Goal: Task Accomplishment & Management: Use online tool/utility

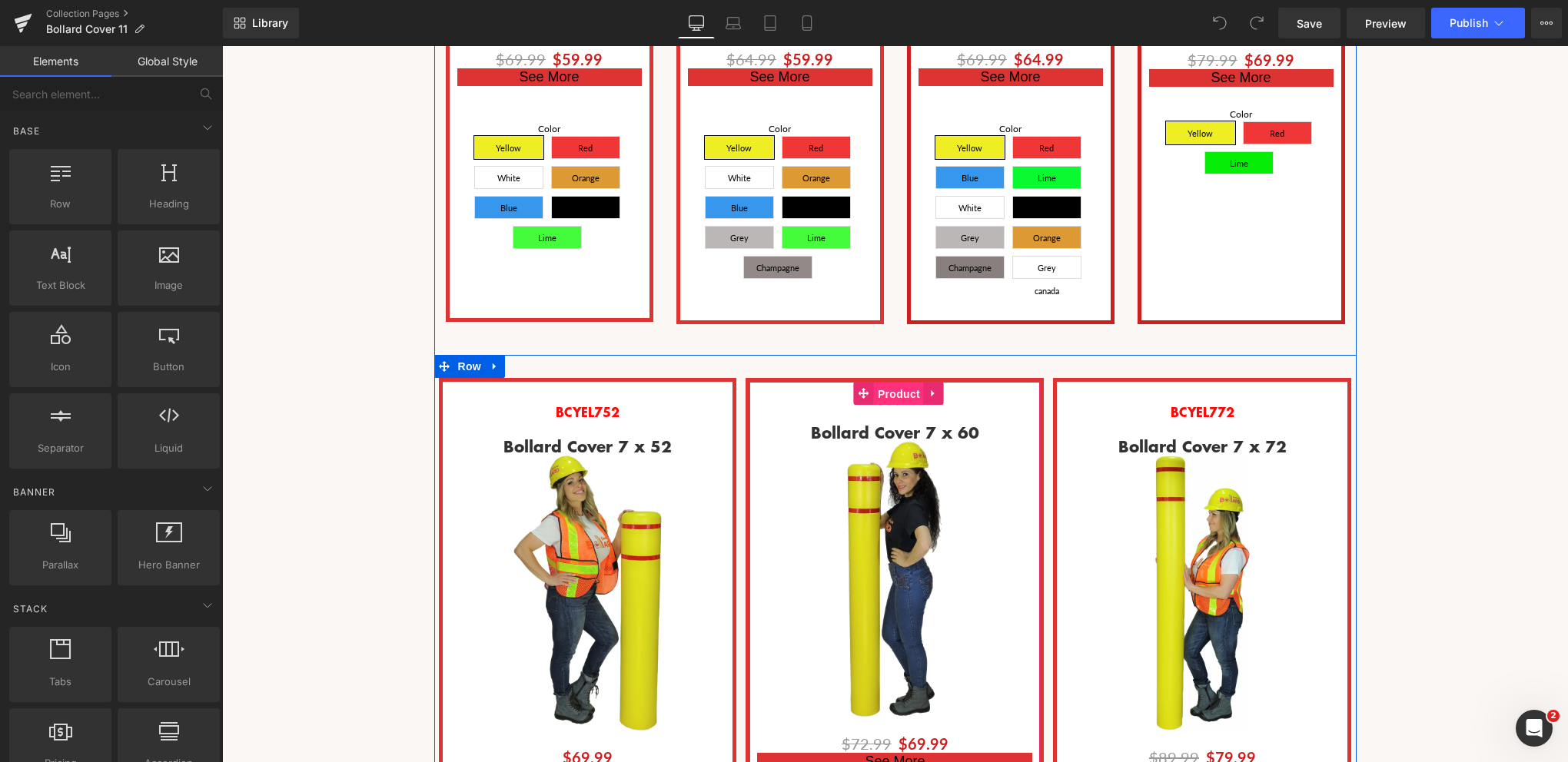
click at [888, 382] on span "Product" at bounding box center [899, 393] width 50 height 23
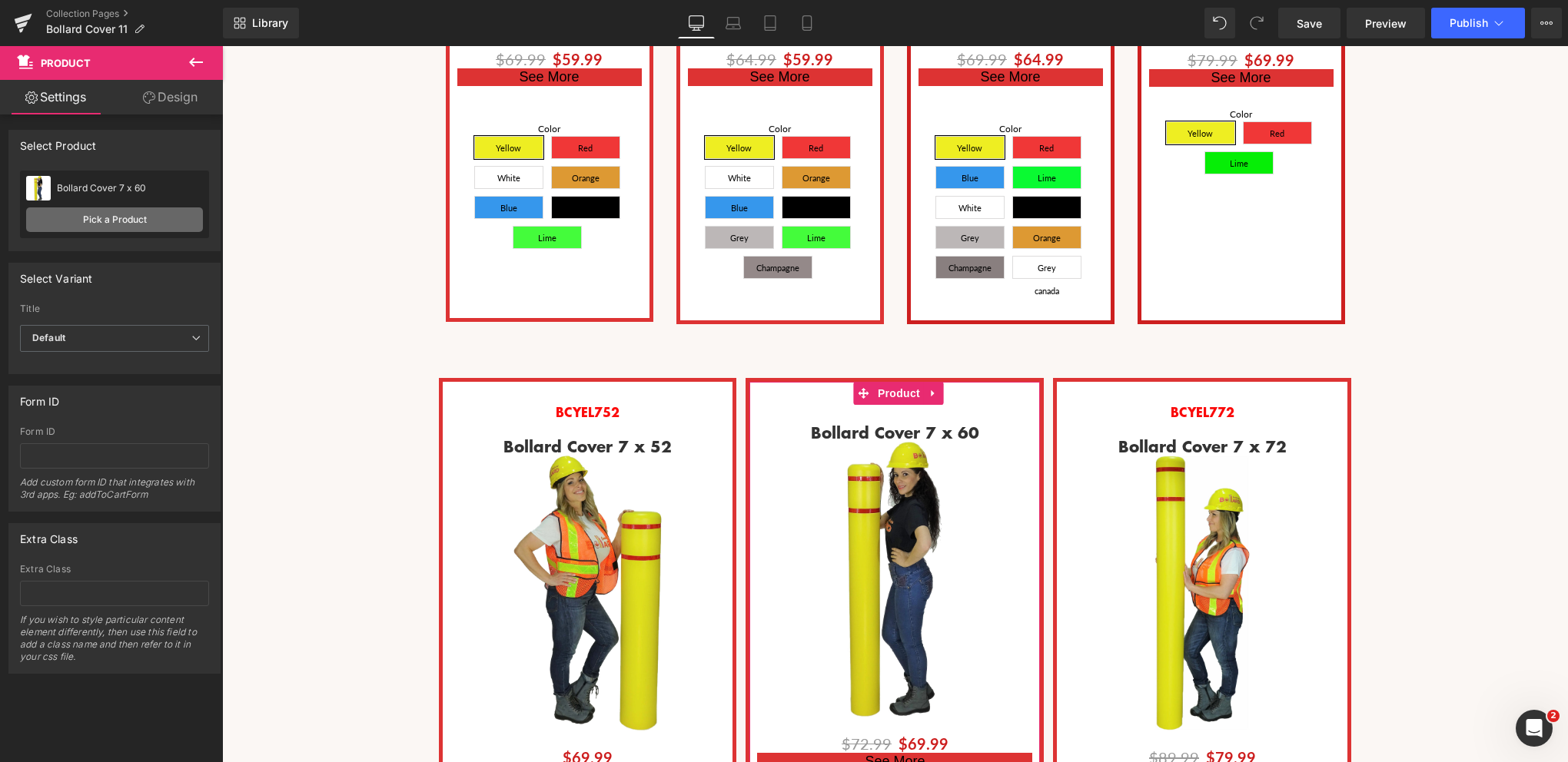
click at [106, 221] on link "Pick a Product" at bounding box center [115, 220] width 177 height 25
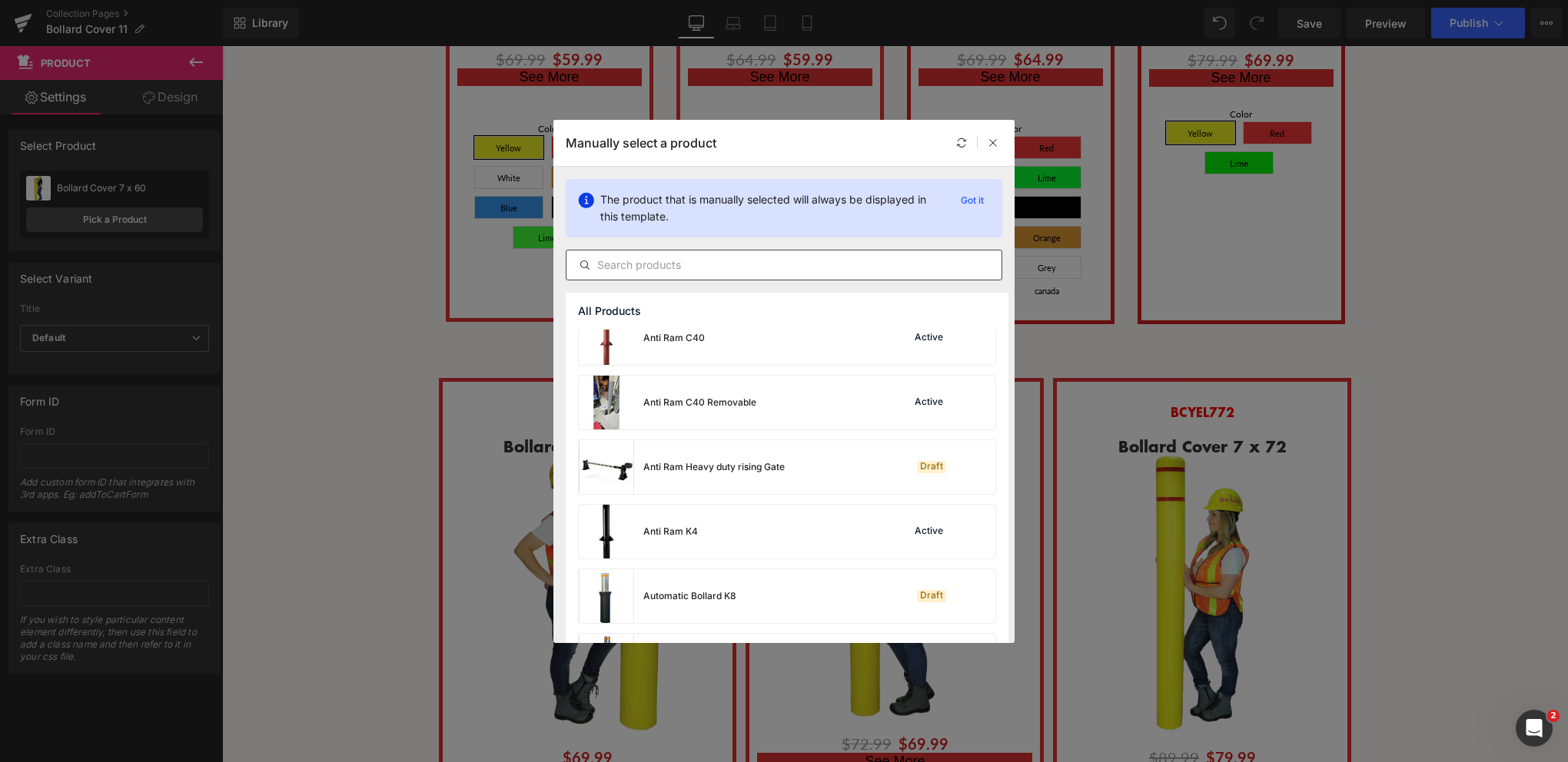
click at [635, 266] on input "text" at bounding box center [784, 266] width 435 height 19
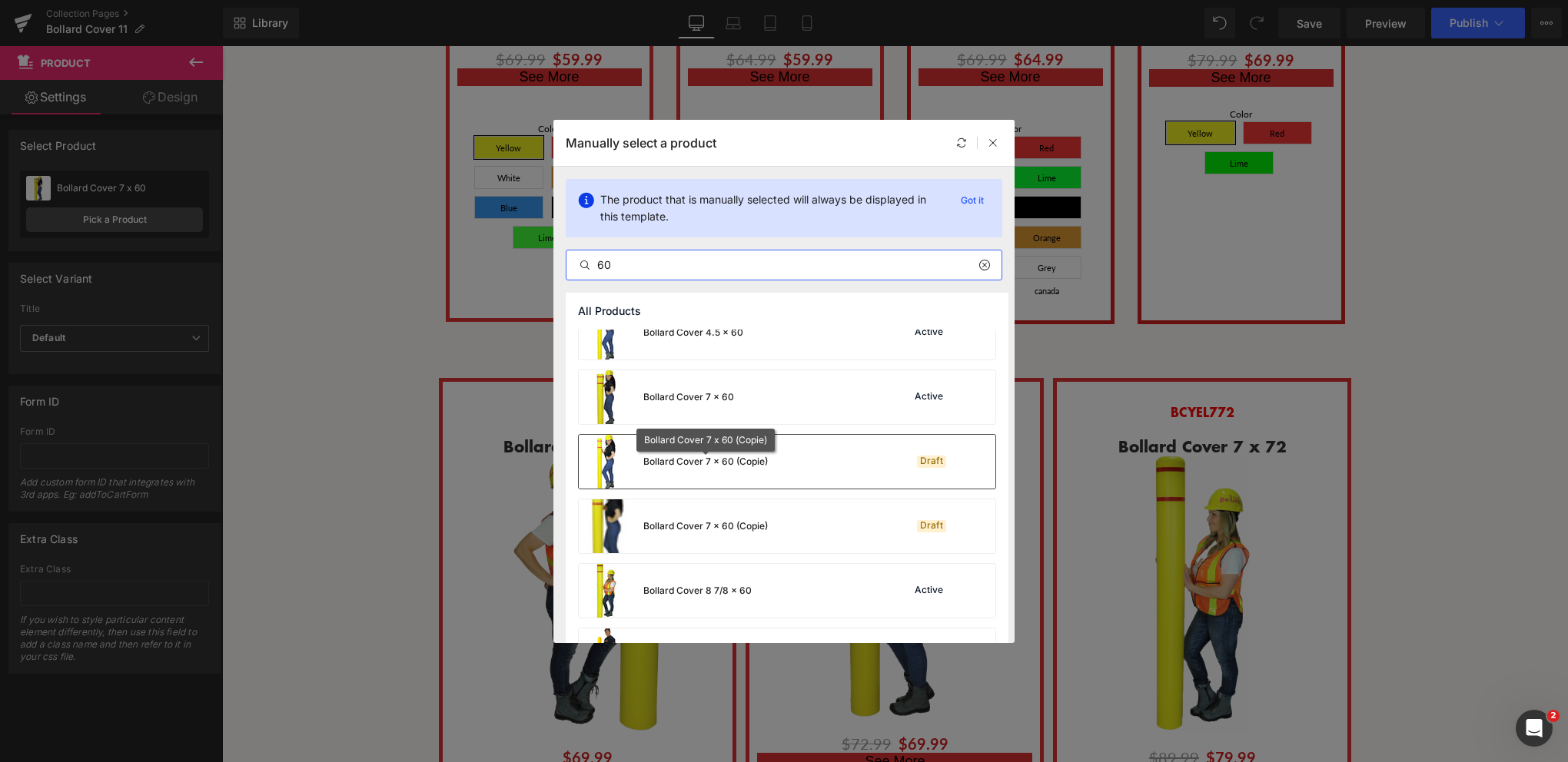
type input "60"
click at [693, 461] on div "Bollard Cover 7 x 60 (Copie)" at bounding box center [705, 461] width 124 height 14
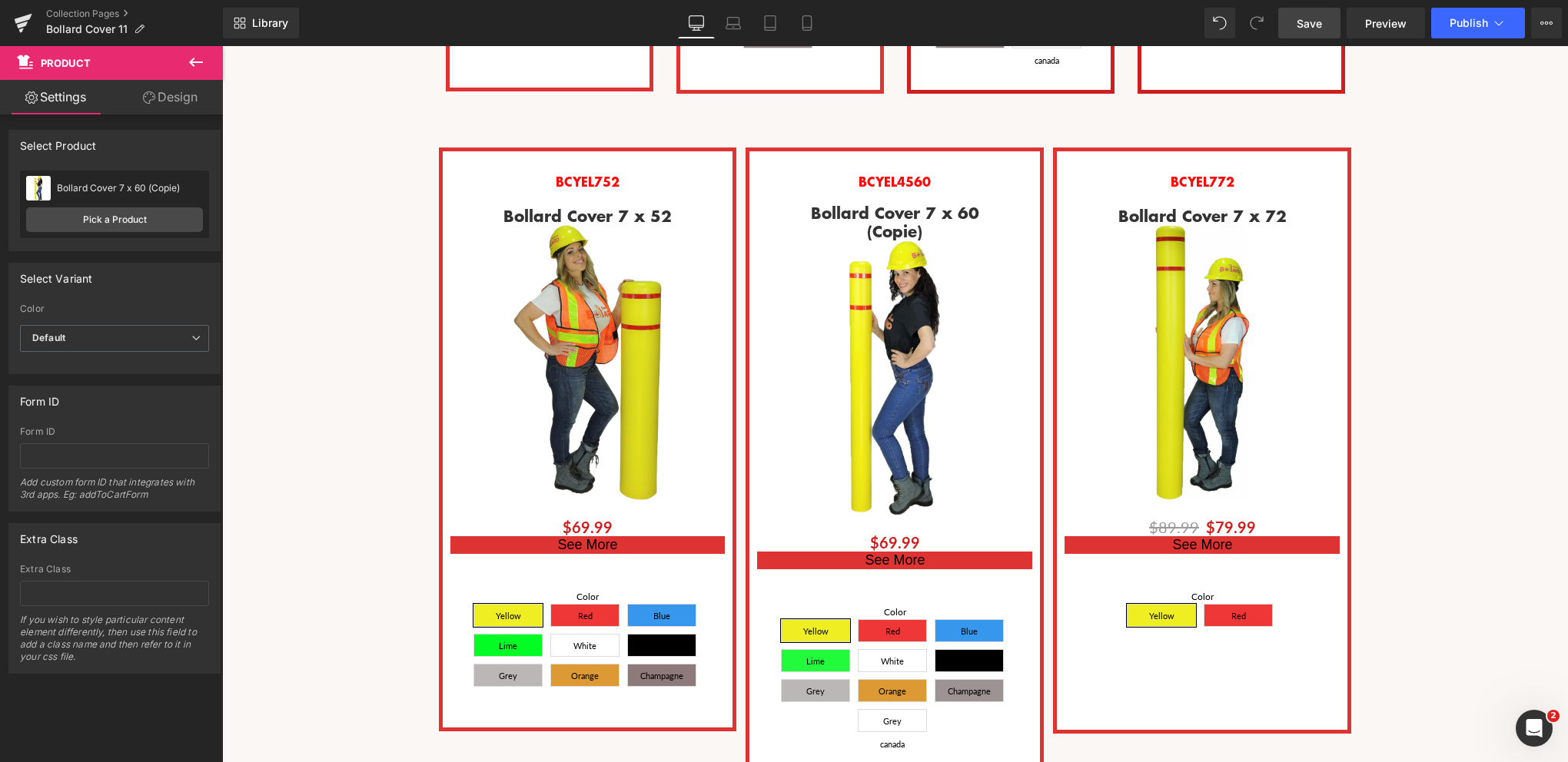
click at [1302, 19] on span "Save" at bounding box center [1310, 23] width 26 height 16
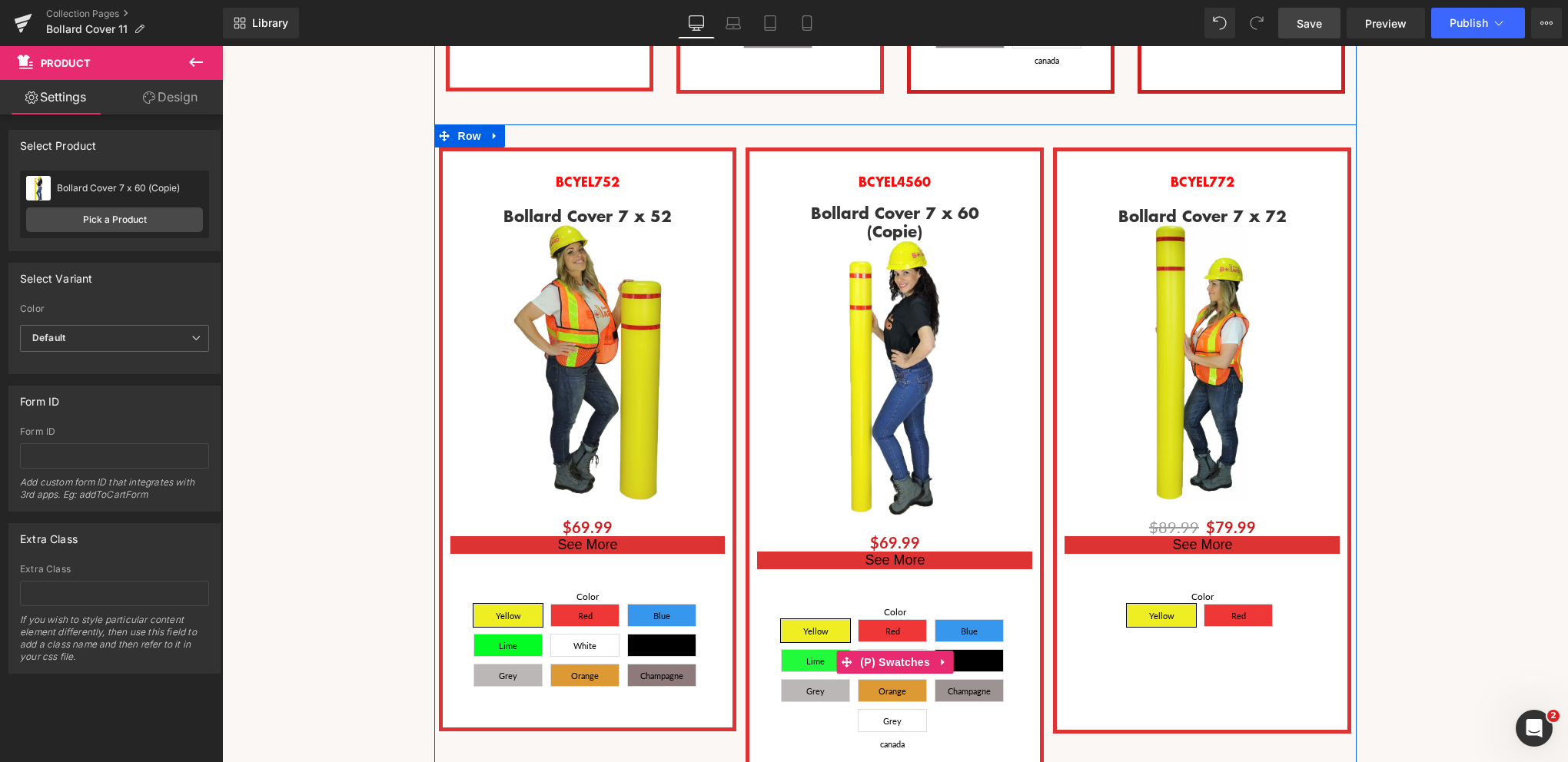
click at [881, 710] on span "Grey canada" at bounding box center [892, 720] width 37 height 21
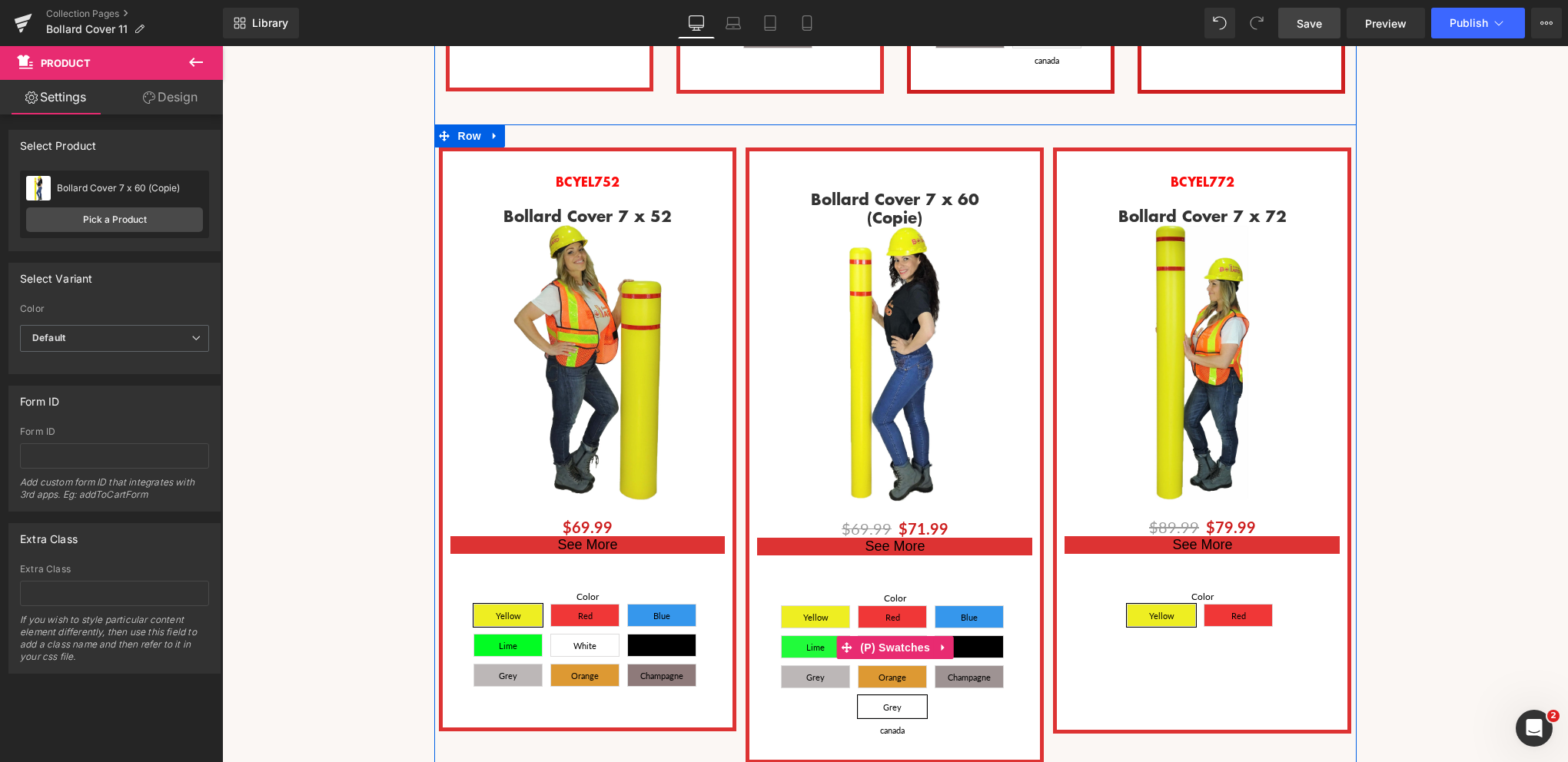
click at [886, 696] on span "Grey canada" at bounding box center [892, 707] width 37 height 21
click at [898, 637] on span "(P) Swatches" at bounding box center [894, 648] width 78 height 23
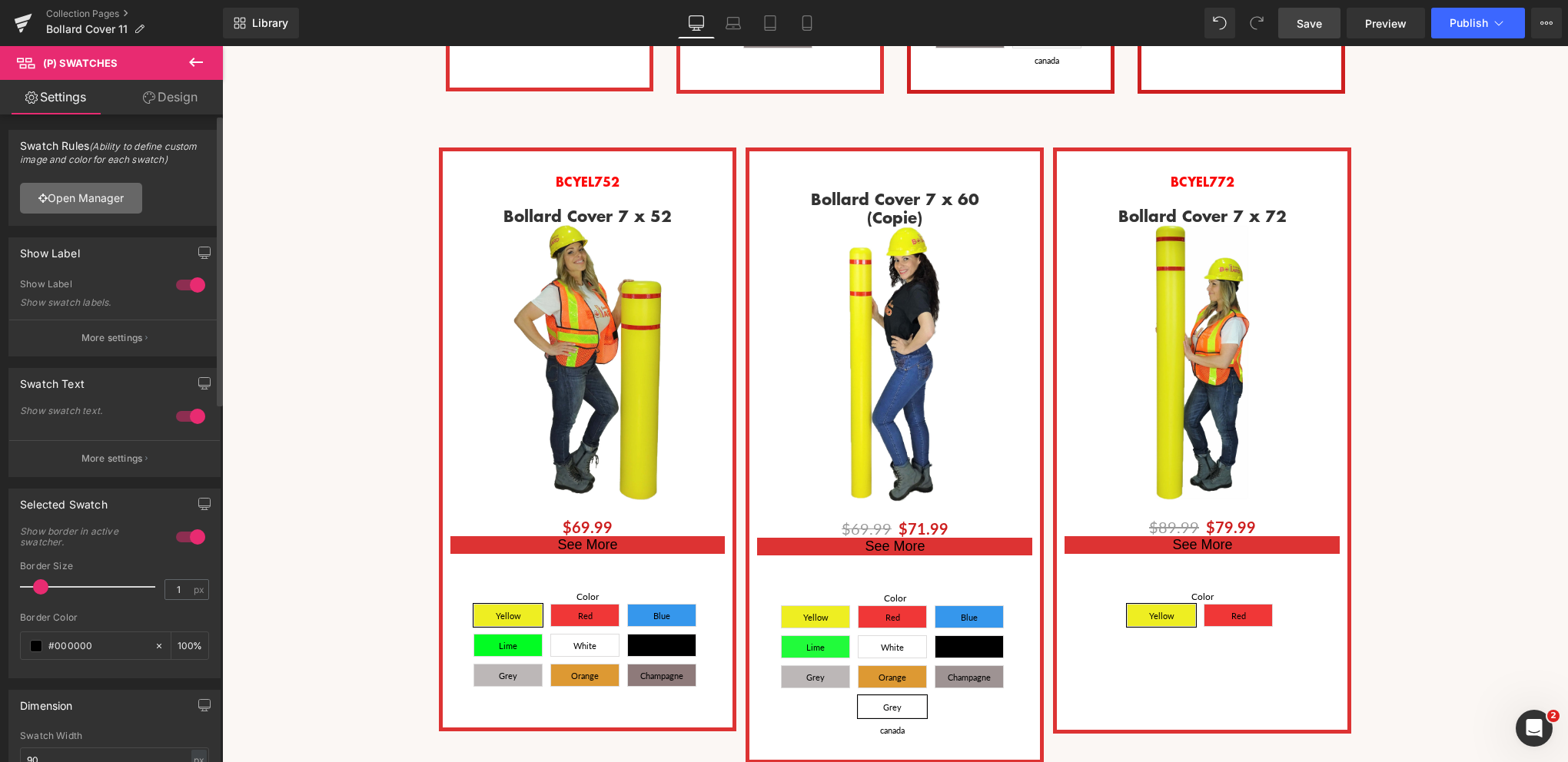
click at [101, 201] on link "Open Manager" at bounding box center [81, 198] width 123 height 31
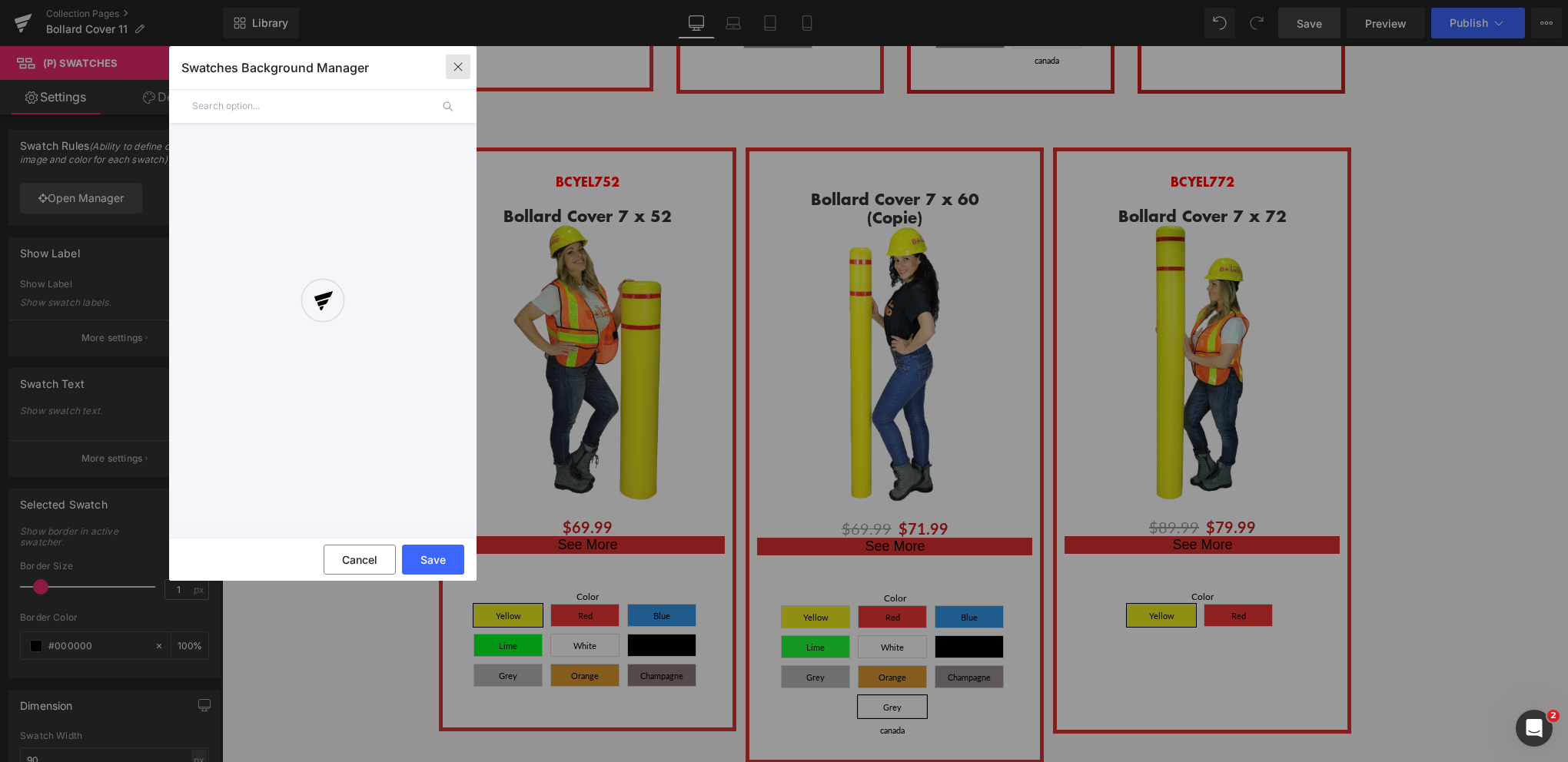
click at [458, 67] on icon "button" at bounding box center [457, 67] width 9 height 9
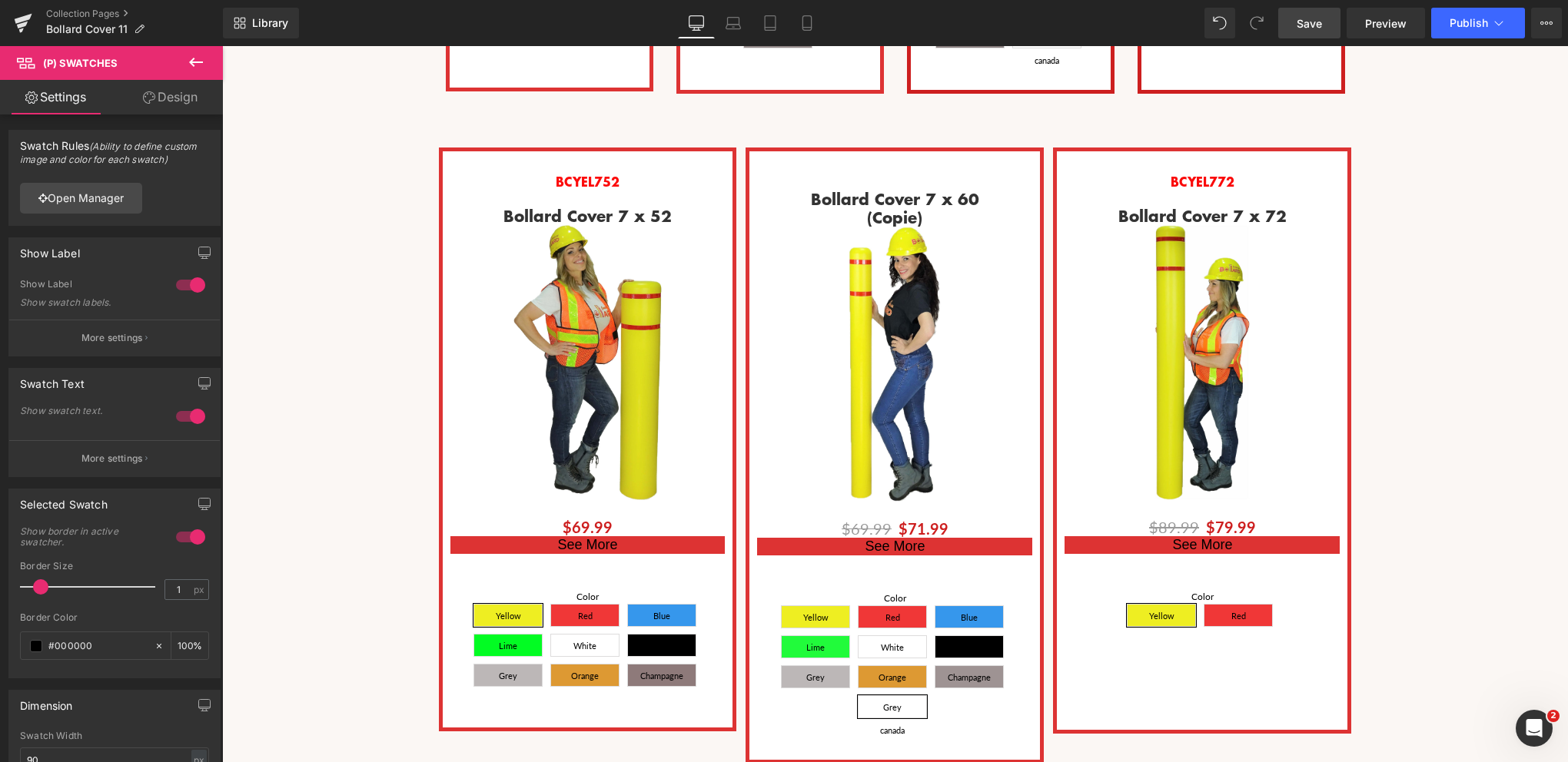
click at [1312, 27] on span "Save" at bounding box center [1310, 23] width 26 height 16
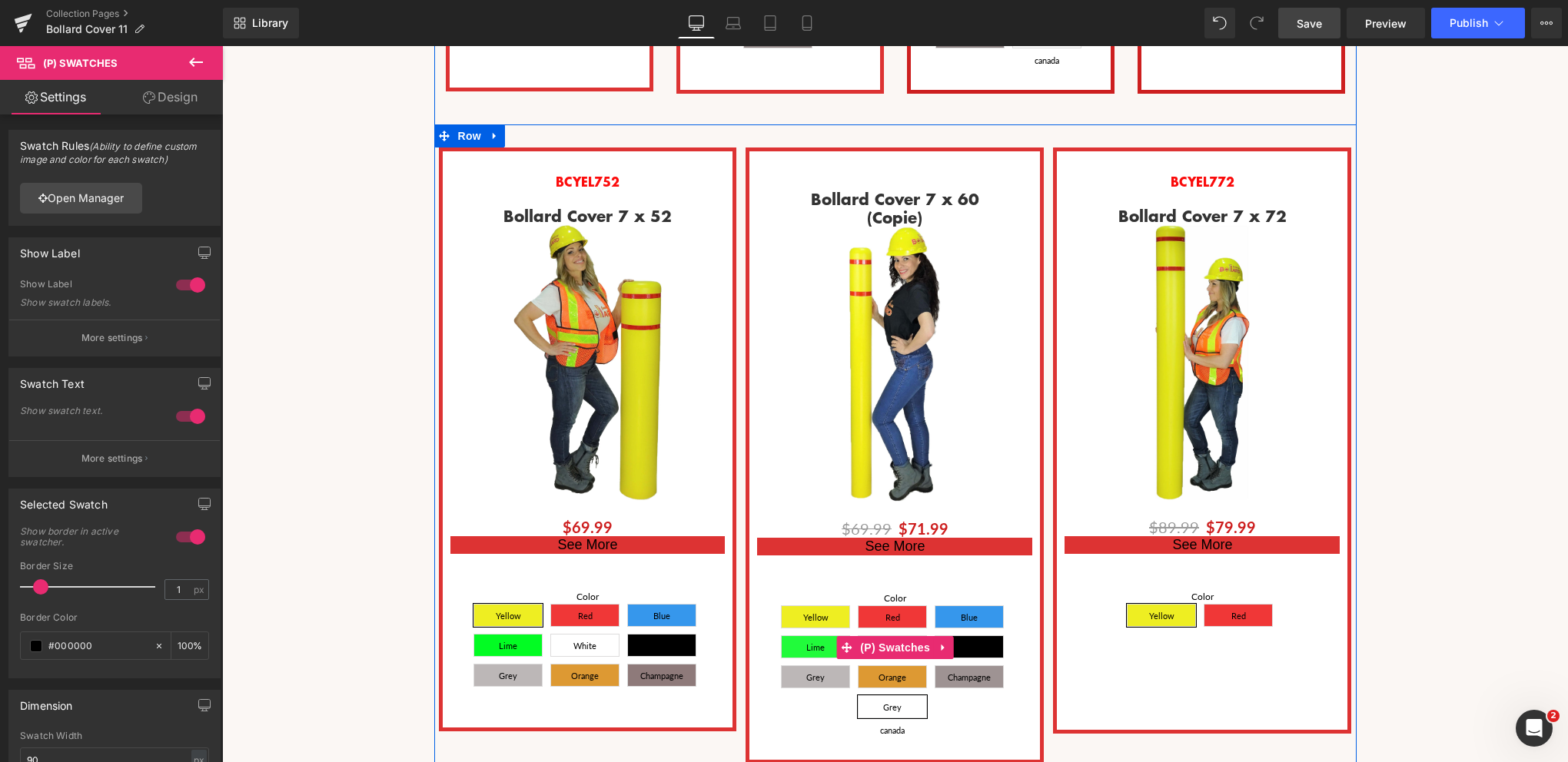
click at [811, 606] on span "Yellow" at bounding box center [816, 616] width 26 height 21
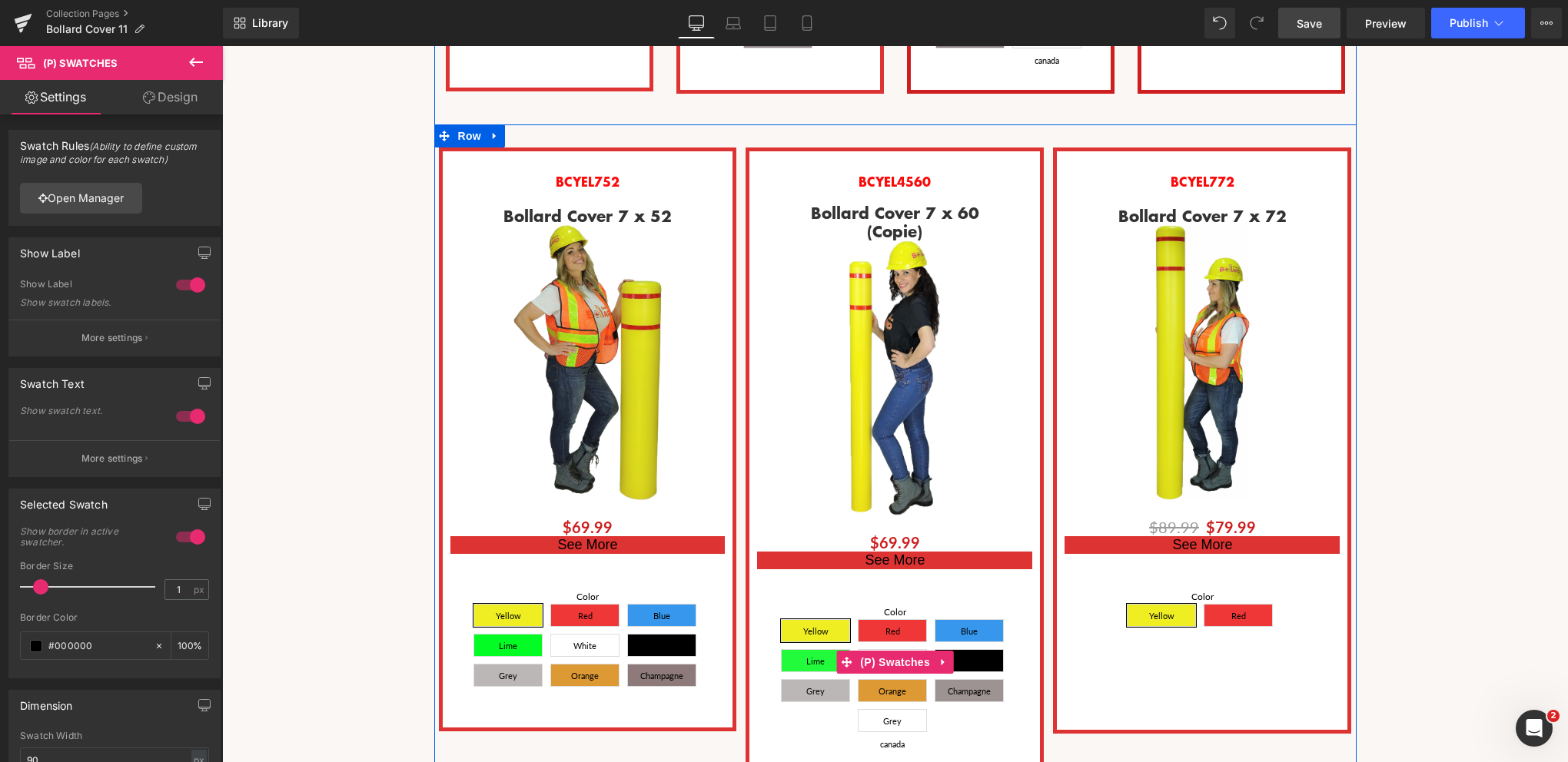
scroll to position [6803, 1335]
click at [897, 619] on span "Red" at bounding box center [892, 630] width 69 height 23
click at [961, 620] on span "Blue" at bounding box center [969, 630] width 17 height 21
click at [959, 650] on span "Black" at bounding box center [968, 661] width 20 height 21
click at [811, 650] on span "Lime" at bounding box center [816, 661] width 19 height 21
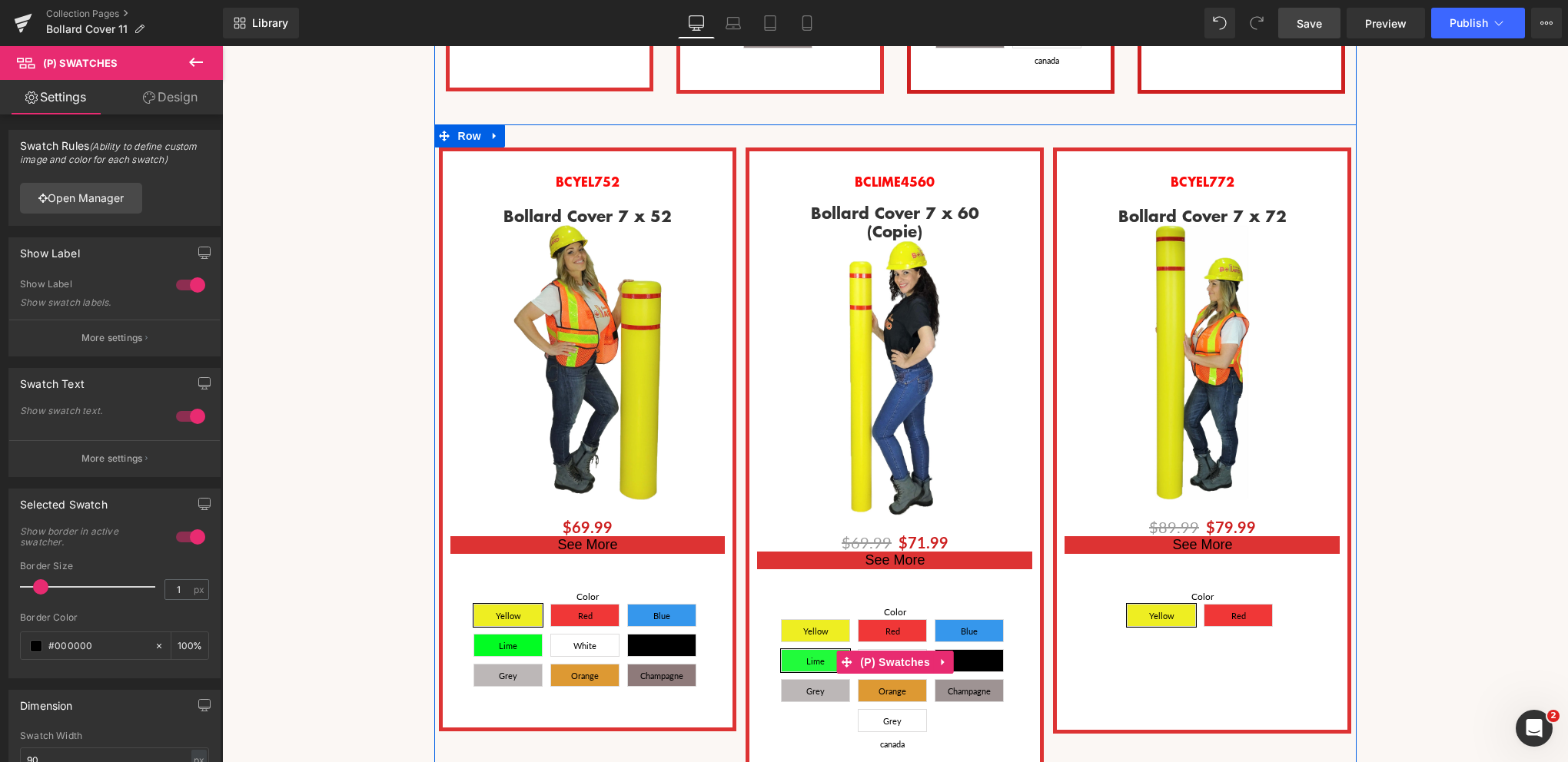
click at [810, 680] on span "Grey" at bounding box center [816, 690] width 19 height 21
click at [904, 679] on span "Orange" at bounding box center [892, 690] width 69 height 23
click at [974, 680] on span "Champagne" at bounding box center [969, 690] width 43 height 21
click at [882, 710] on span "Grey canada" at bounding box center [892, 720] width 37 height 21
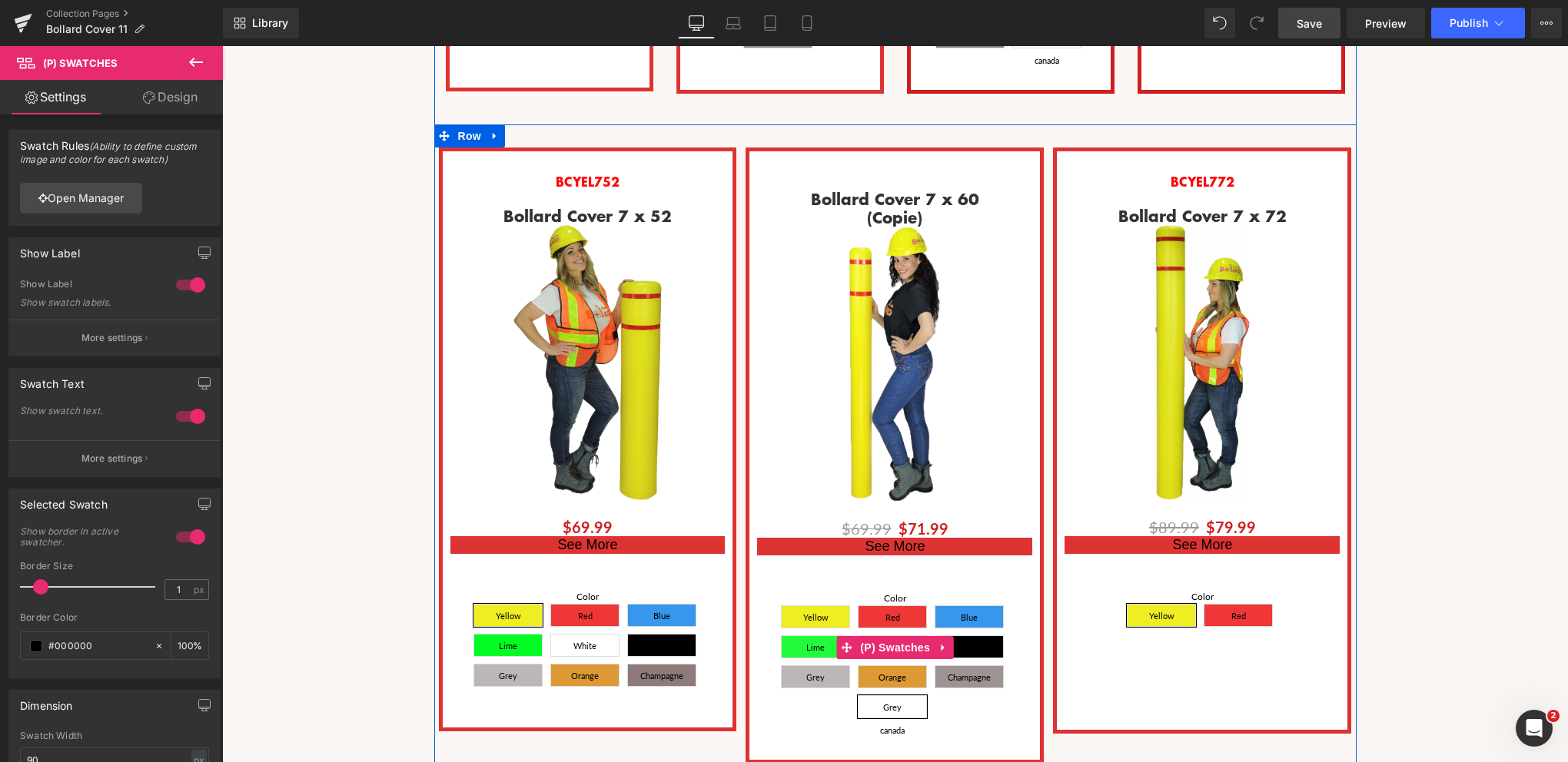
scroll to position [8, 8]
click at [890, 696] on span "Grey canada" at bounding box center [892, 707] width 37 height 21
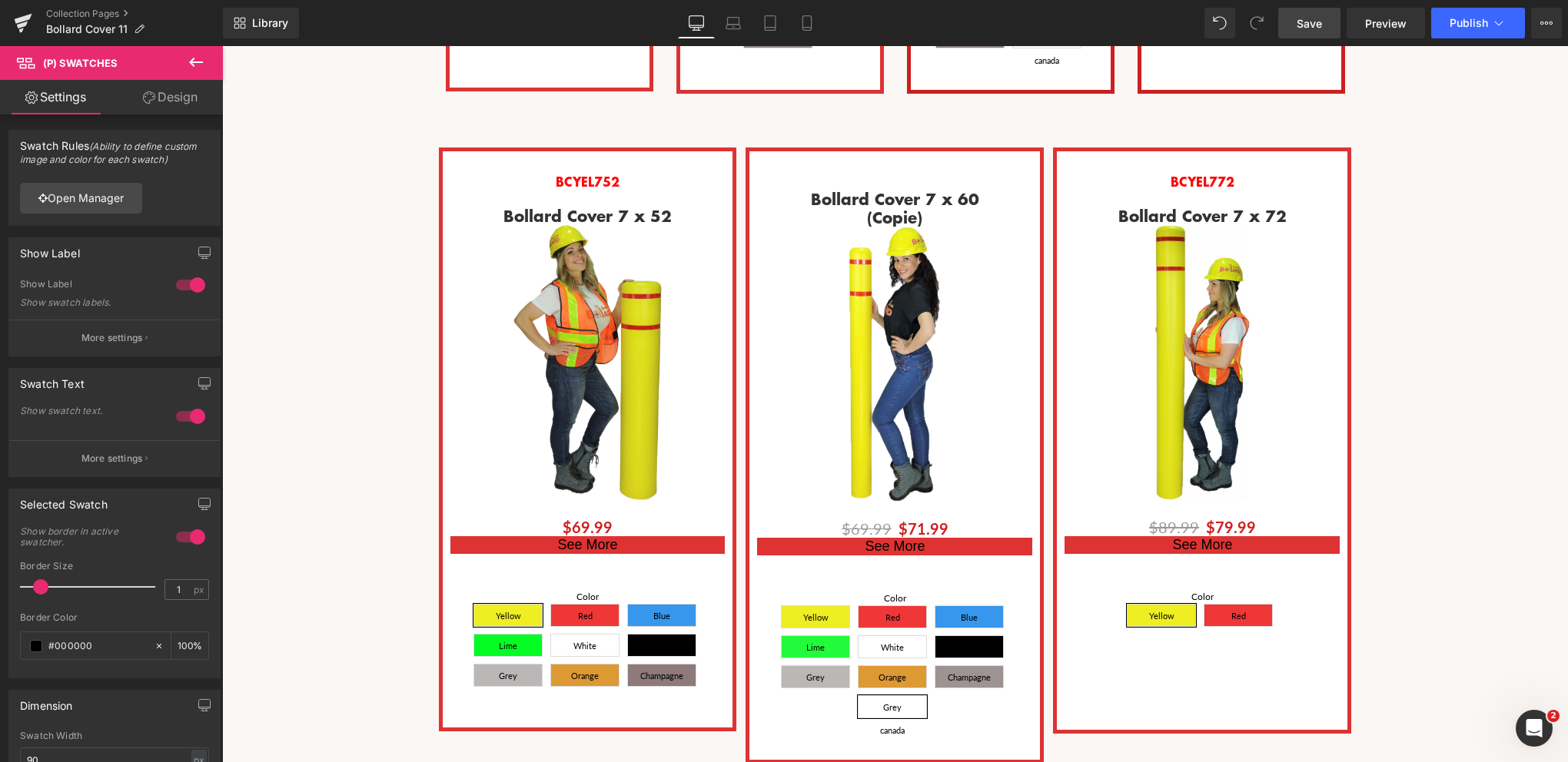
click at [1313, 25] on span "Save" at bounding box center [1310, 23] width 26 height 16
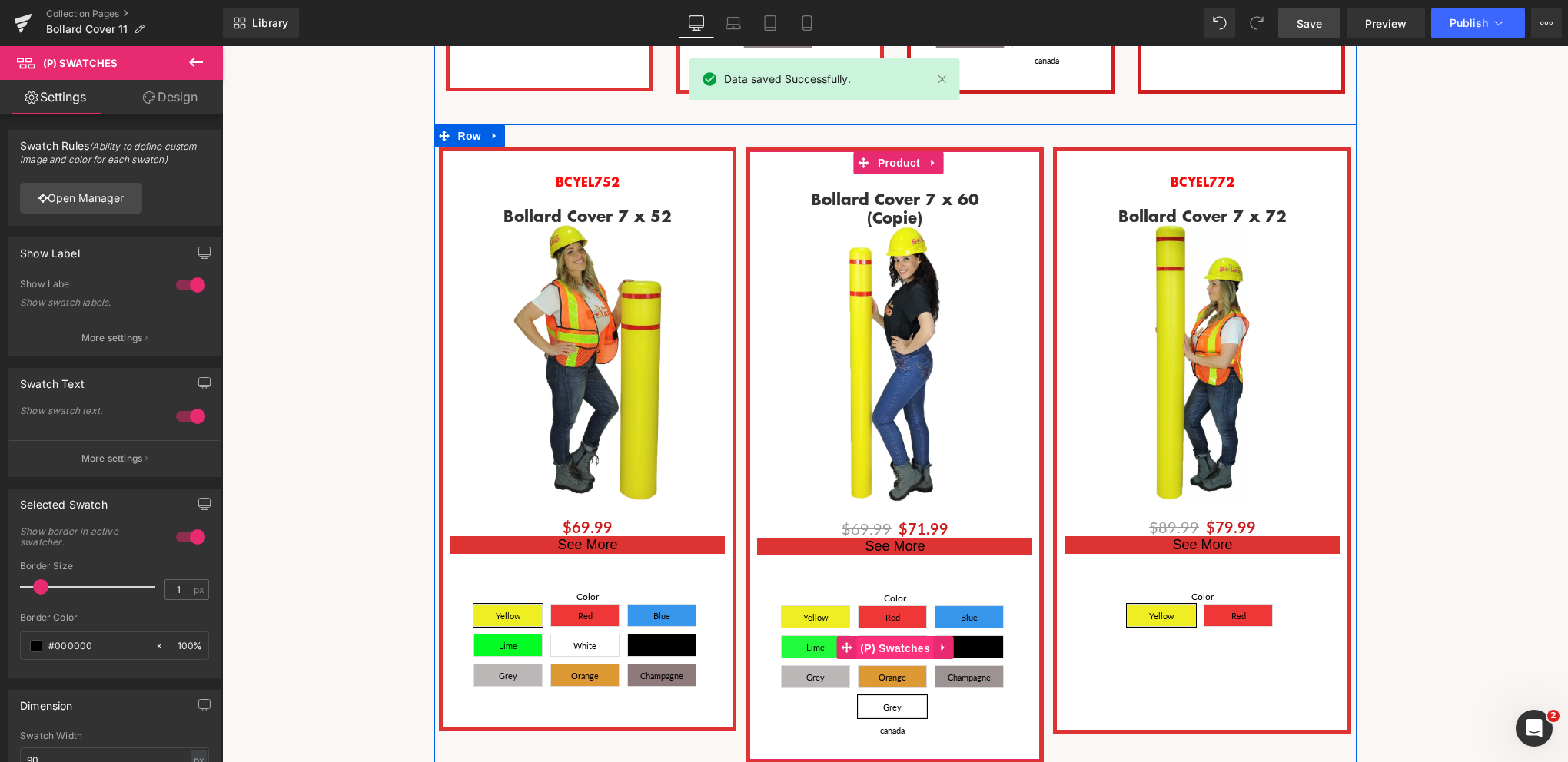
click at [892, 637] on span "(P) Swatches" at bounding box center [894, 648] width 78 height 23
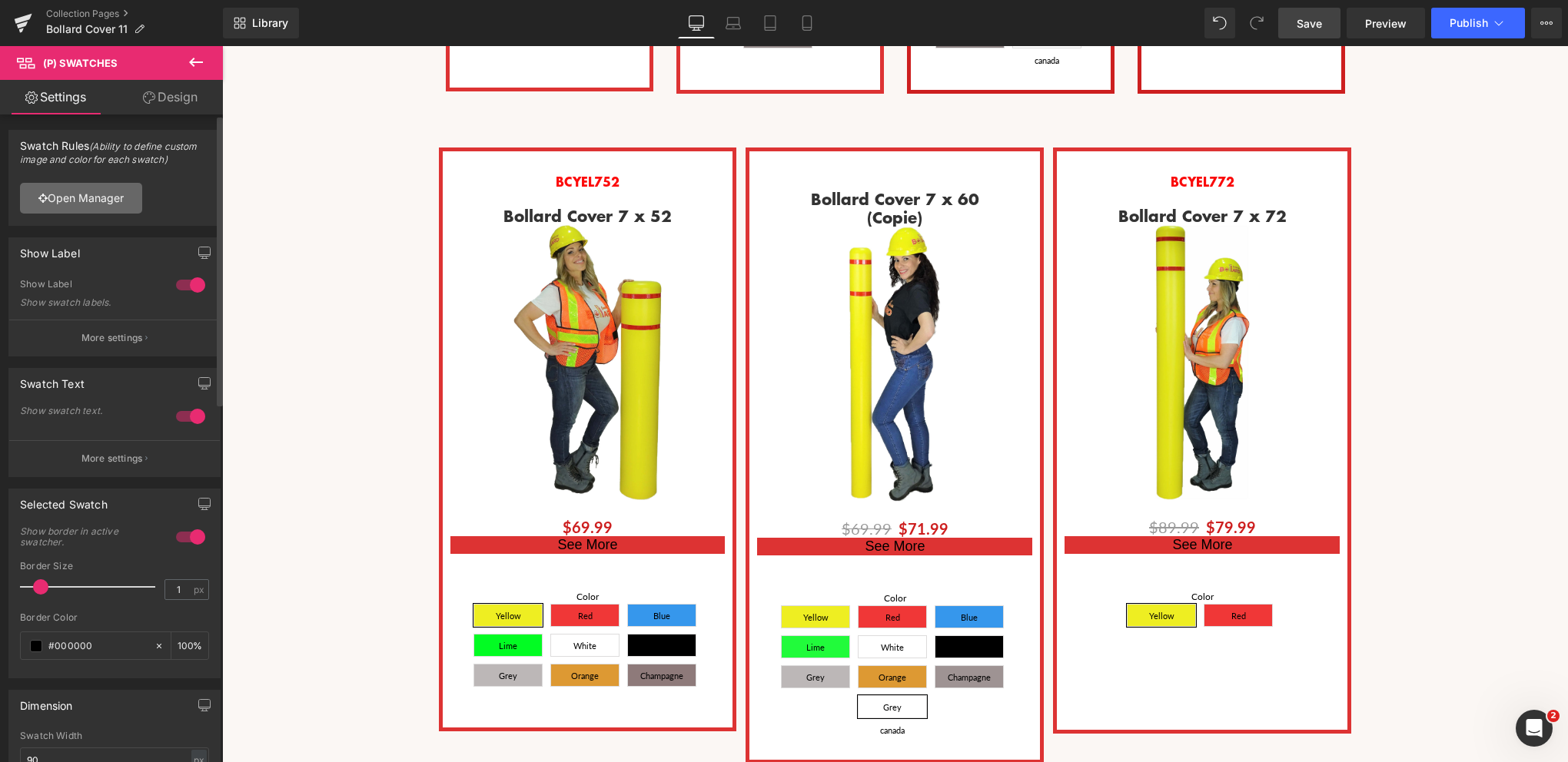
click at [74, 192] on link "Open Manager" at bounding box center [81, 198] width 123 height 31
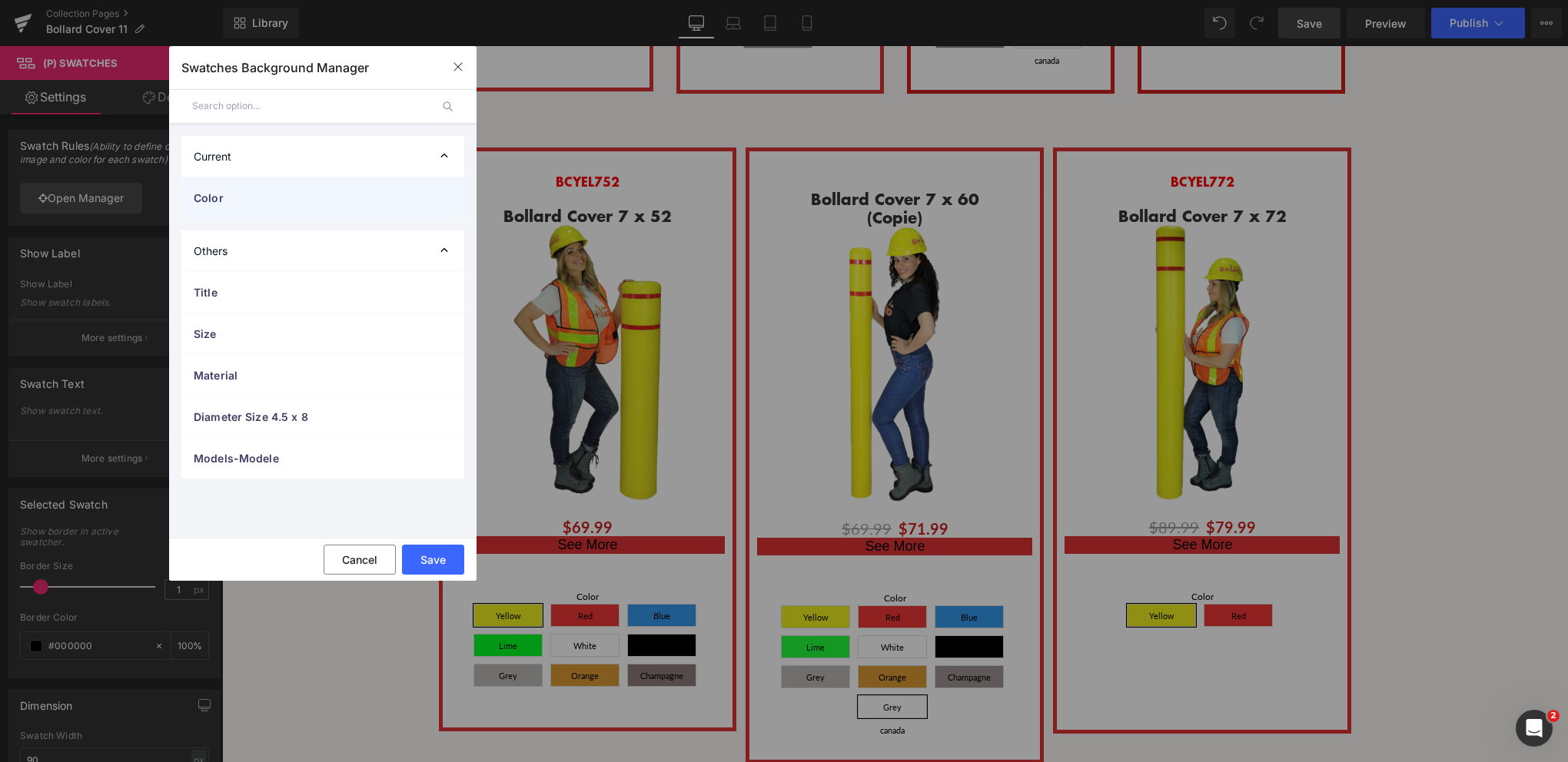
click at [341, 198] on span "Color" at bounding box center [307, 198] width 227 height 16
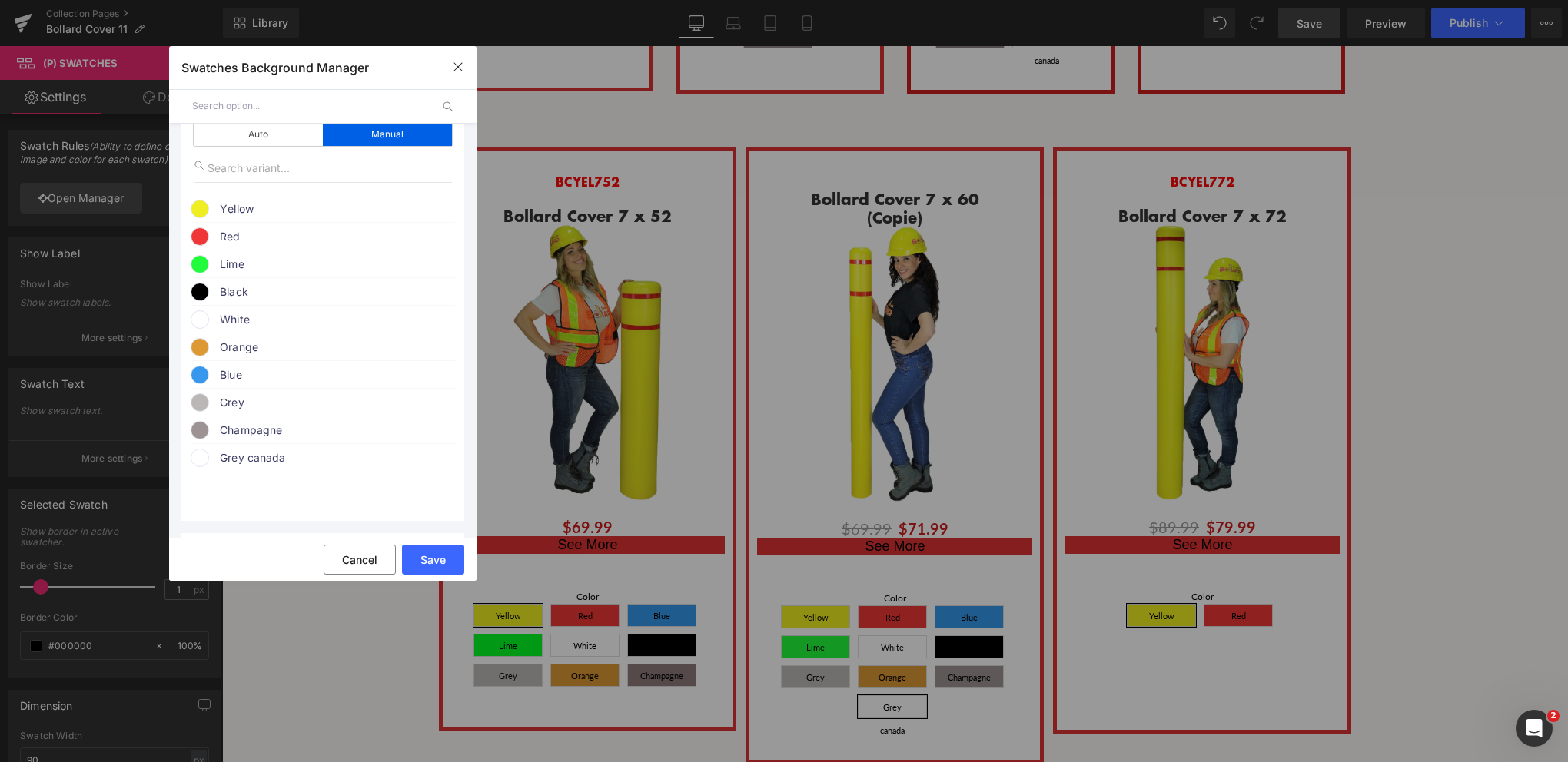
scroll to position [154, 0]
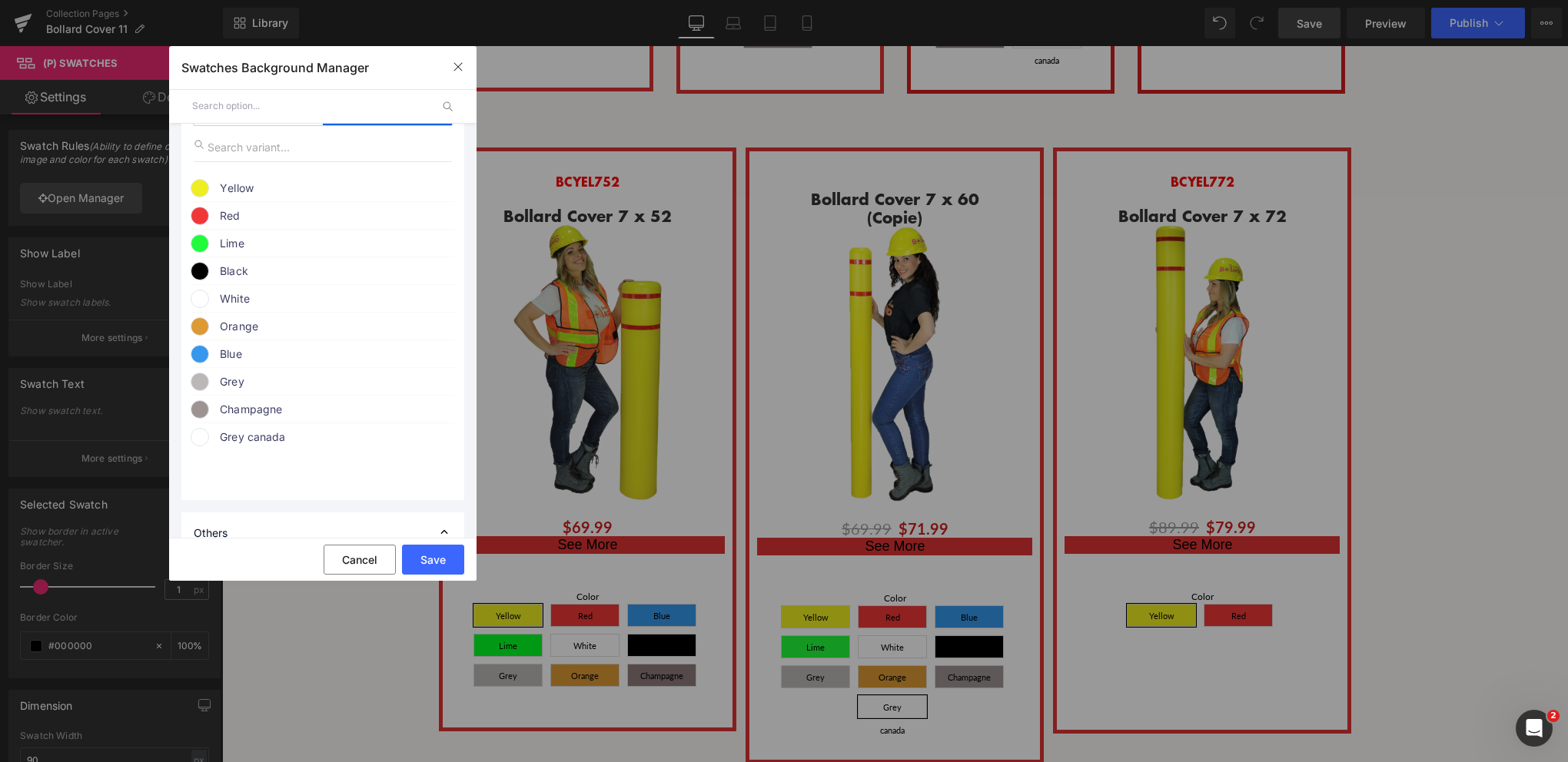
click at [195, 446] on span at bounding box center [200, 438] width 19 height 19
click at [212, 515] on span at bounding box center [217, 509] width 11 height 11
click at [217, 515] on span at bounding box center [217, 509] width 11 height 11
click at [390, 474] on icon at bounding box center [397, 466] width 31 height 20
click at [261, 446] on span "Grey canada" at bounding box center [336, 438] width 233 height 19
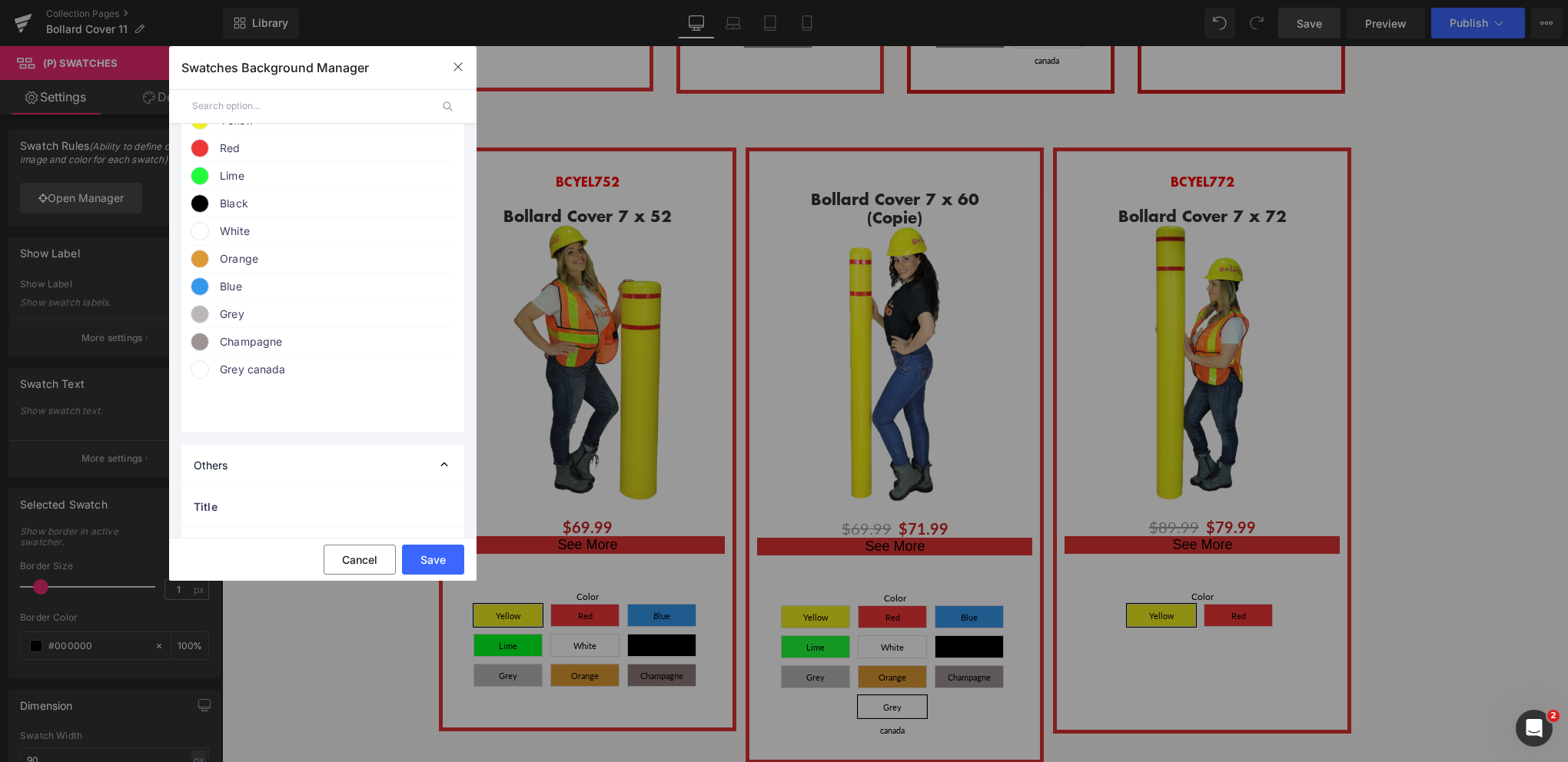
scroll to position [384, 0]
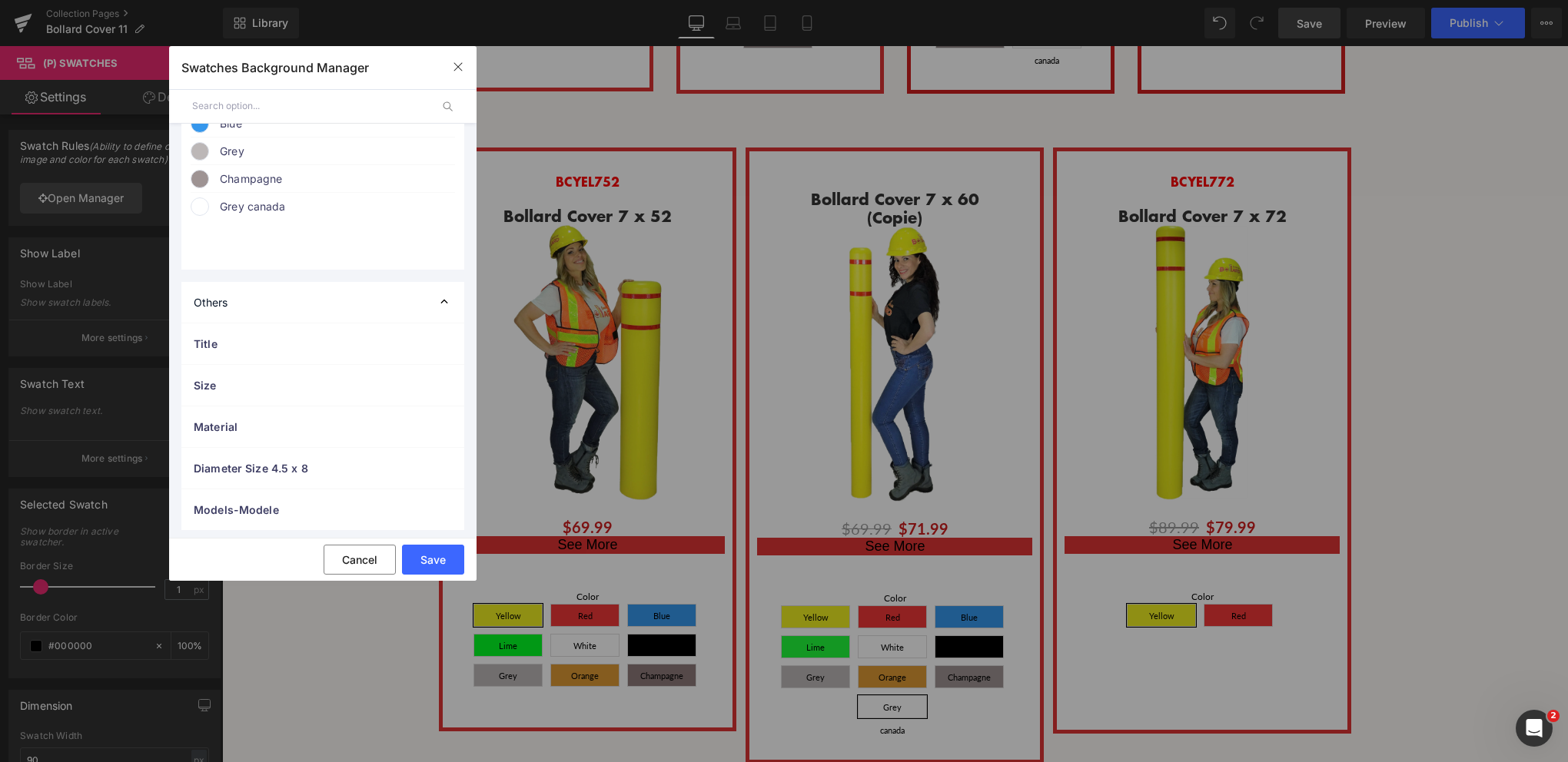
click at [237, 216] on span "Grey canada" at bounding box center [336, 207] width 233 height 19
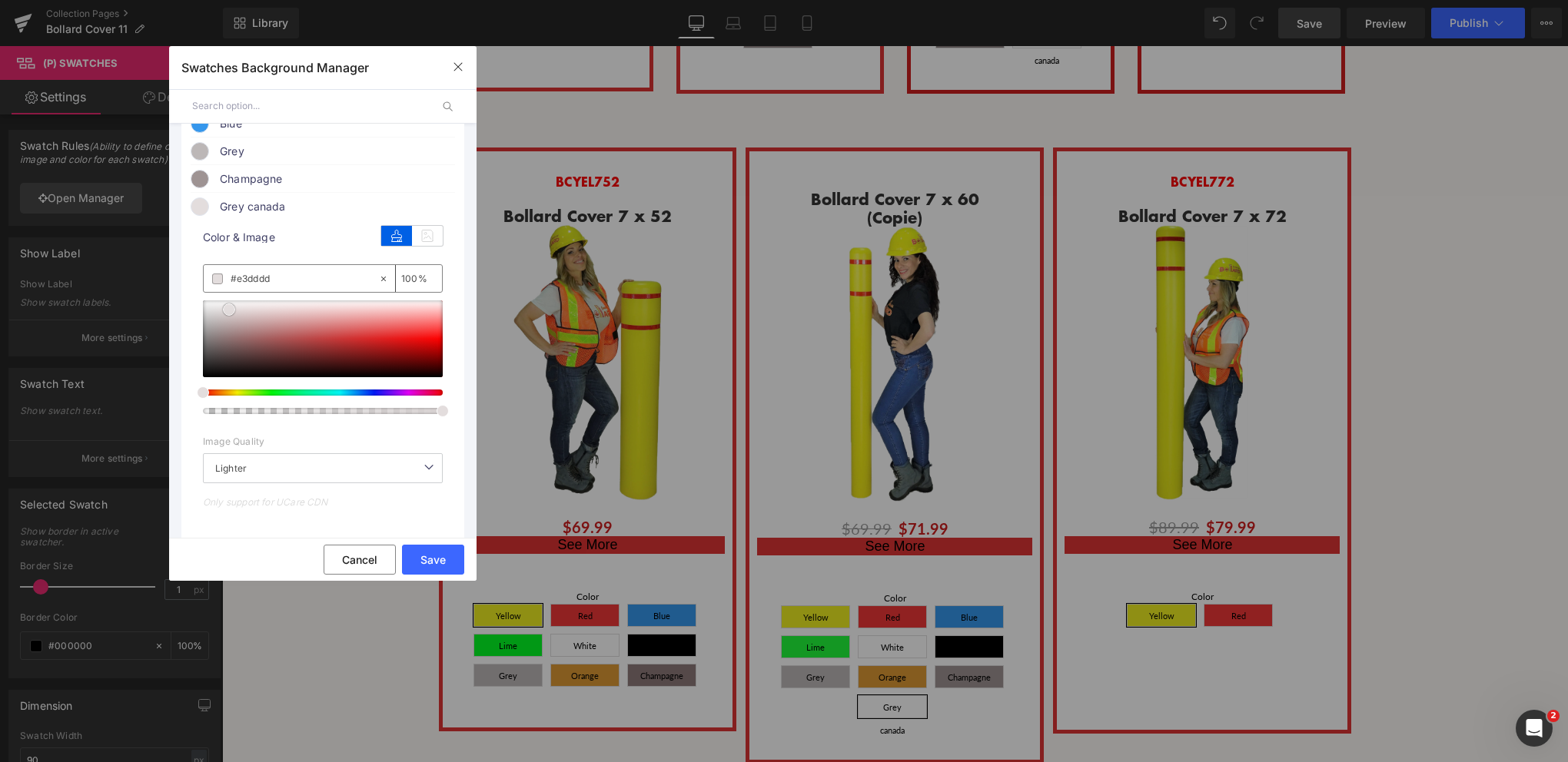
drag, startPoint x: 205, startPoint y: 383, endPoint x: 232, endPoint y: 316, distance: 72.2
click at [232, 316] on span at bounding box center [229, 309] width 12 height 12
click at [434, 554] on button "Save" at bounding box center [433, 559] width 62 height 30
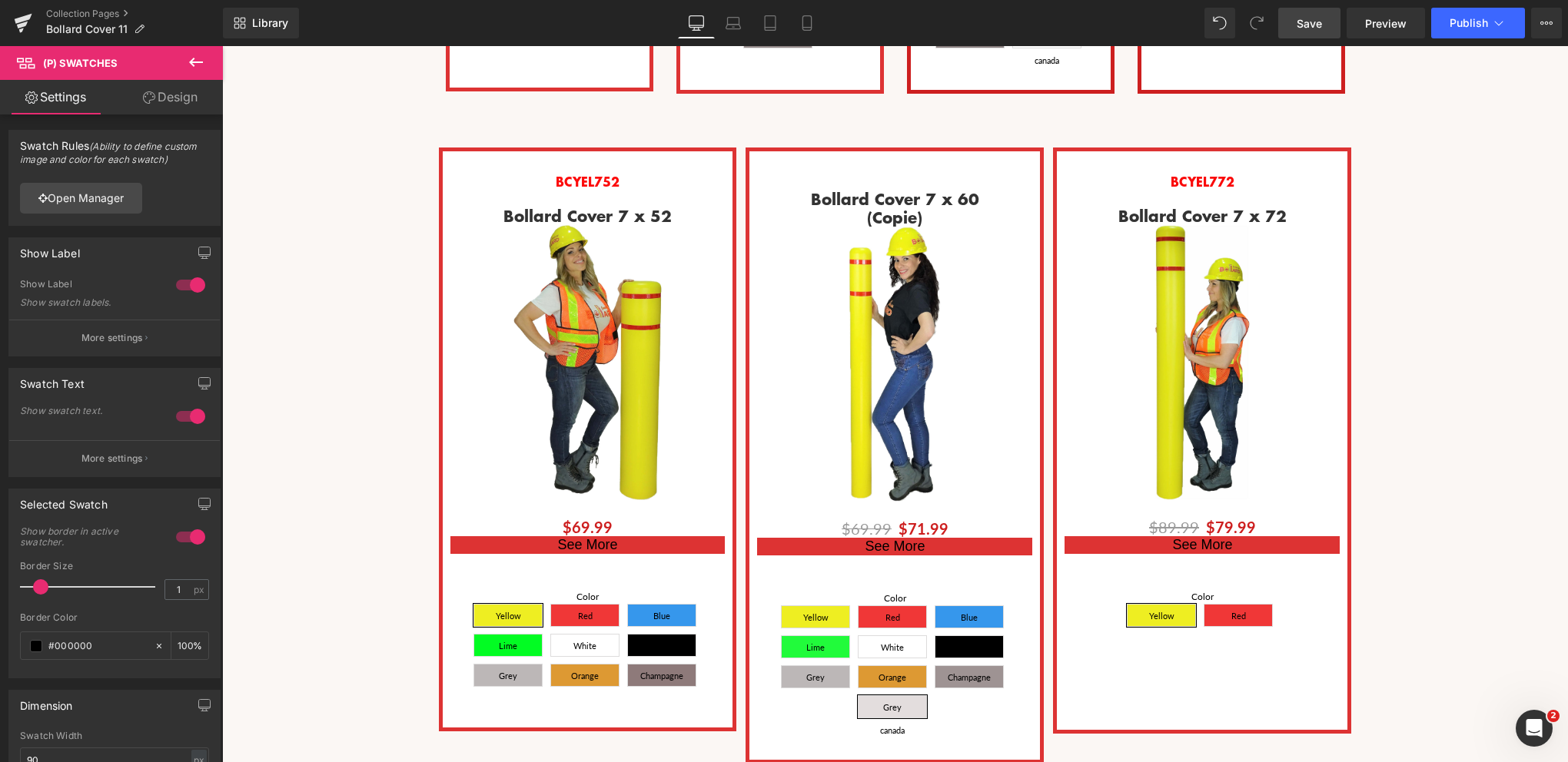
click at [1313, 26] on span "Save" at bounding box center [1310, 23] width 26 height 16
click at [1314, 26] on span "Save" at bounding box center [1310, 23] width 26 height 16
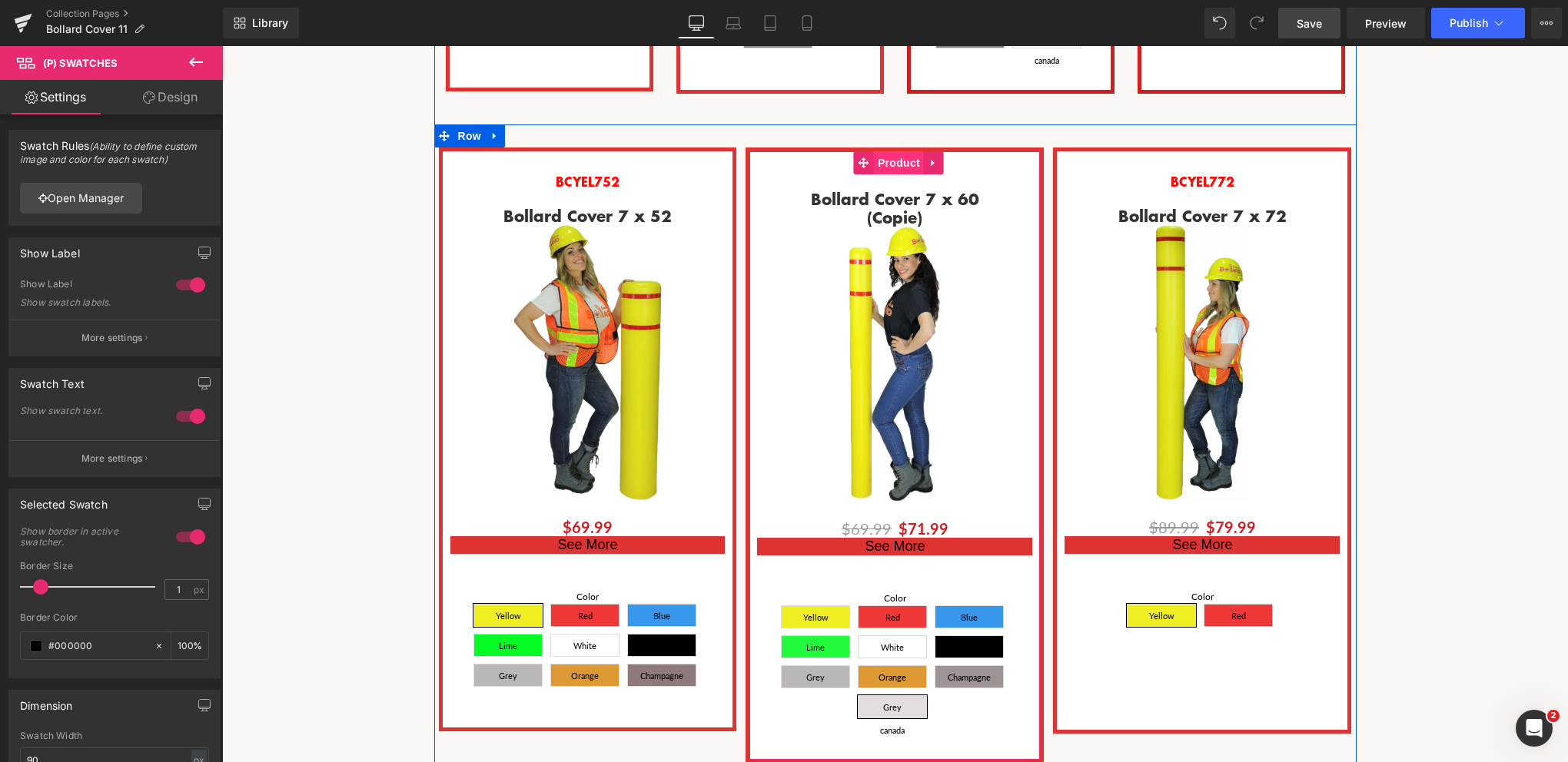
click at [893, 152] on span "Product" at bounding box center [899, 163] width 50 height 23
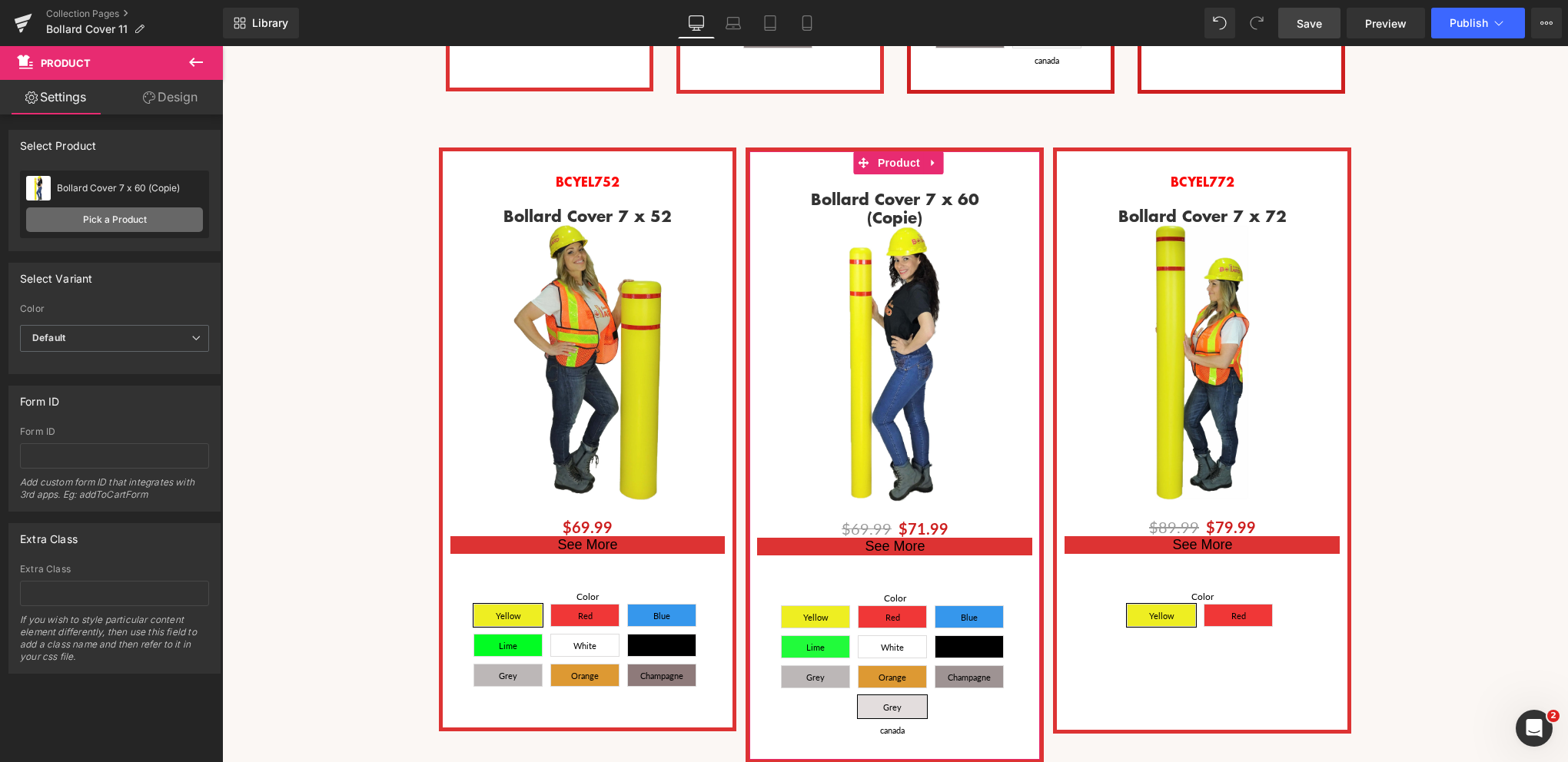
click at [123, 216] on link "Pick a Product" at bounding box center [115, 220] width 177 height 25
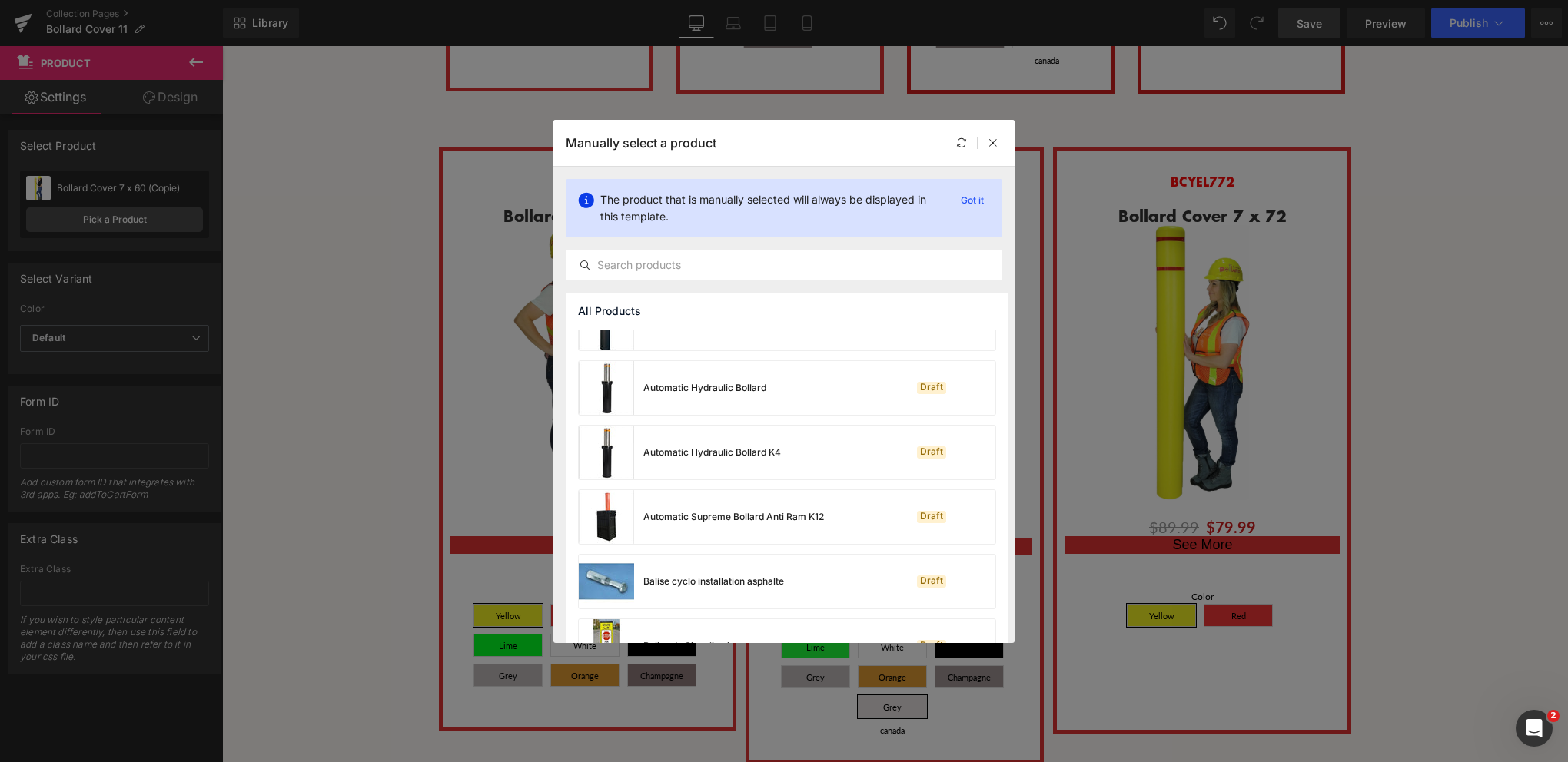
scroll to position [0, 0]
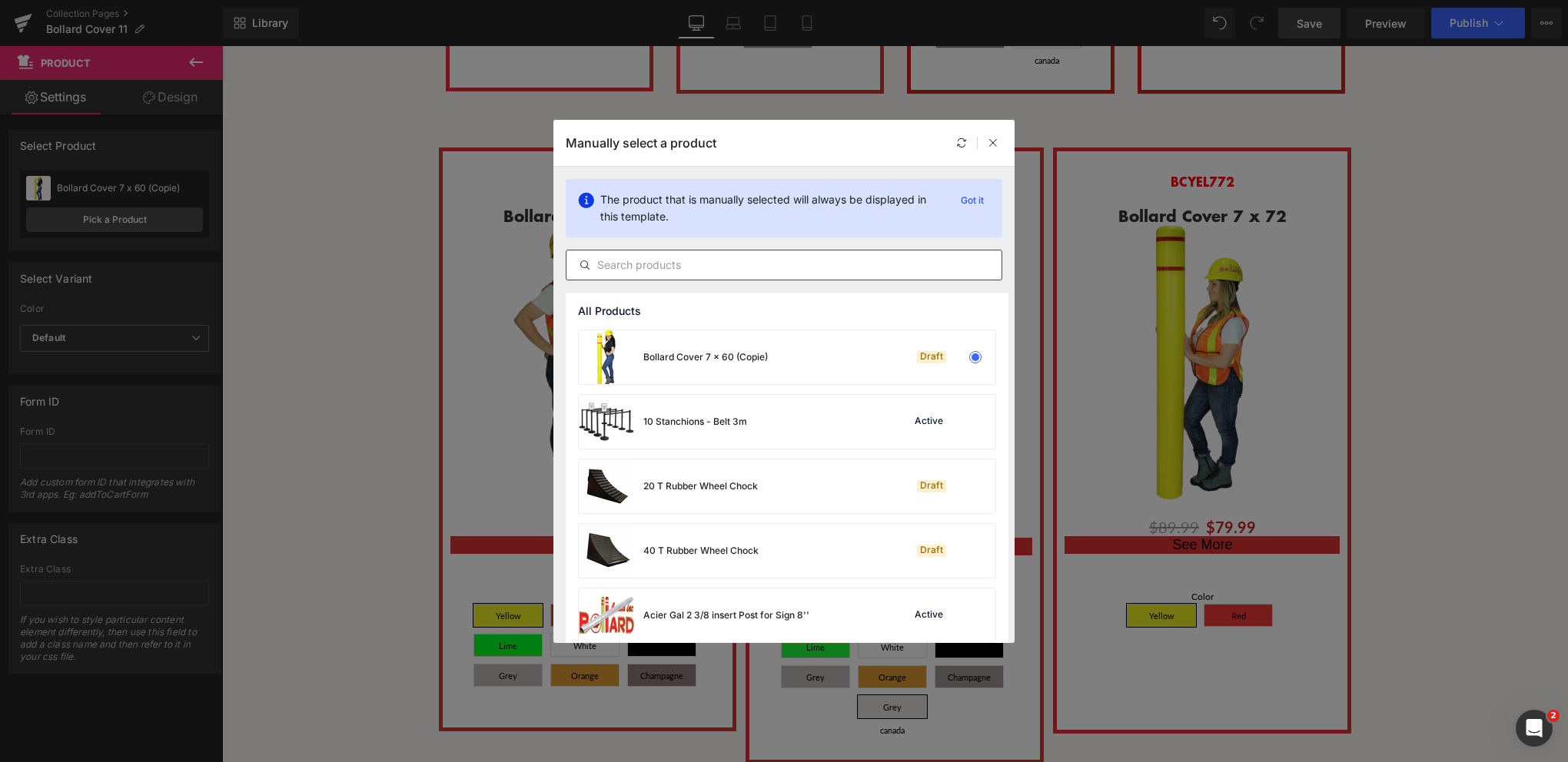
click at [648, 263] on input "text" at bounding box center [784, 266] width 435 height 19
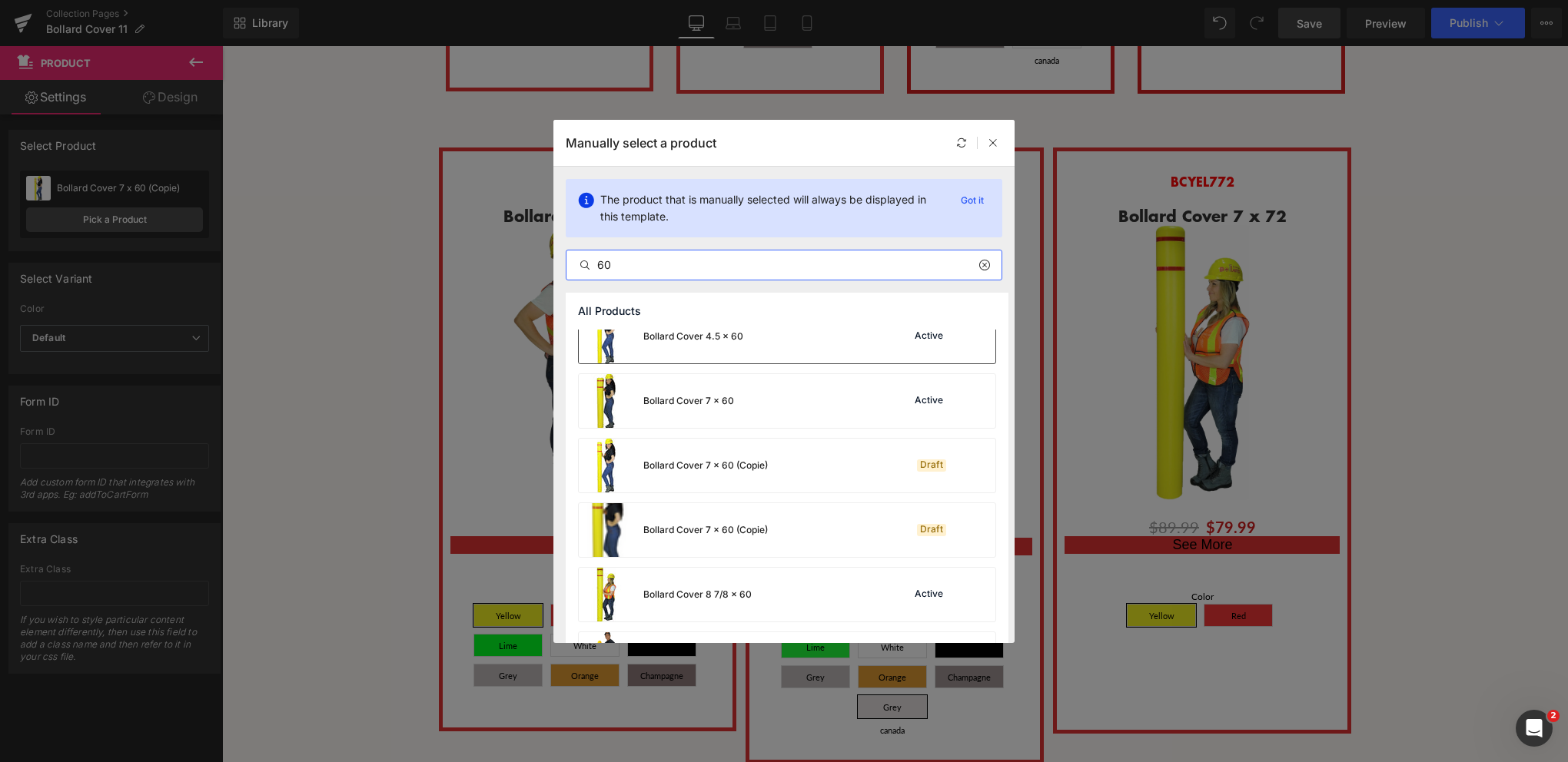
scroll to position [154, 0]
type input "60"
click at [714, 406] on div "Bollard Cover 7 x 60" at bounding box center [657, 397] width 155 height 54
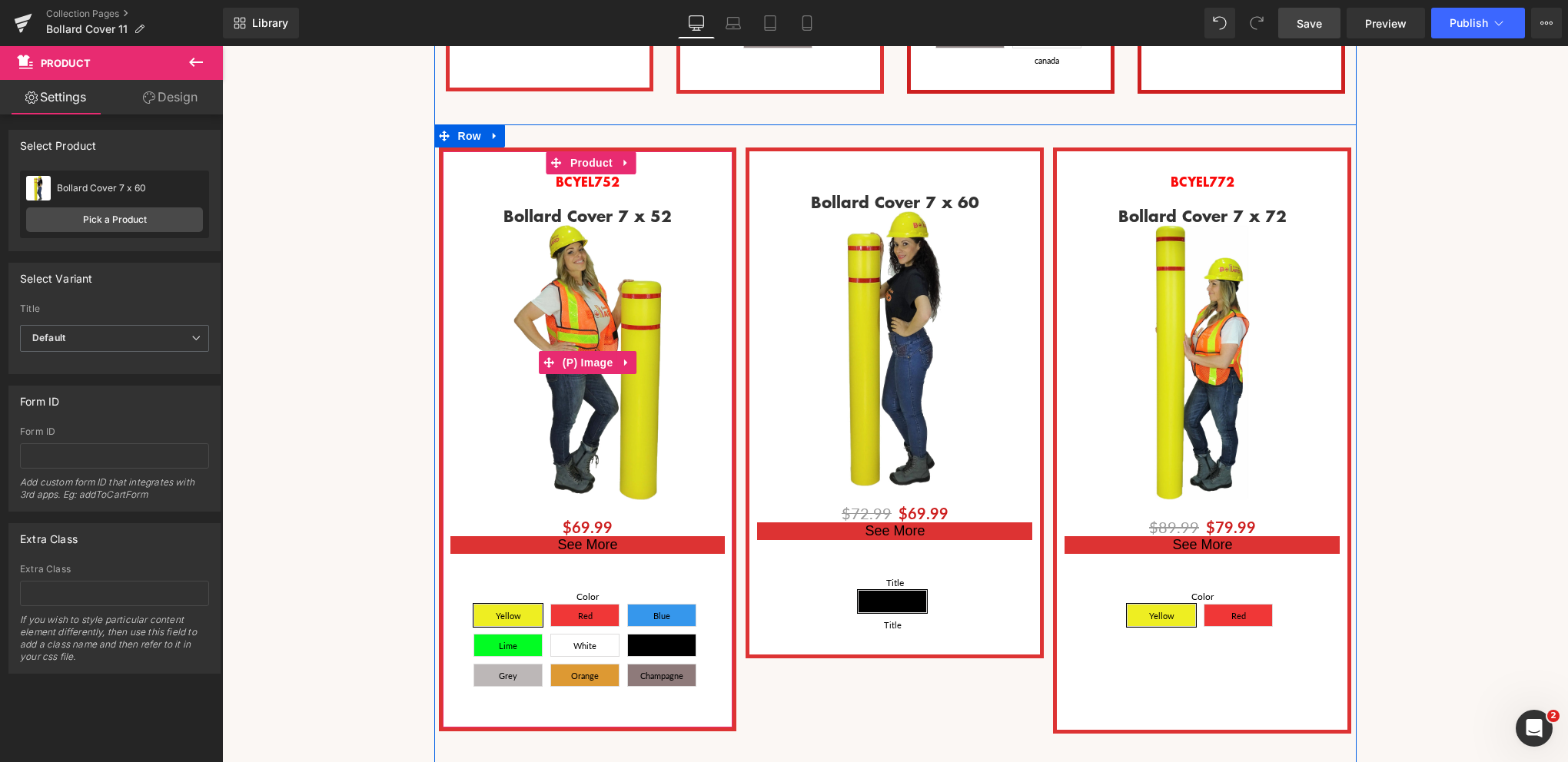
scroll to position [6759, 1335]
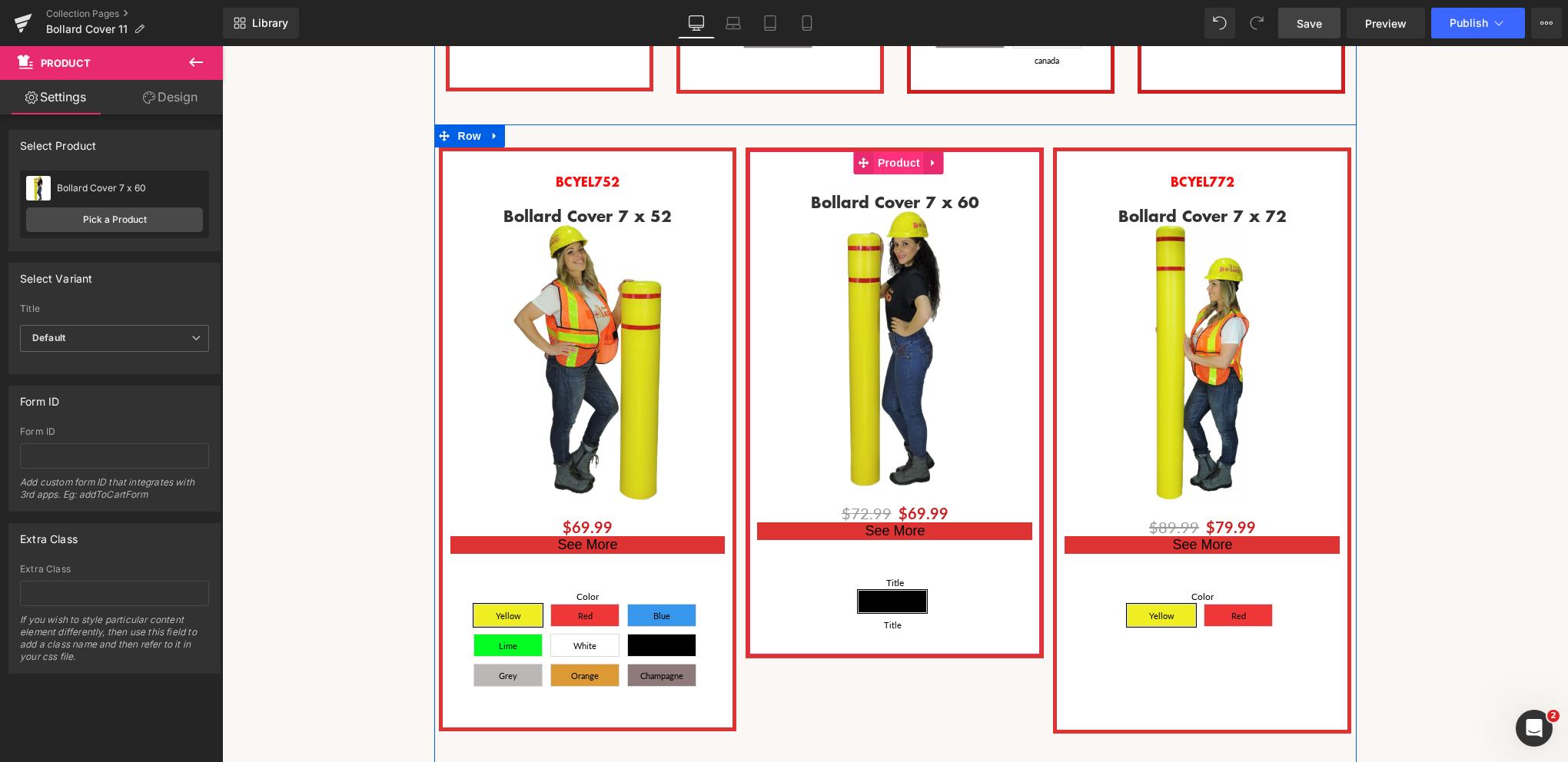
click at [880, 152] on span "Product" at bounding box center [899, 163] width 50 height 23
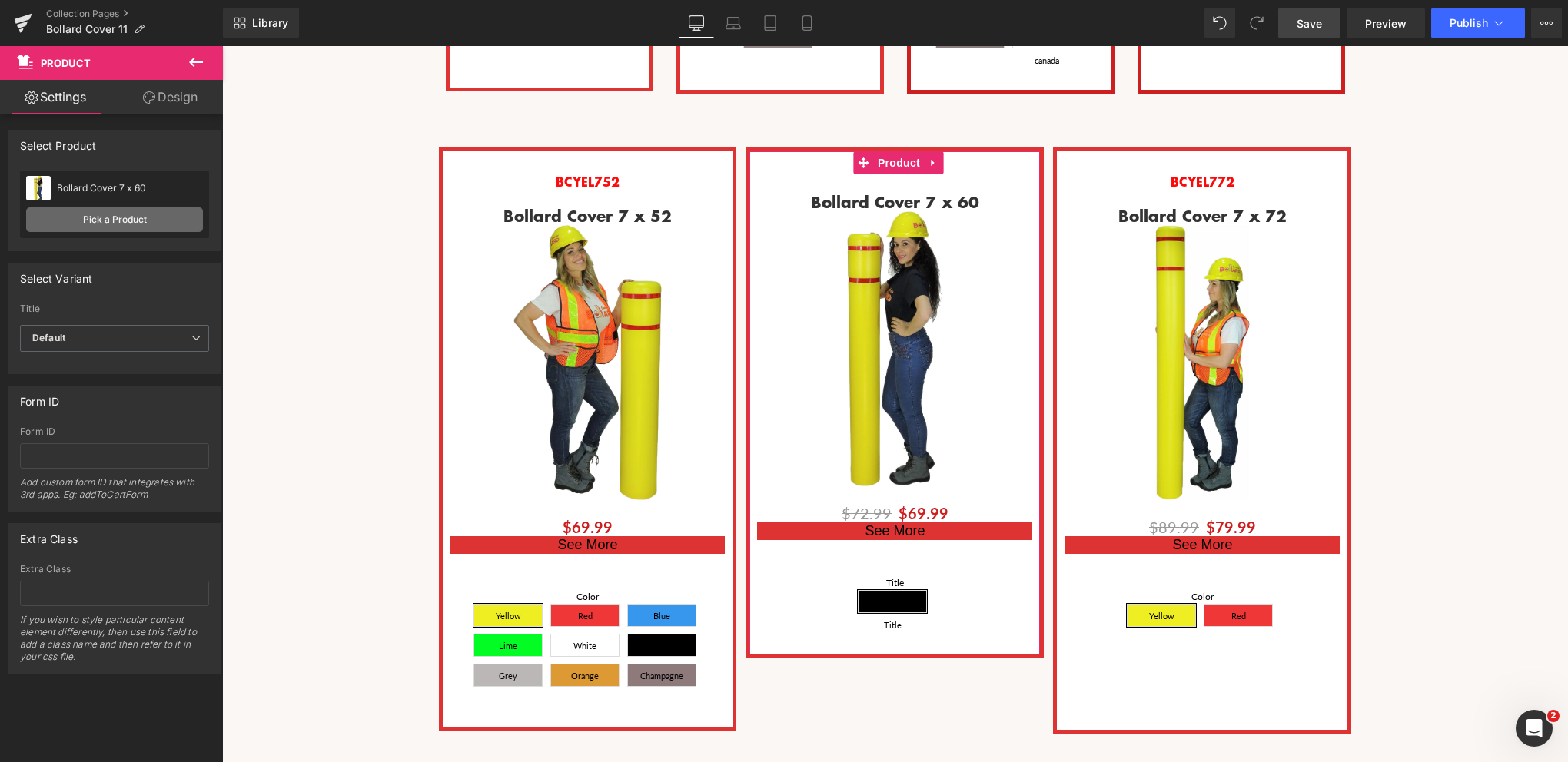
click at [106, 221] on link "Pick a Product" at bounding box center [115, 220] width 177 height 25
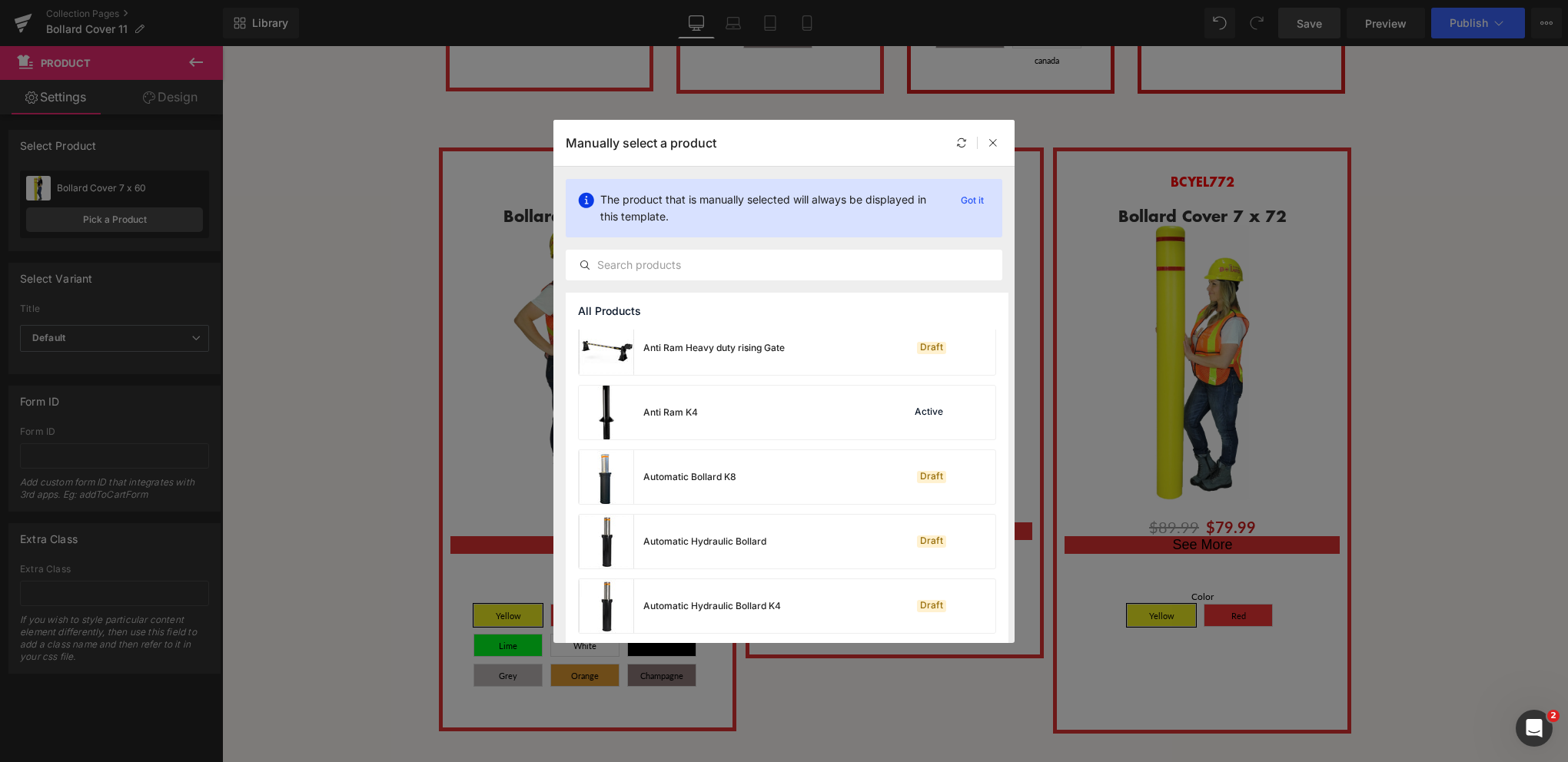
scroll to position [769, 0]
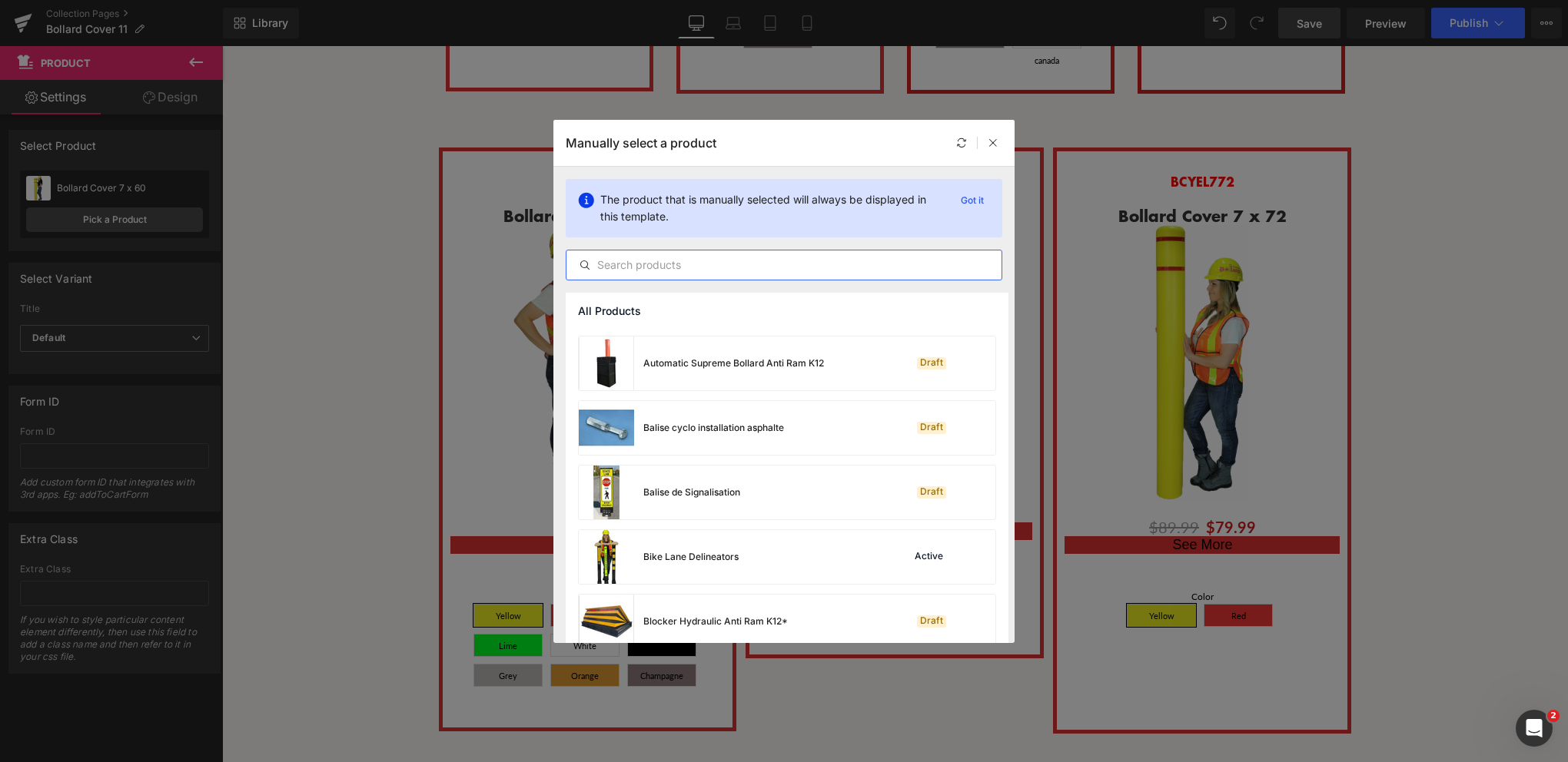
click at [695, 268] on input "text" at bounding box center [784, 266] width 435 height 19
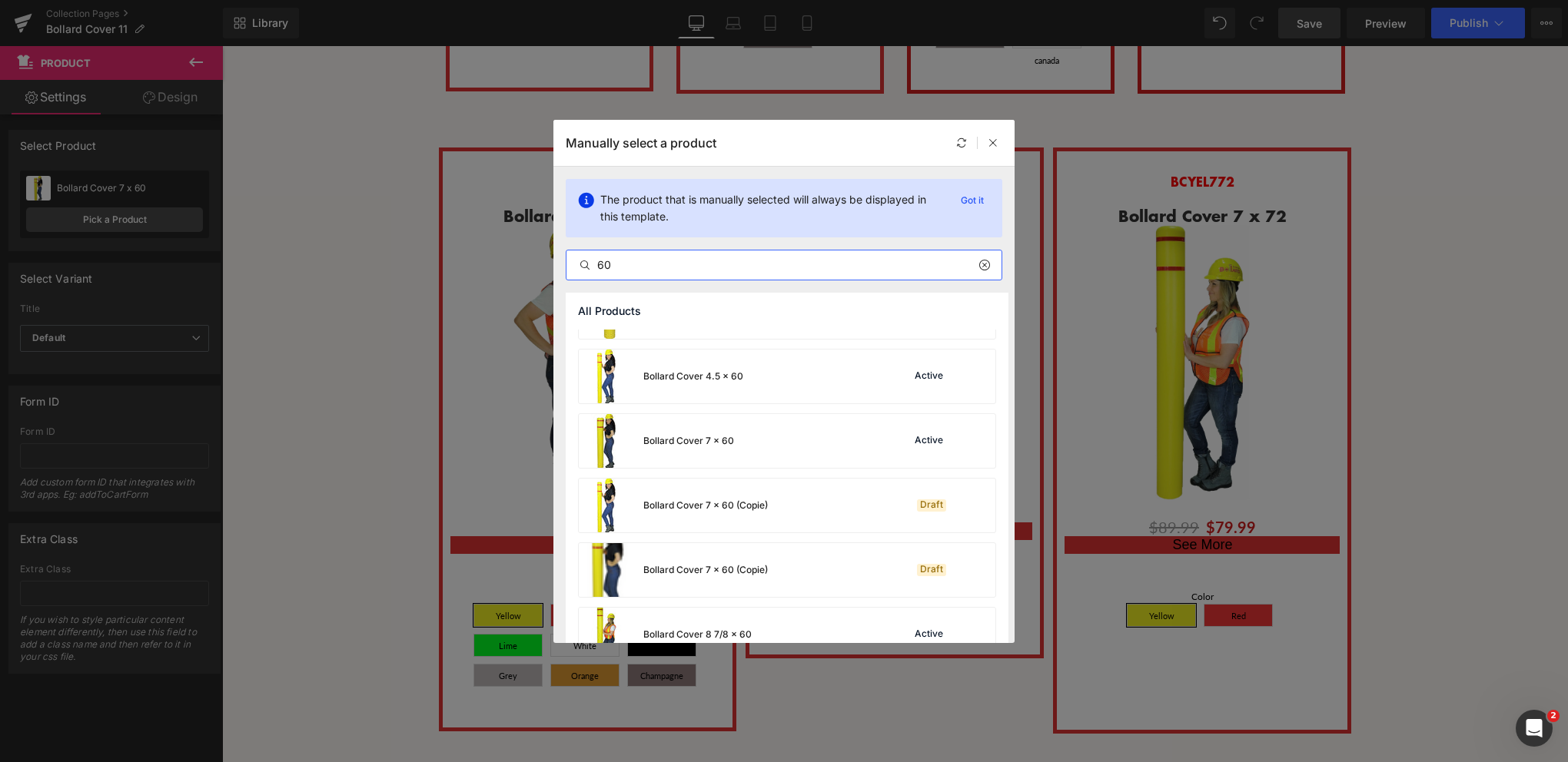
scroll to position [231, 0]
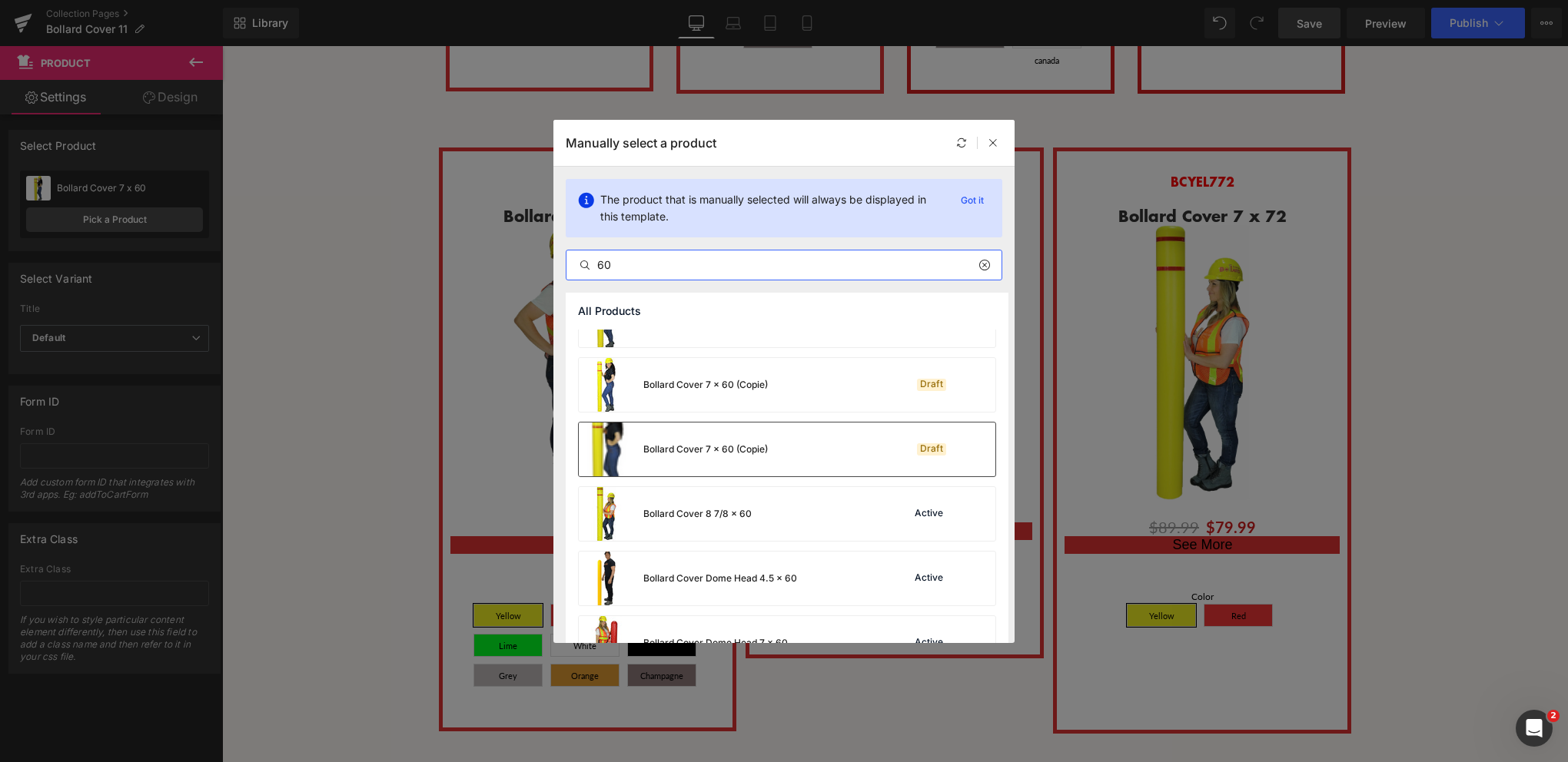
type input "60"
click at [729, 455] on div "Bollard Cover 7 x 60 (Copie)" at bounding box center [705, 450] width 124 height 14
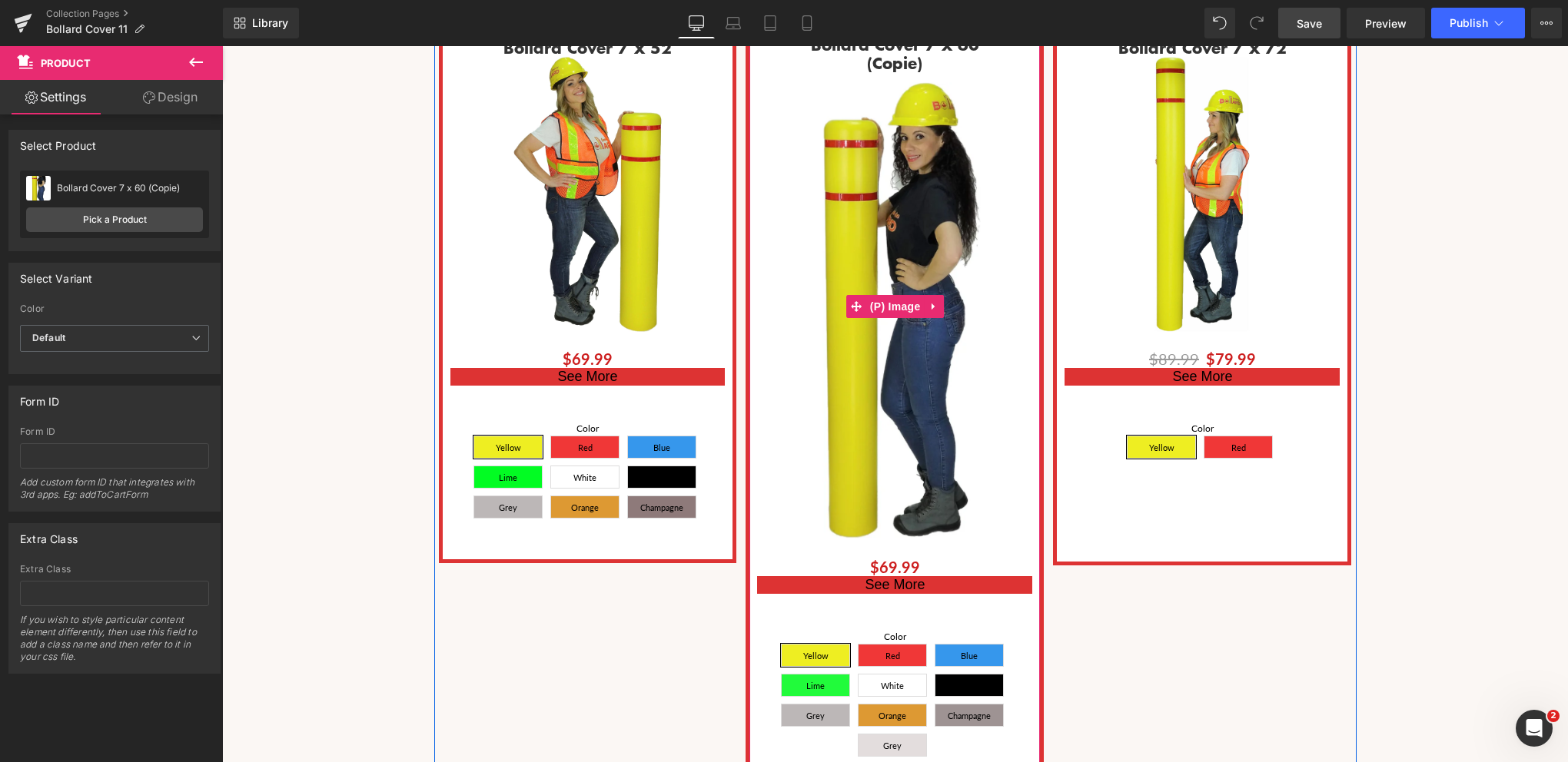
scroll to position [2535, 0]
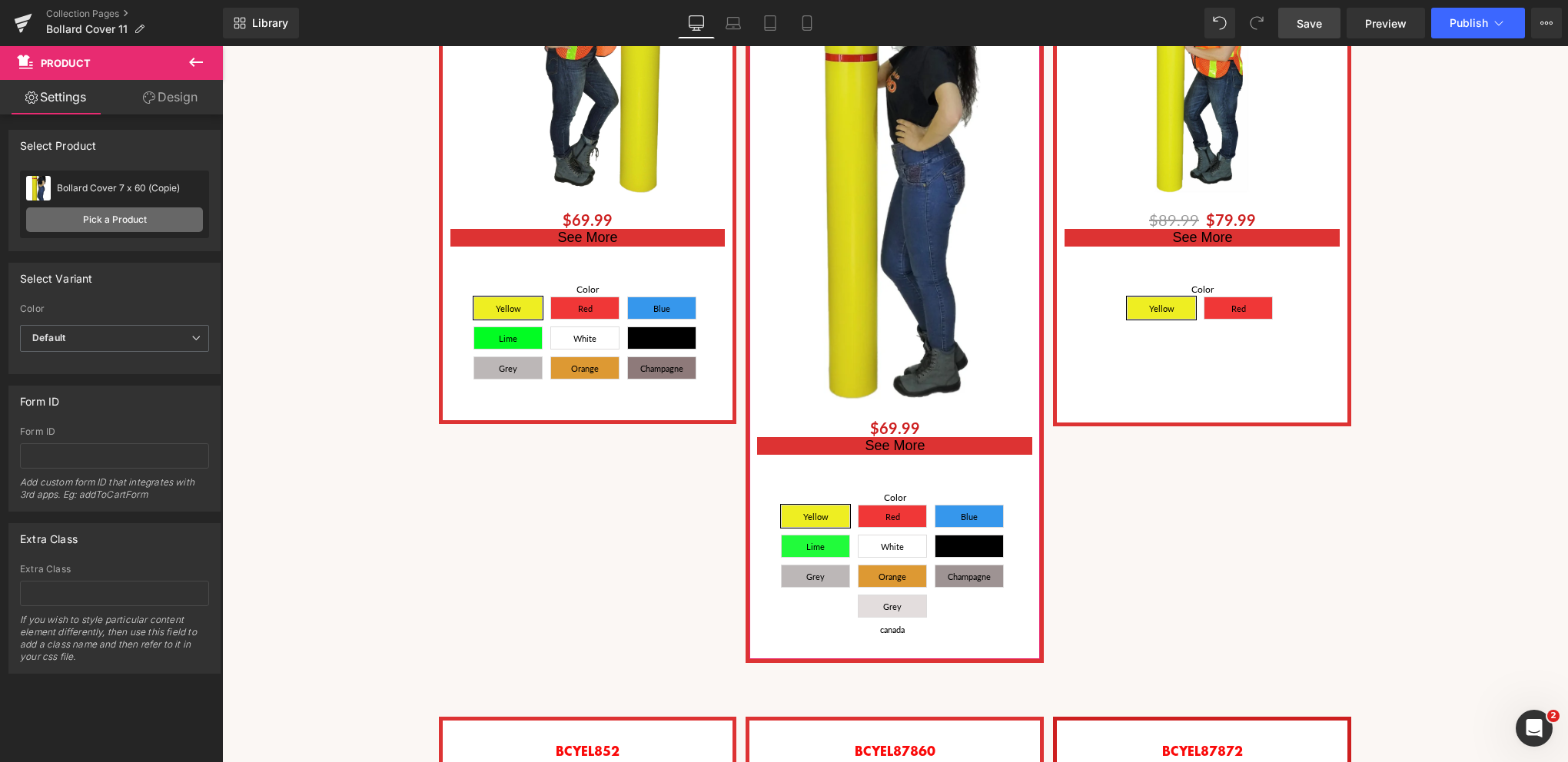
click at [105, 217] on link "Pick a Product" at bounding box center [115, 220] width 177 height 25
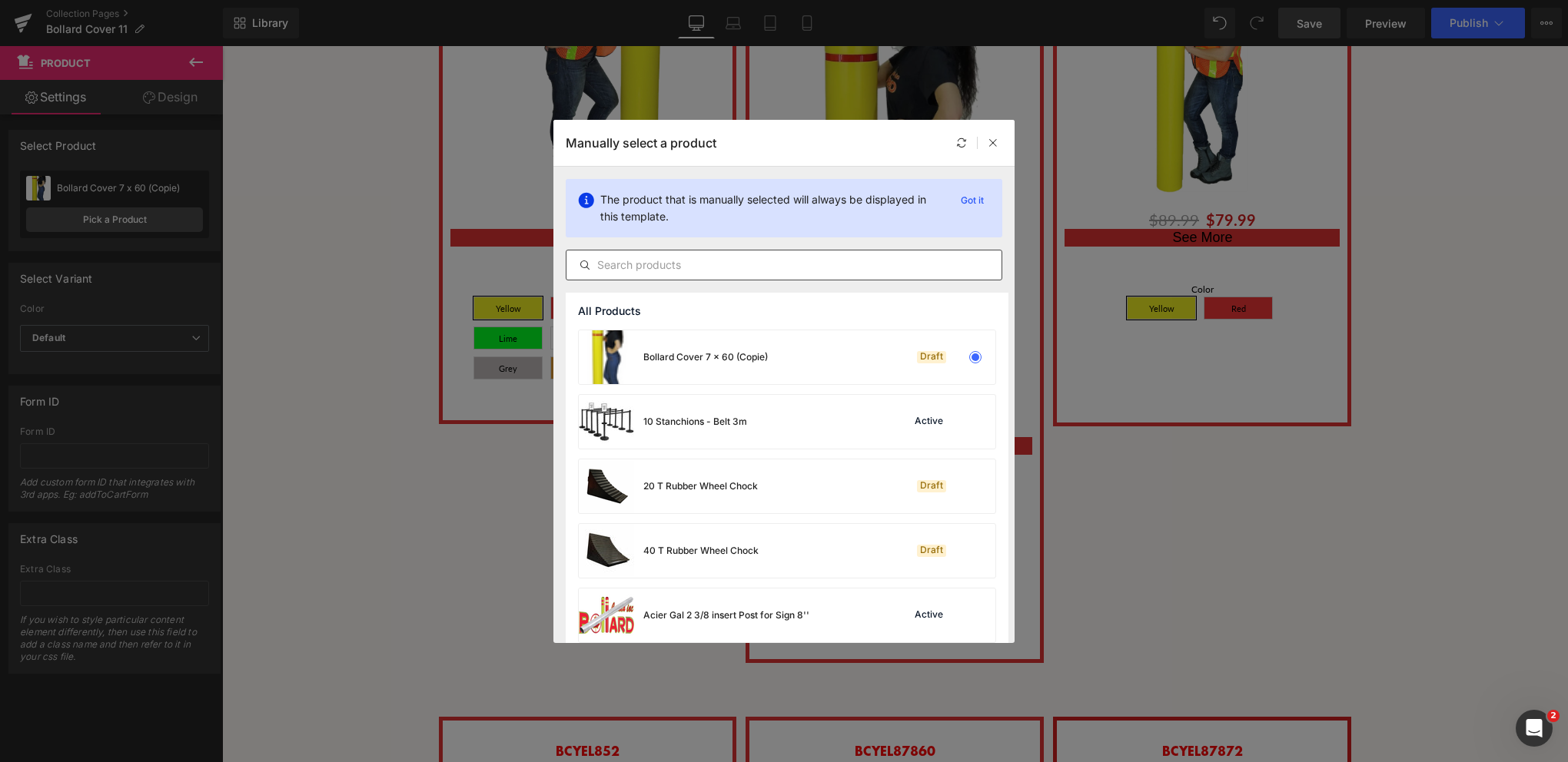
click at [667, 267] on input "text" at bounding box center [784, 266] width 435 height 19
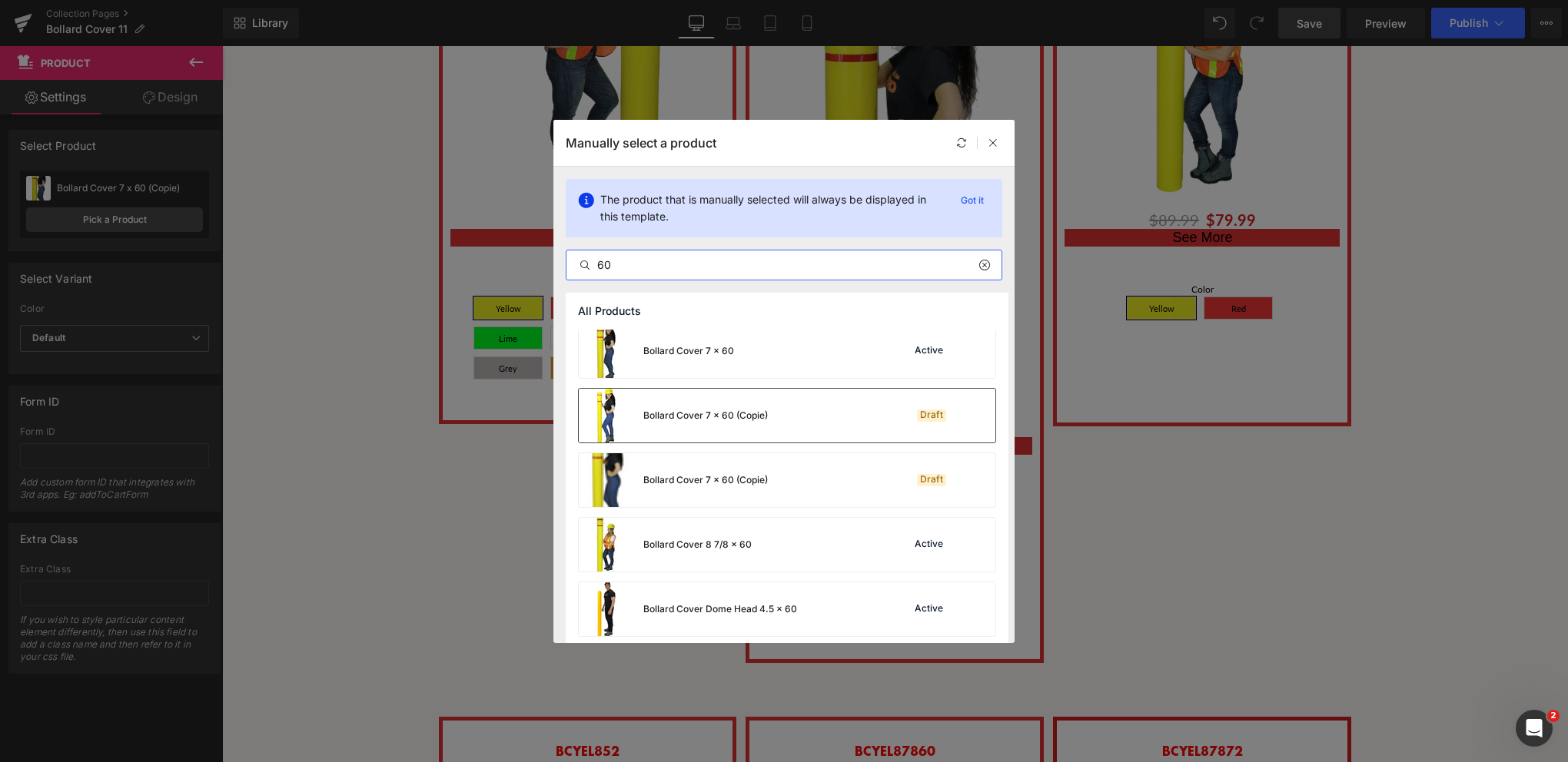
scroll to position [231, 0]
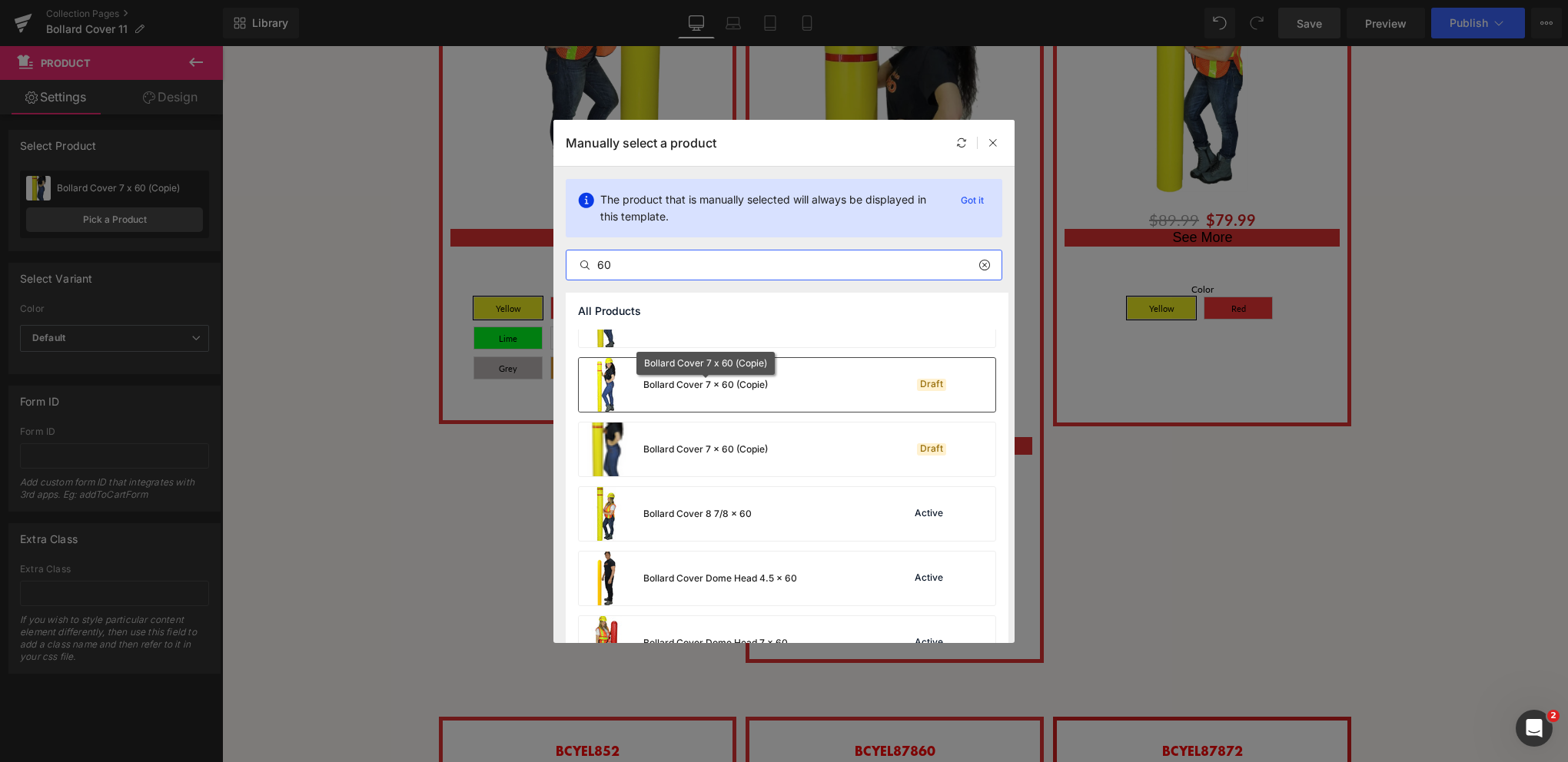
type input "60"
click at [709, 389] on div "Bollard Cover 7 x 60 (Copie)" at bounding box center [705, 385] width 124 height 14
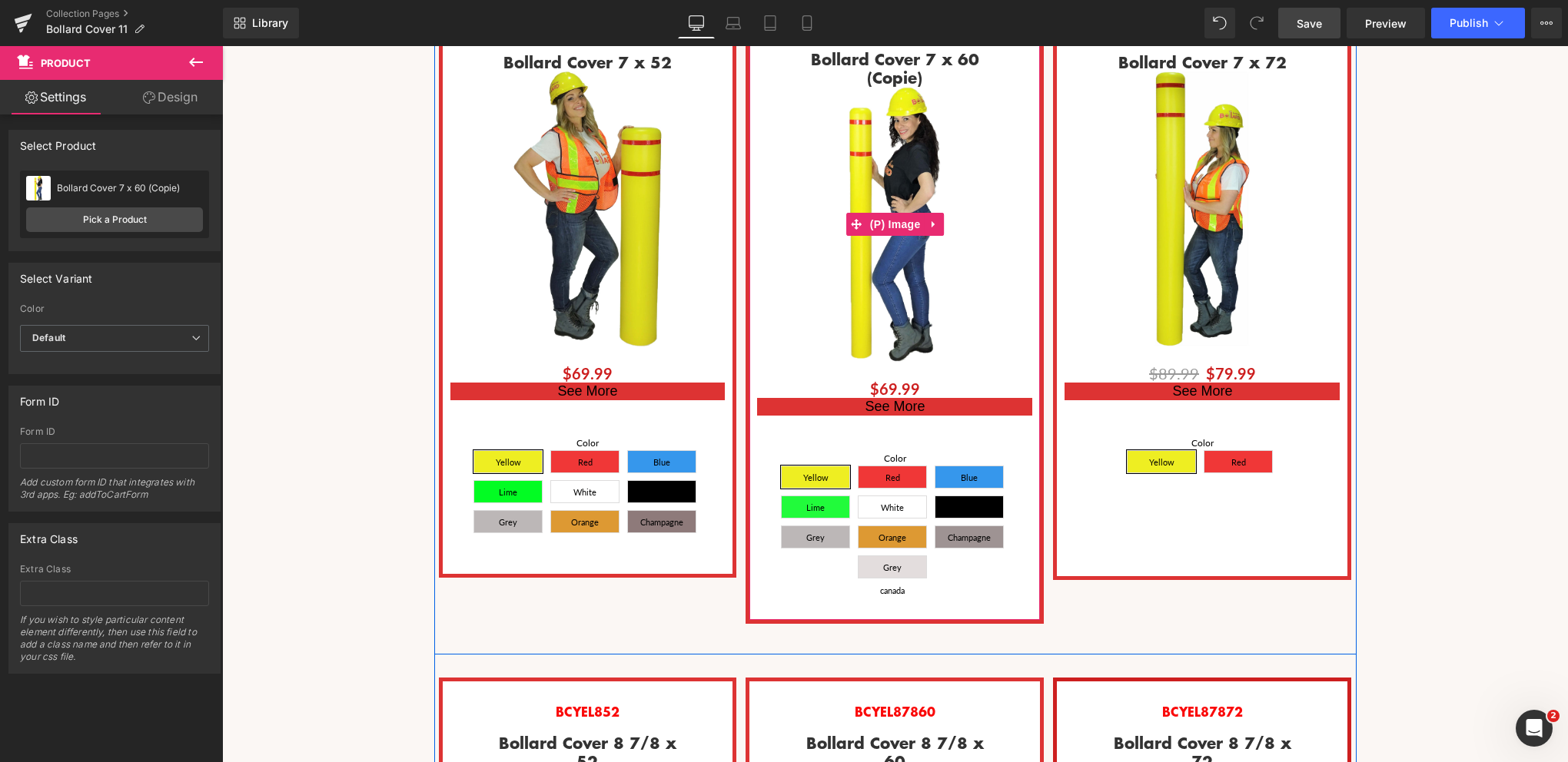
scroll to position [2306, 0]
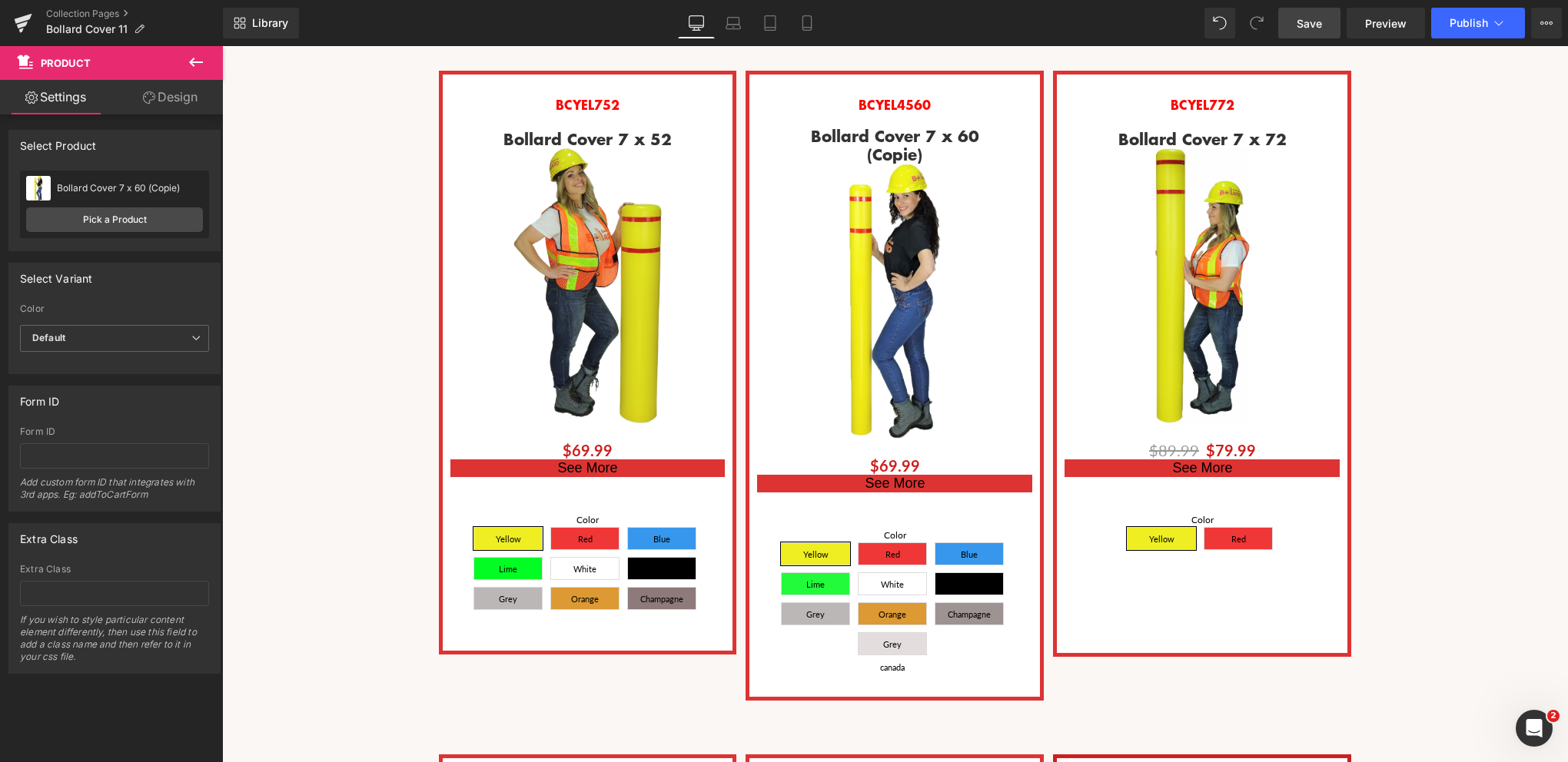
click at [1301, 15] on span "Save" at bounding box center [1310, 23] width 26 height 16
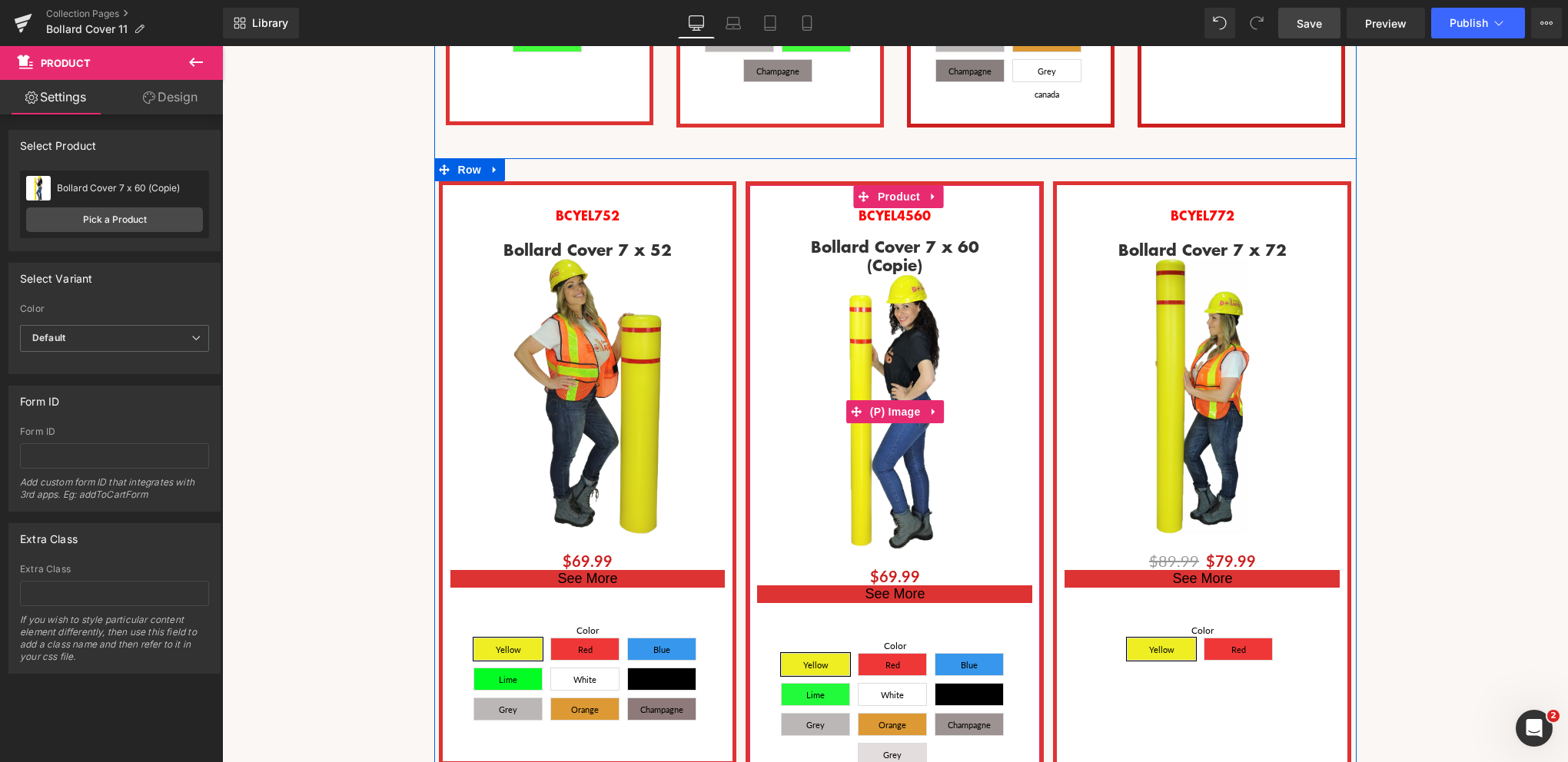
scroll to position [2075, 0]
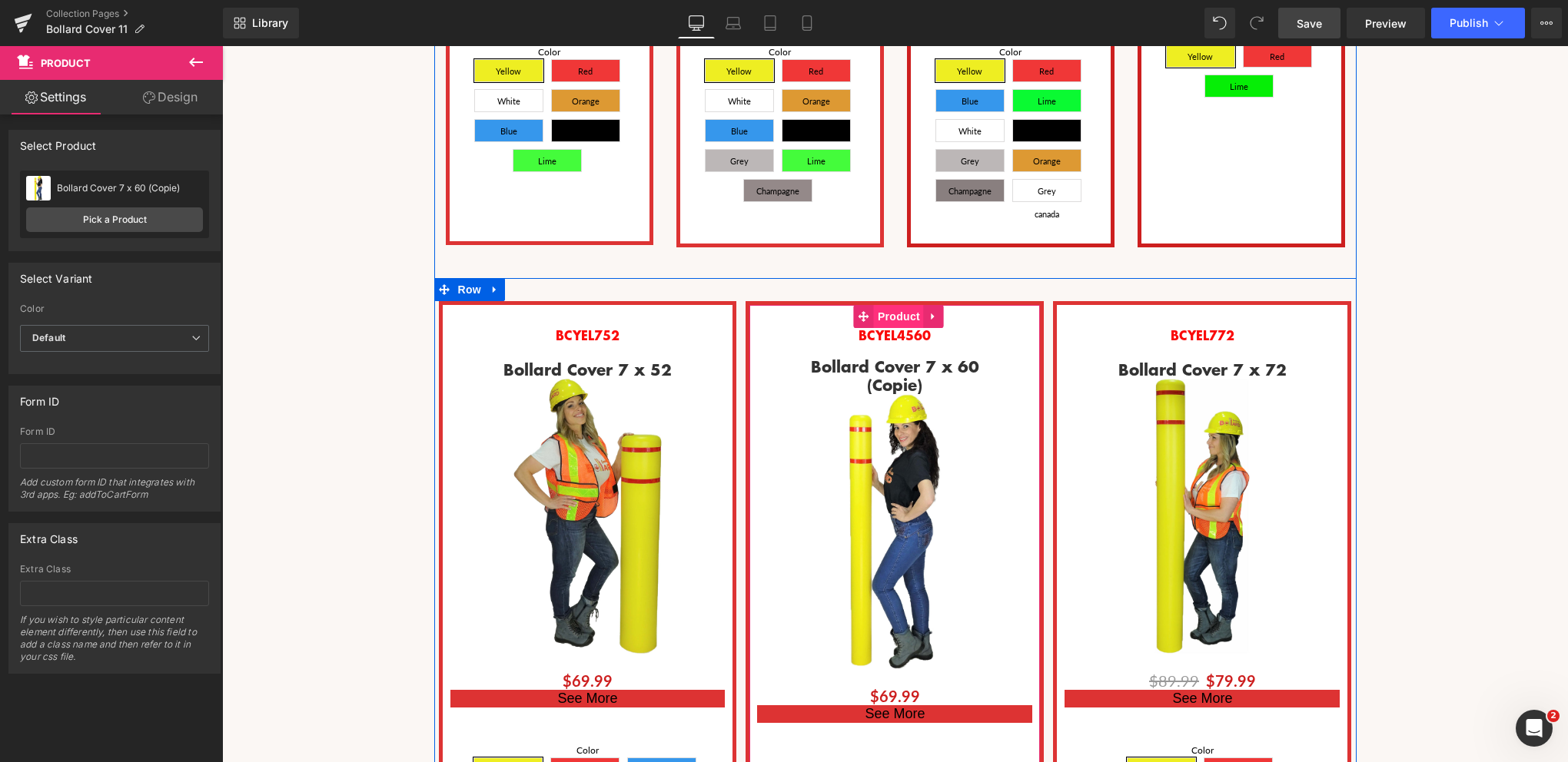
click at [893, 305] on span "Product" at bounding box center [899, 316] width 50 height 23
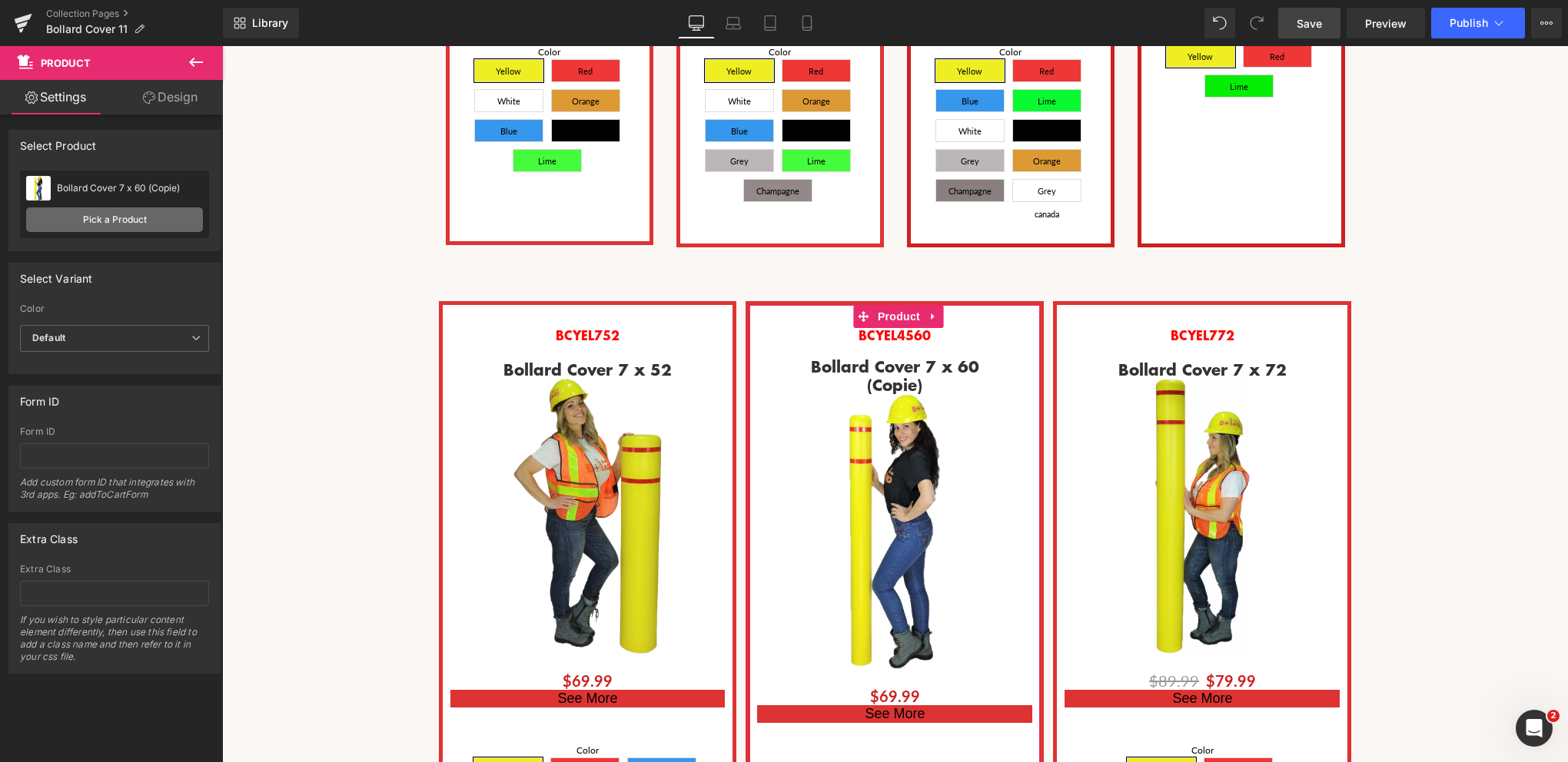
click at [90, 222] on link "Pick a Product" at bounding box center [115, 220] width 177 height 25
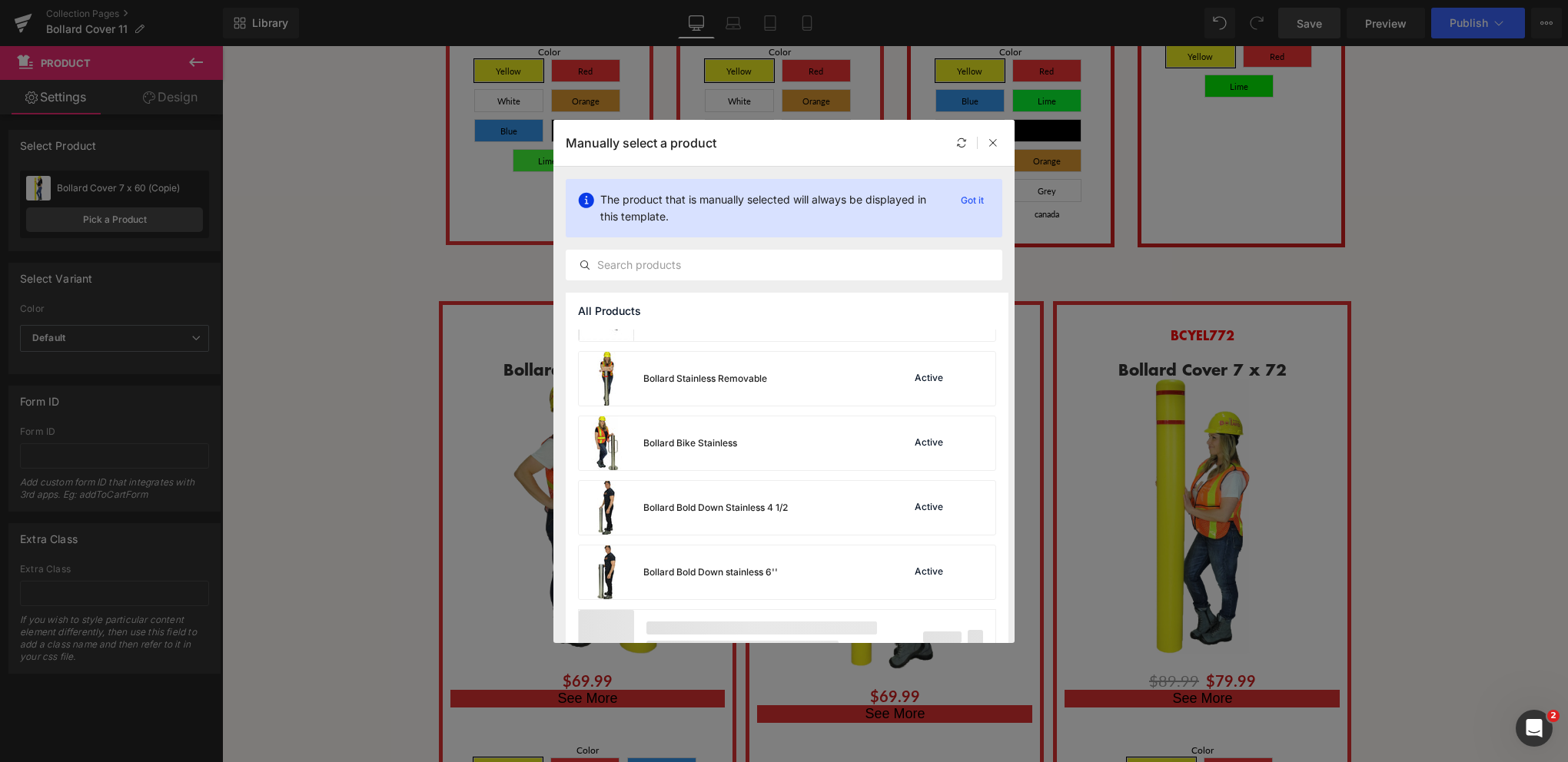
scroll to position [1110, 0]
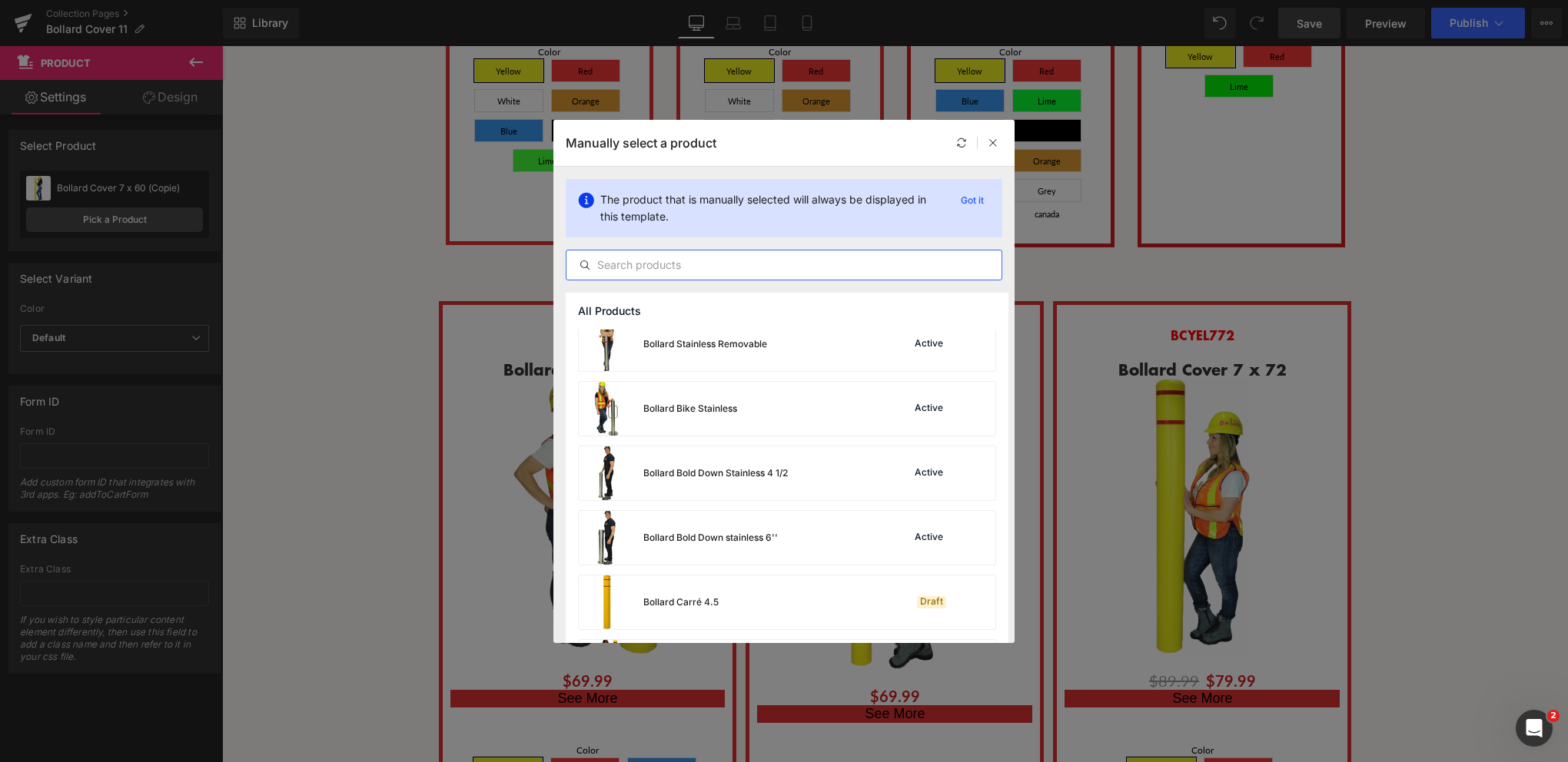
click at [646, 261] on input "text" at bounding box center [784, 266] width 435 height 19
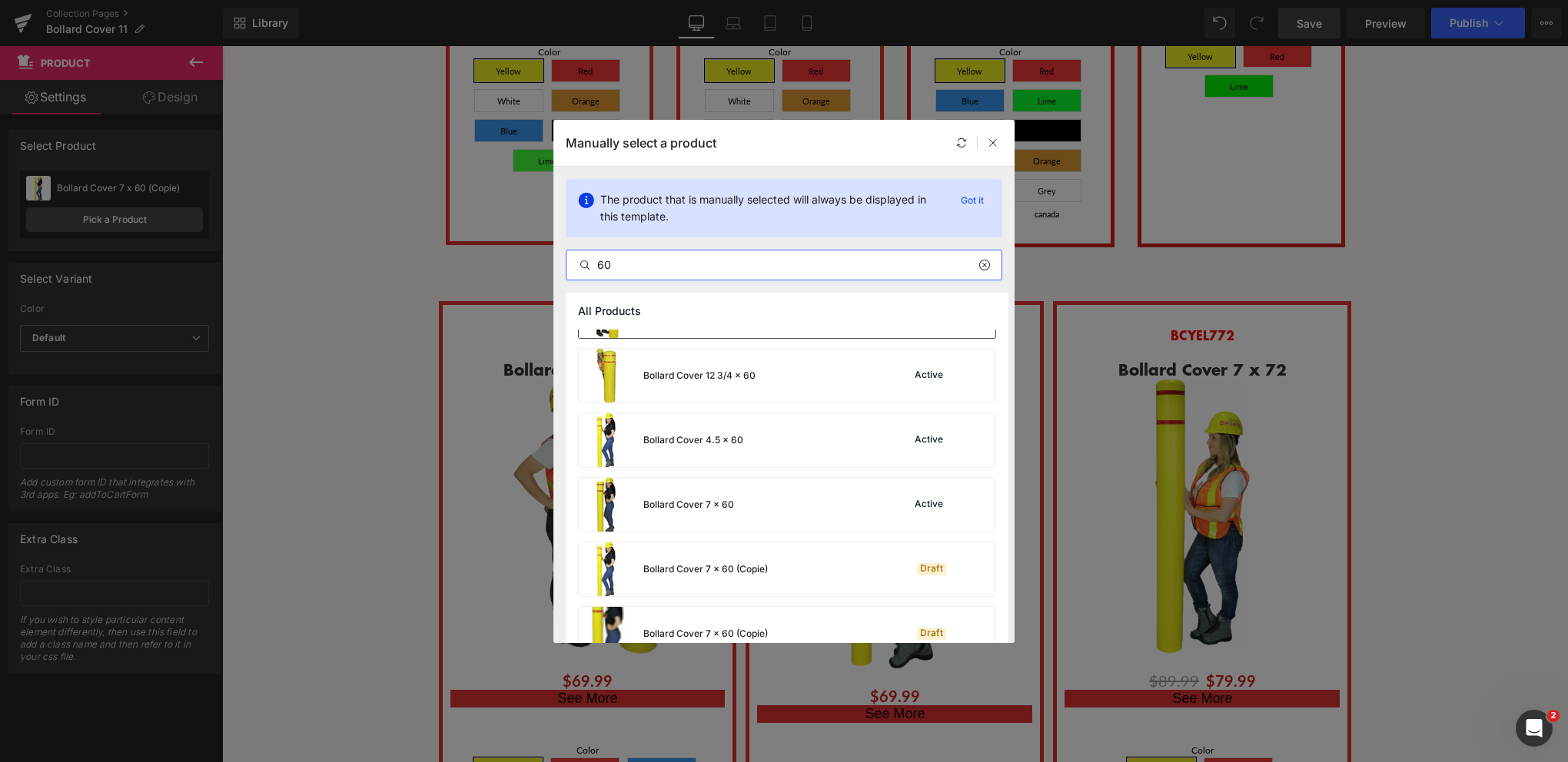
scroll to position [77, 0]
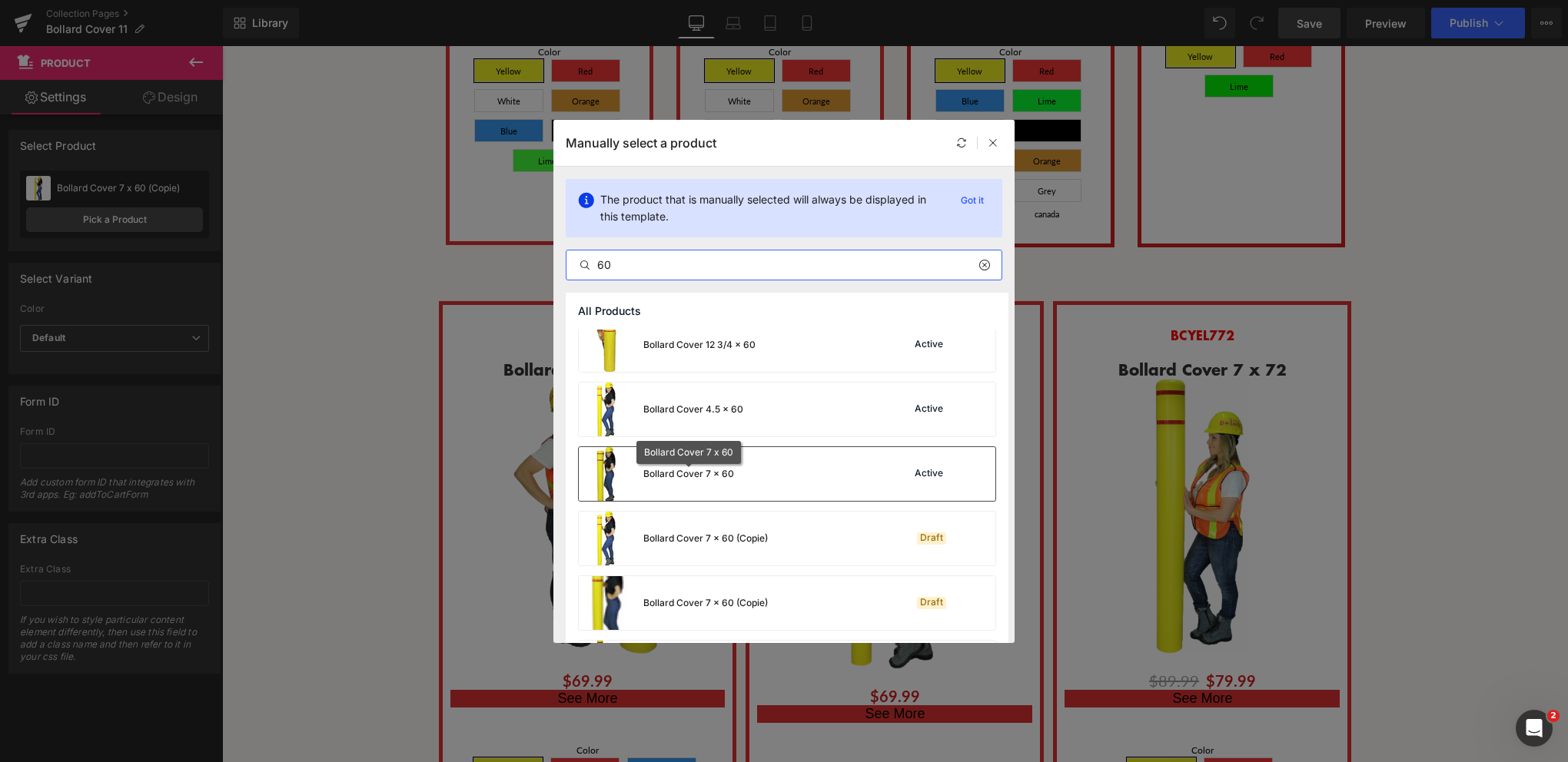
type input "60"
click at [721, 472] on div "Bollard Cover 7 x 60" at bounding box center [688, 474] width 90 height 14
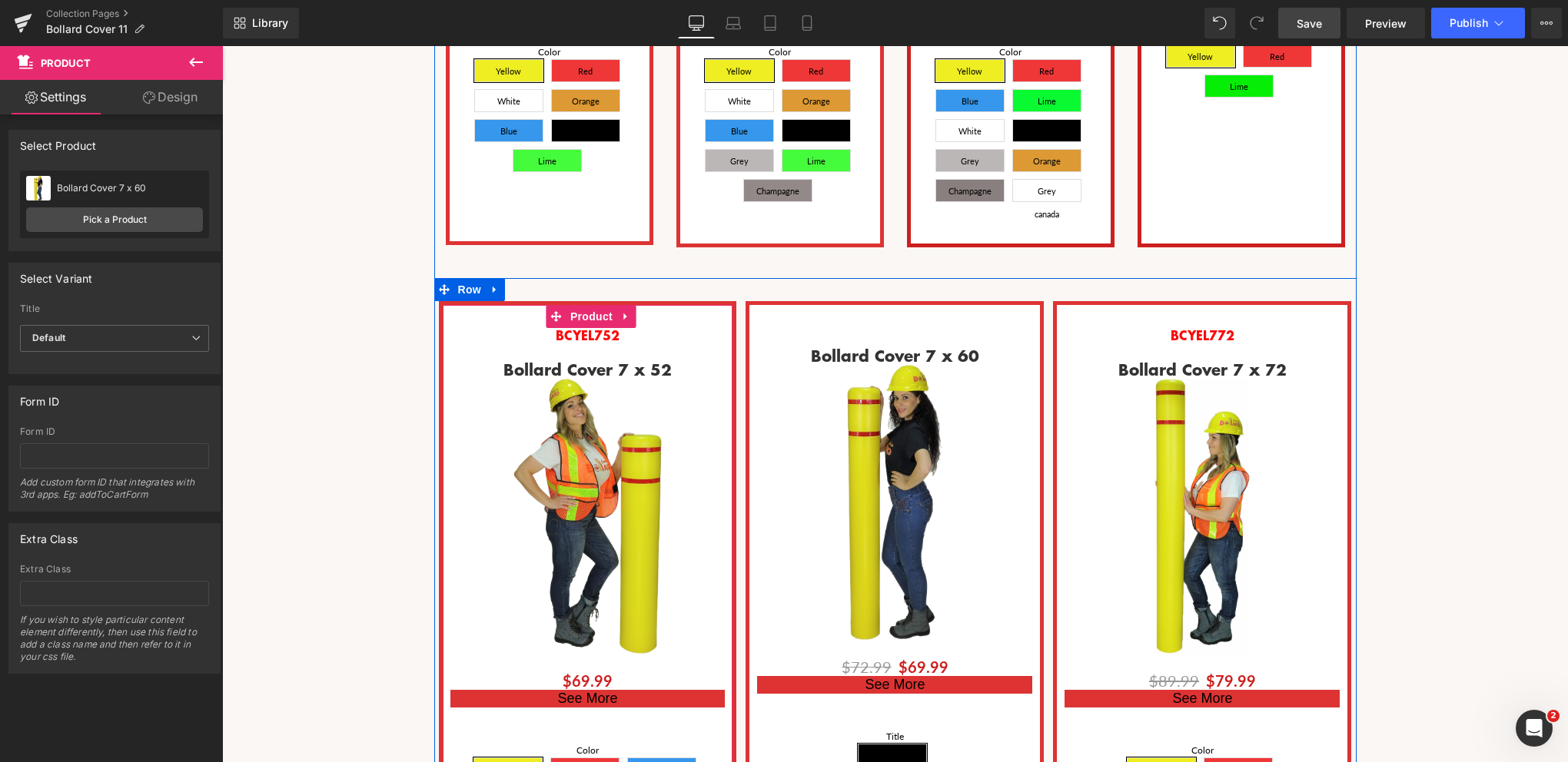
scroll to position [8, 8]
click at [898, 306] on span "Product" at bounding box center [899, 317] width 50 height 23
click at [895, 306] on span "Product" at bounding box center [899, 317] width 50 height 23
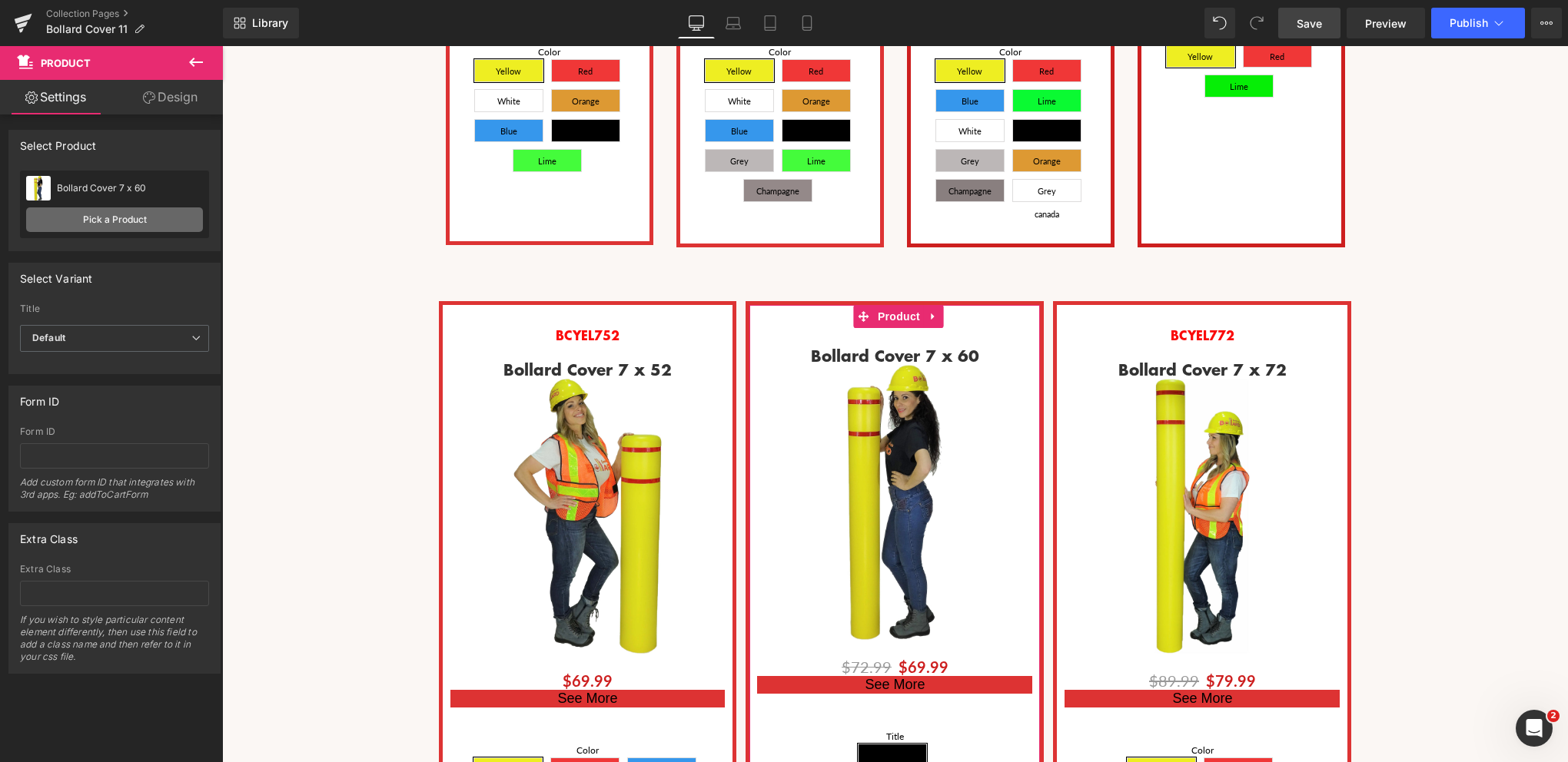
click at [107, 218] on link "Pick a Product" at bounding box center [115, 220] width 177 height 25
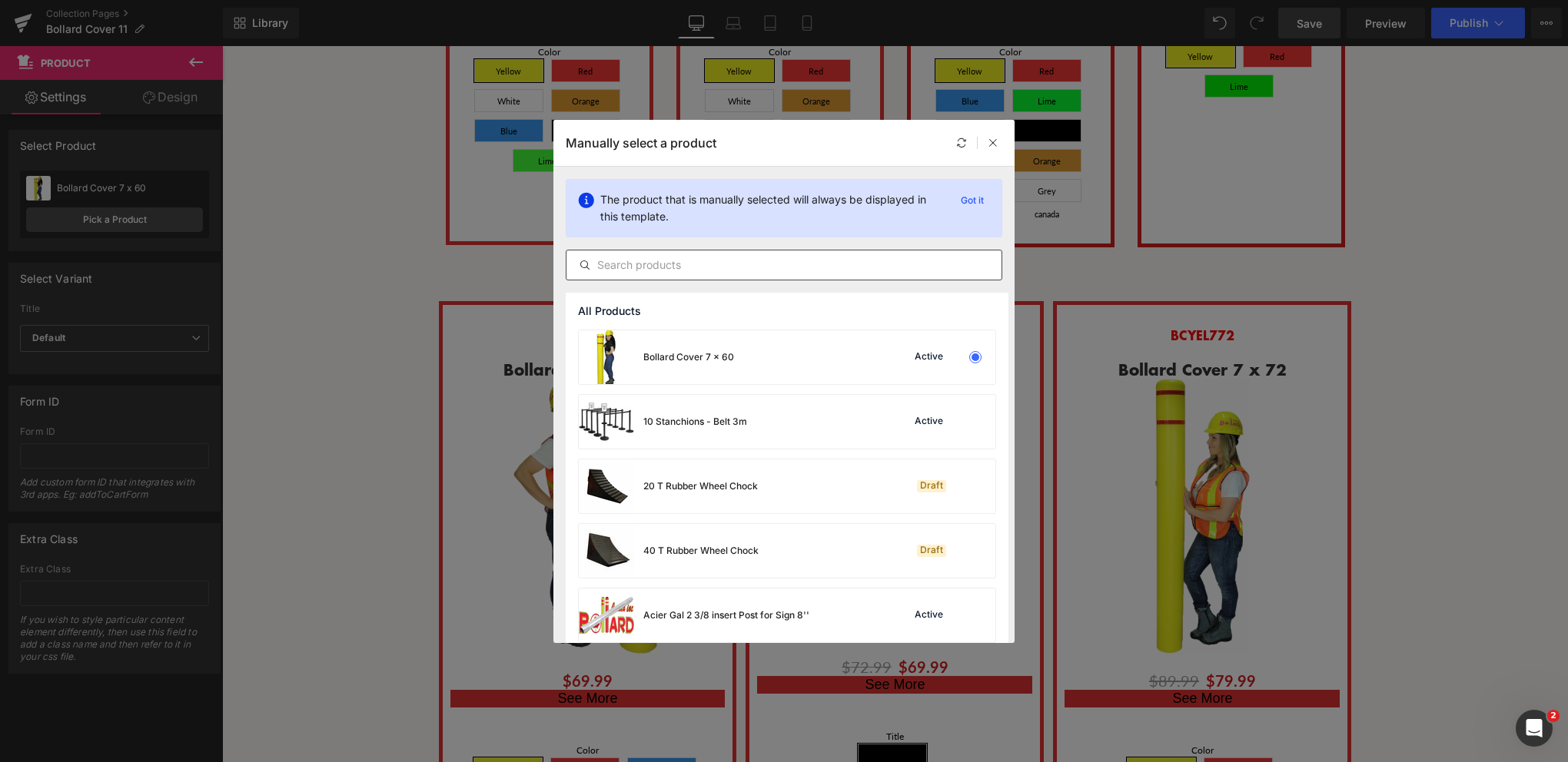
click at [668, 261] on input "text" at bounding box center [784, 266] width 435 height 19
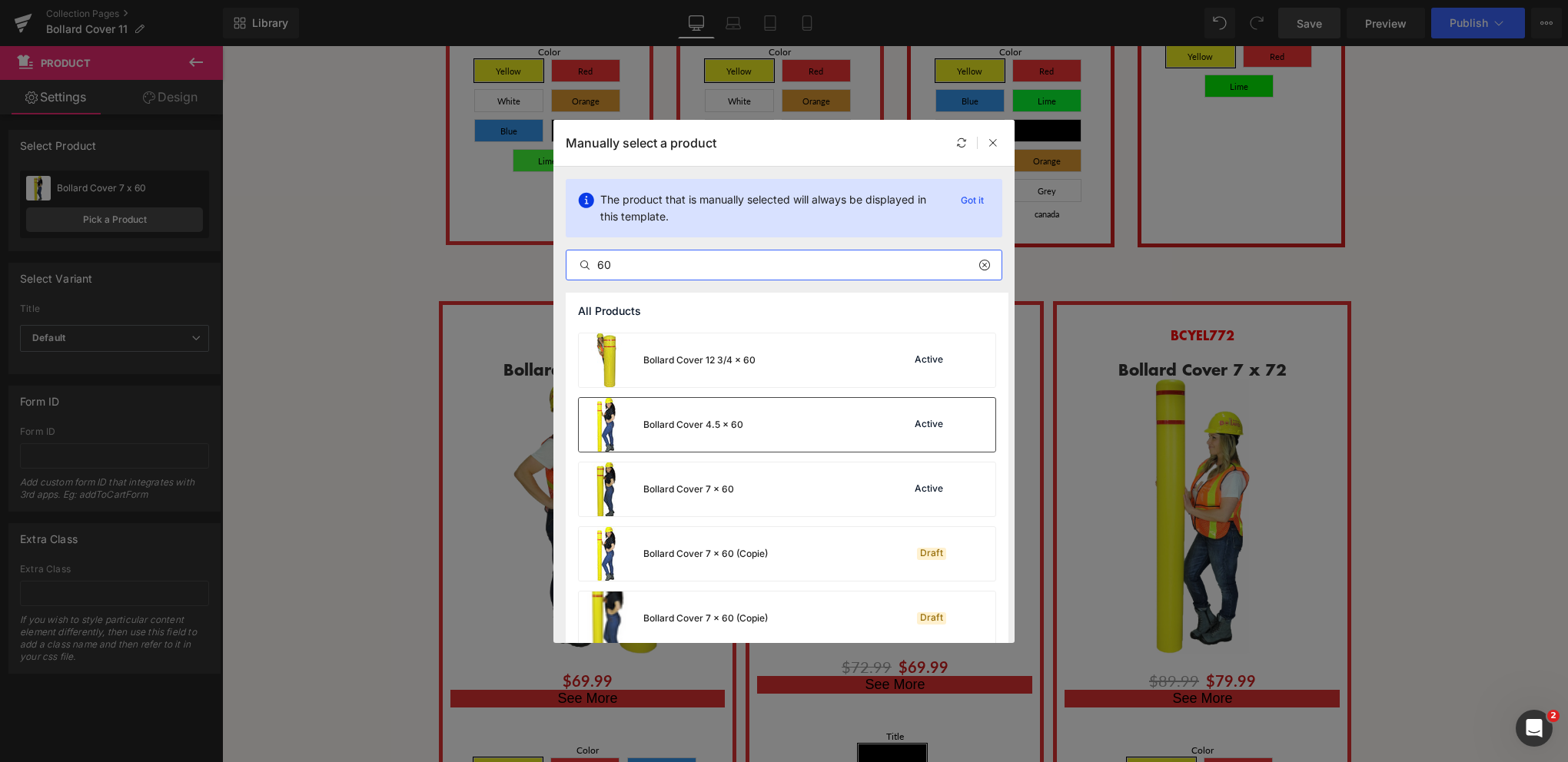
scroll to position [154, 0]
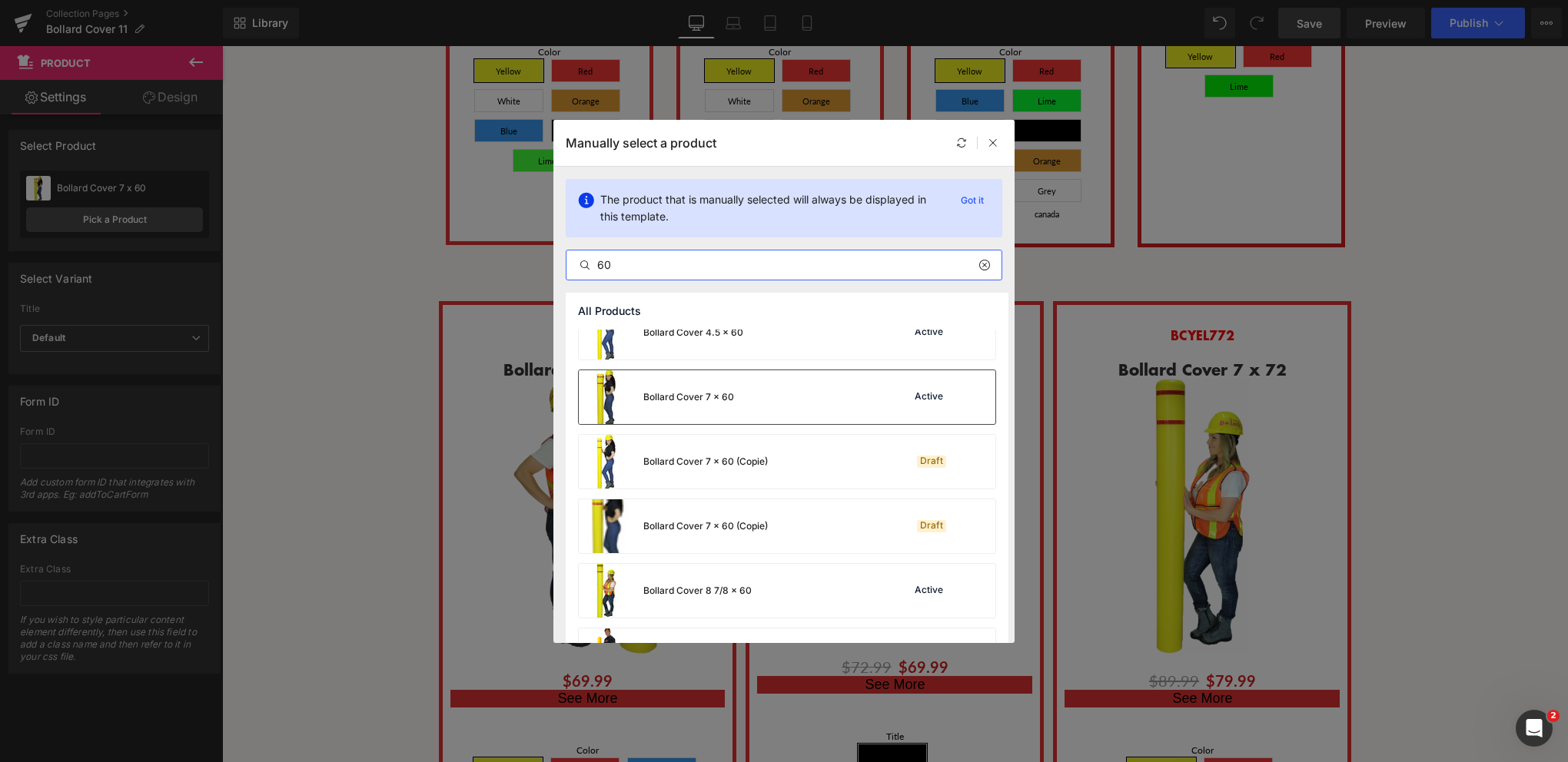
type input "60"
click at [695, 415] on div "Bollard Cover 7 x 60" at bounding box center [657, 397] width 155 height 54
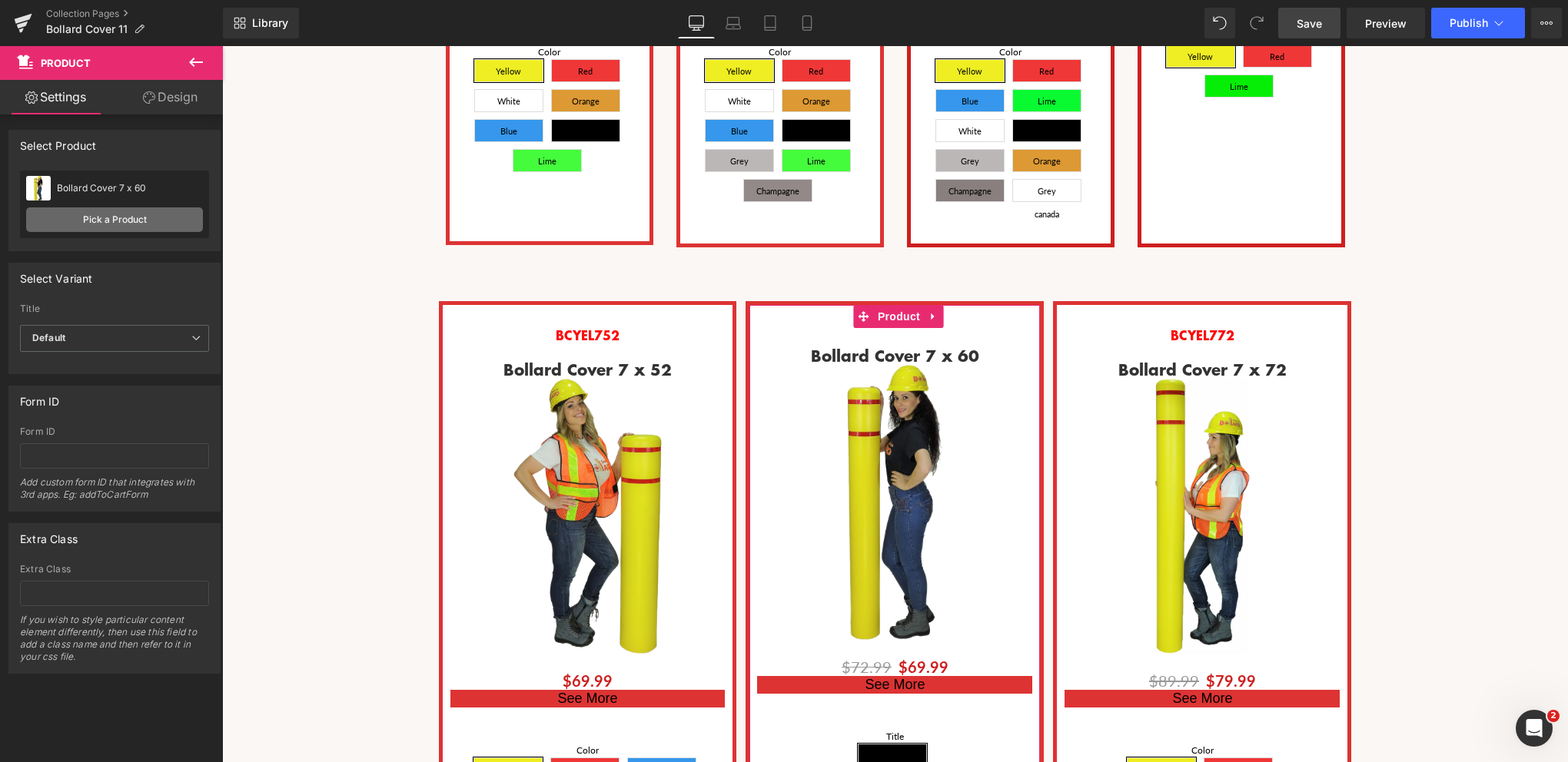
click at [118, 214] on link "Pick a Product" at bounding box center [115, 220] width 177 height 25
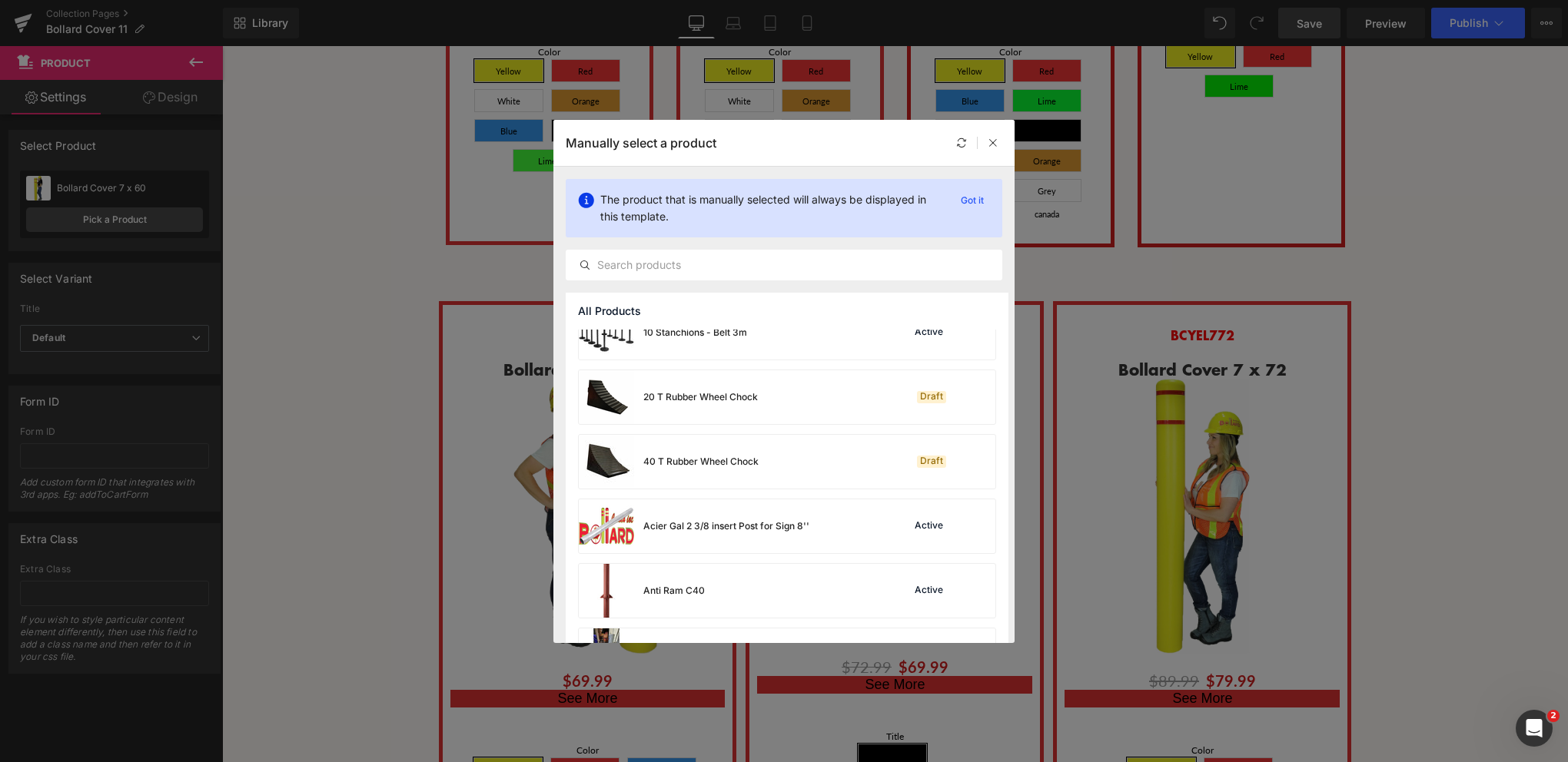
scroll to position [0, 0]
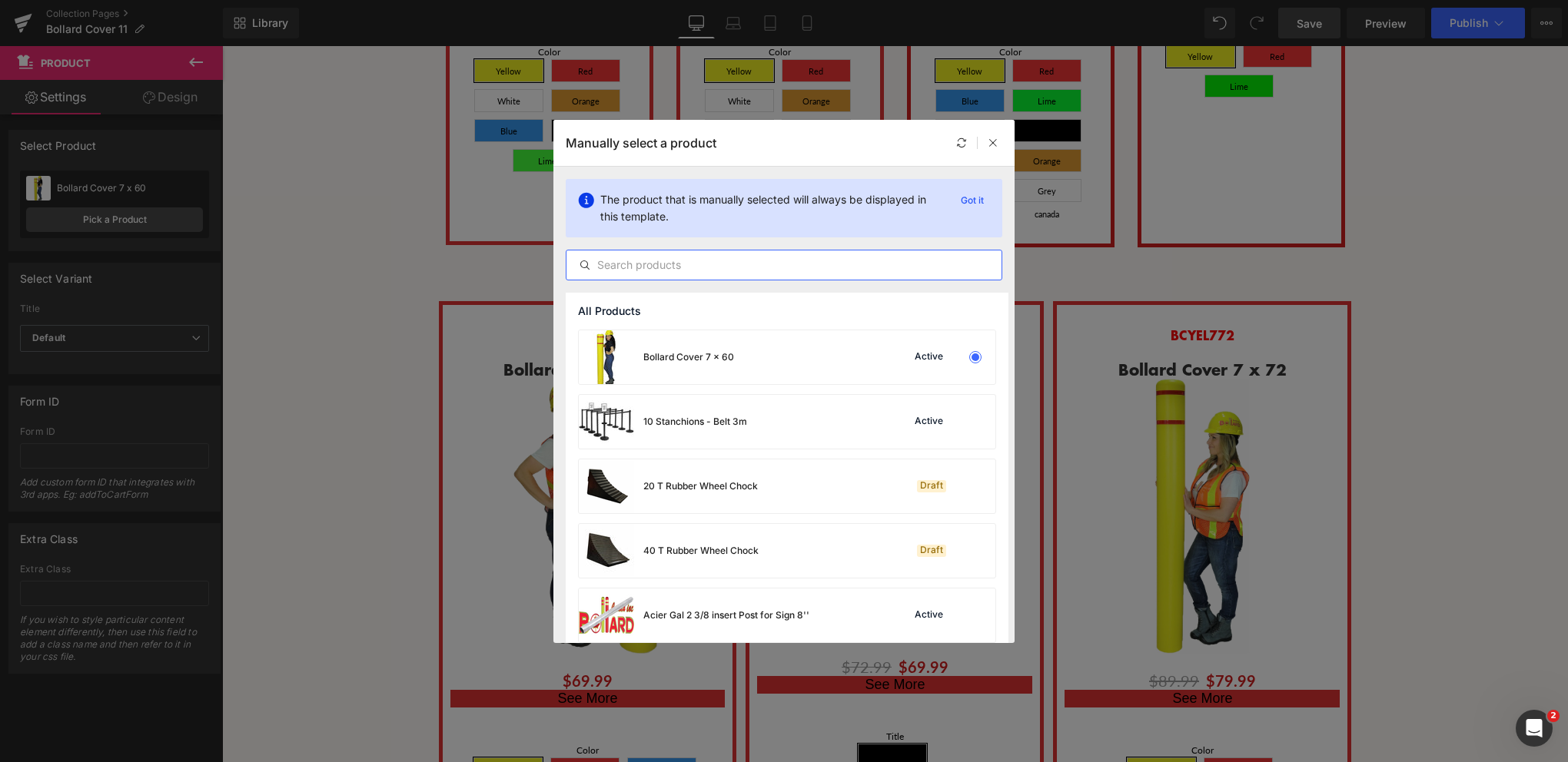
click at [649, 262] on input "text" at bounding box center [784, 266] width 435 height 19
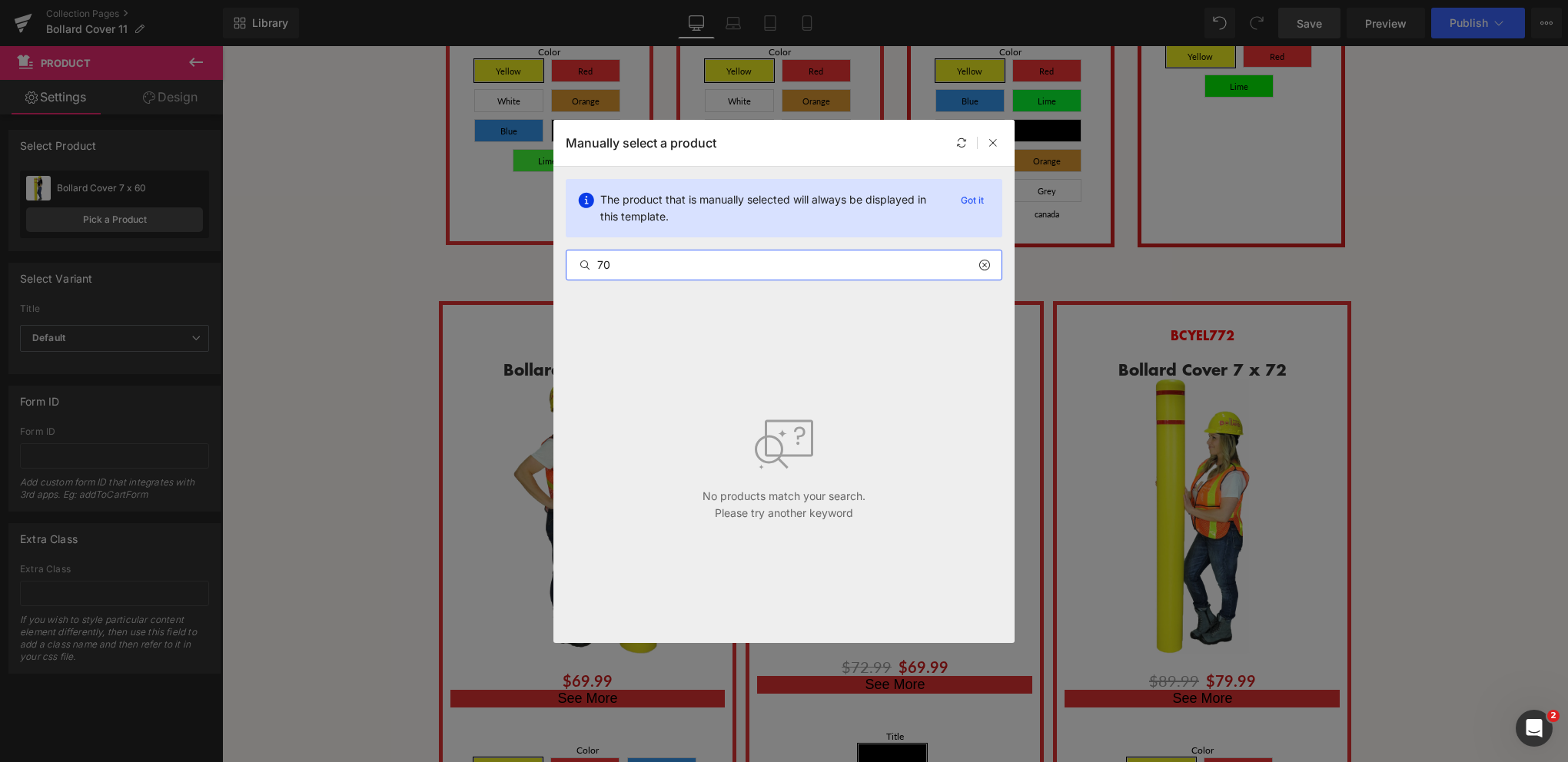
type input "7"
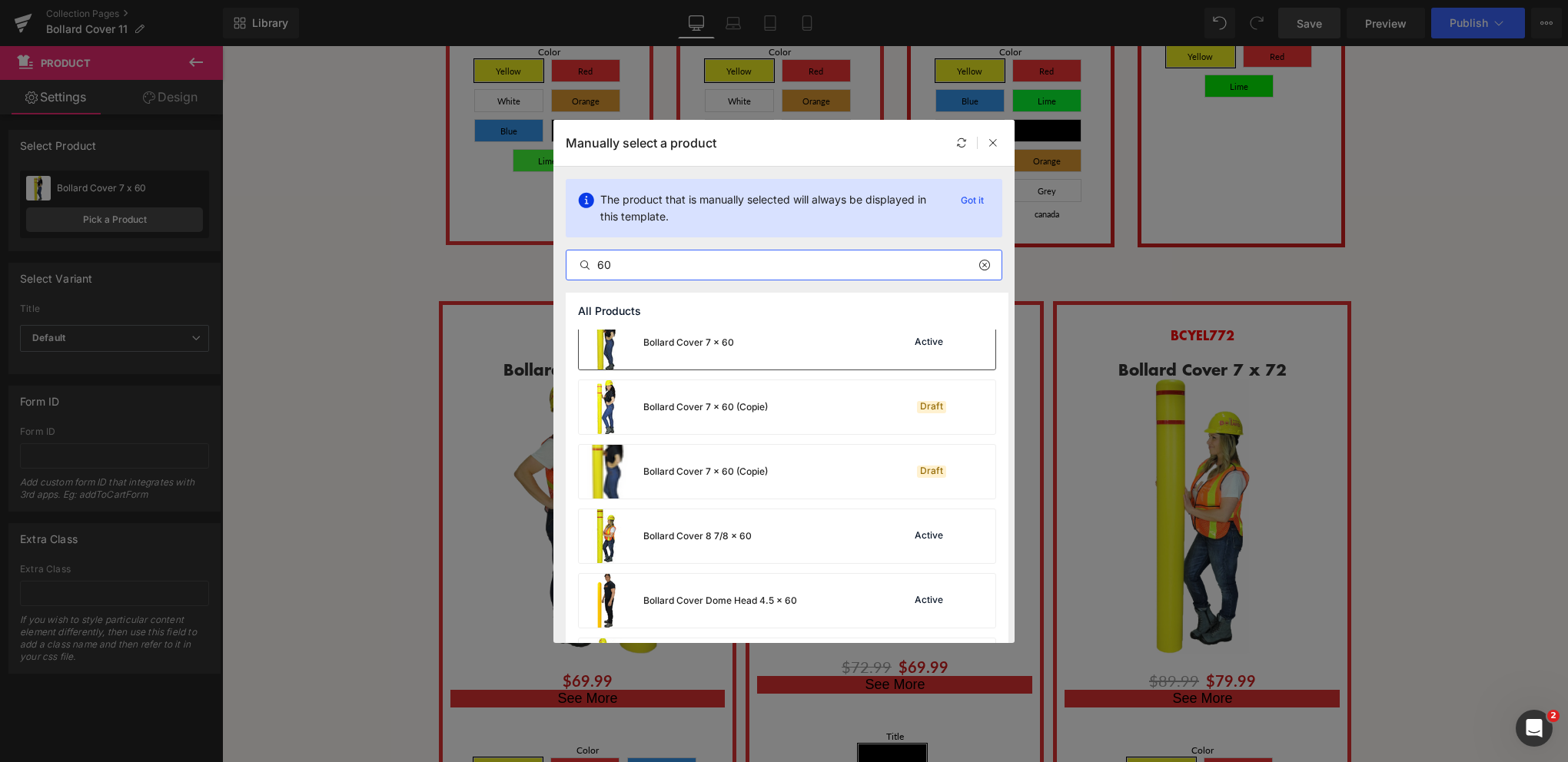
scroll to position [231, 0]
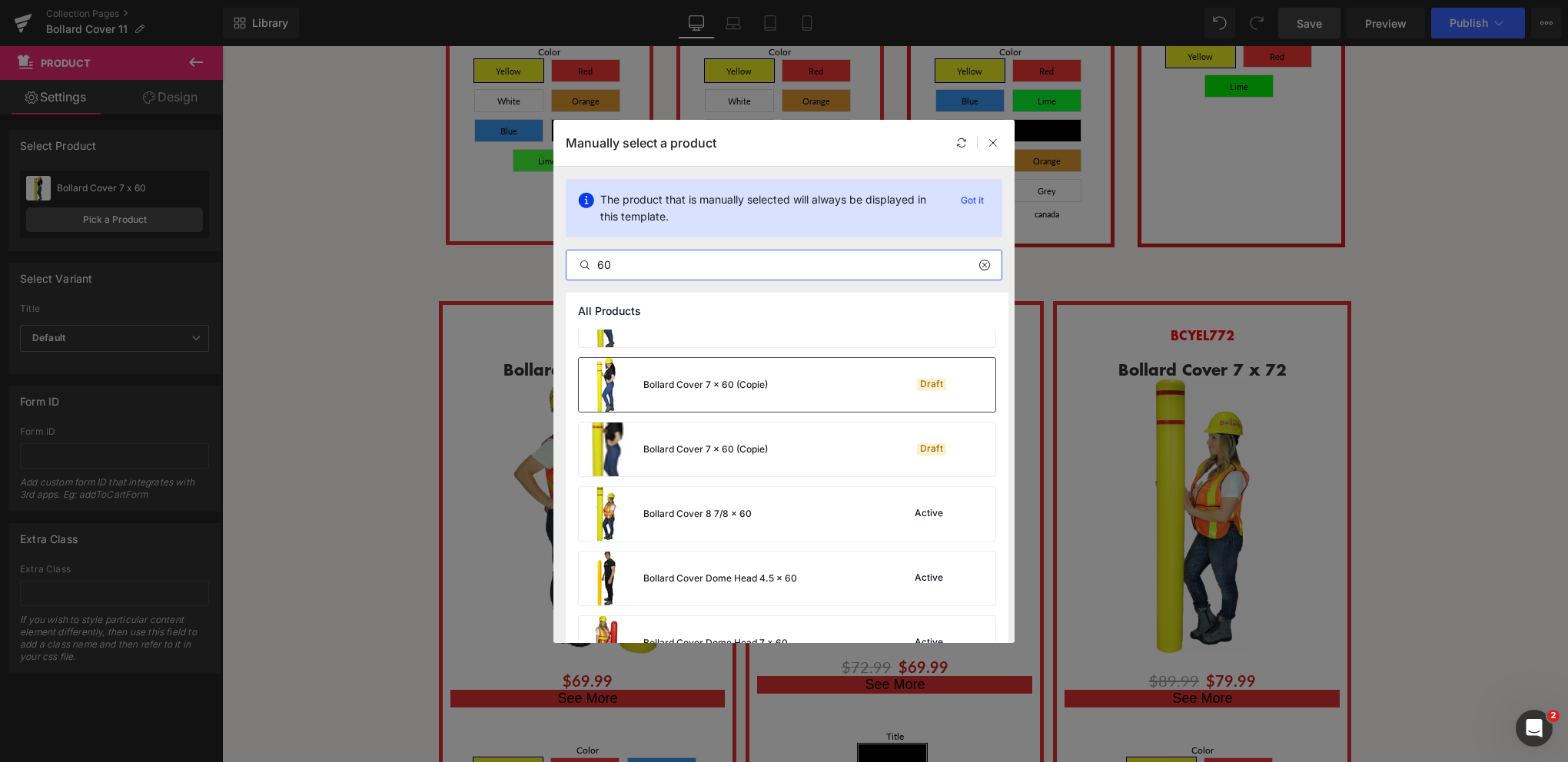
type input "60"
click at [721, 393] on div "Bollard Cover 7 x 60 (Copie)" at bounding box center [674, 385] width 189 height 54
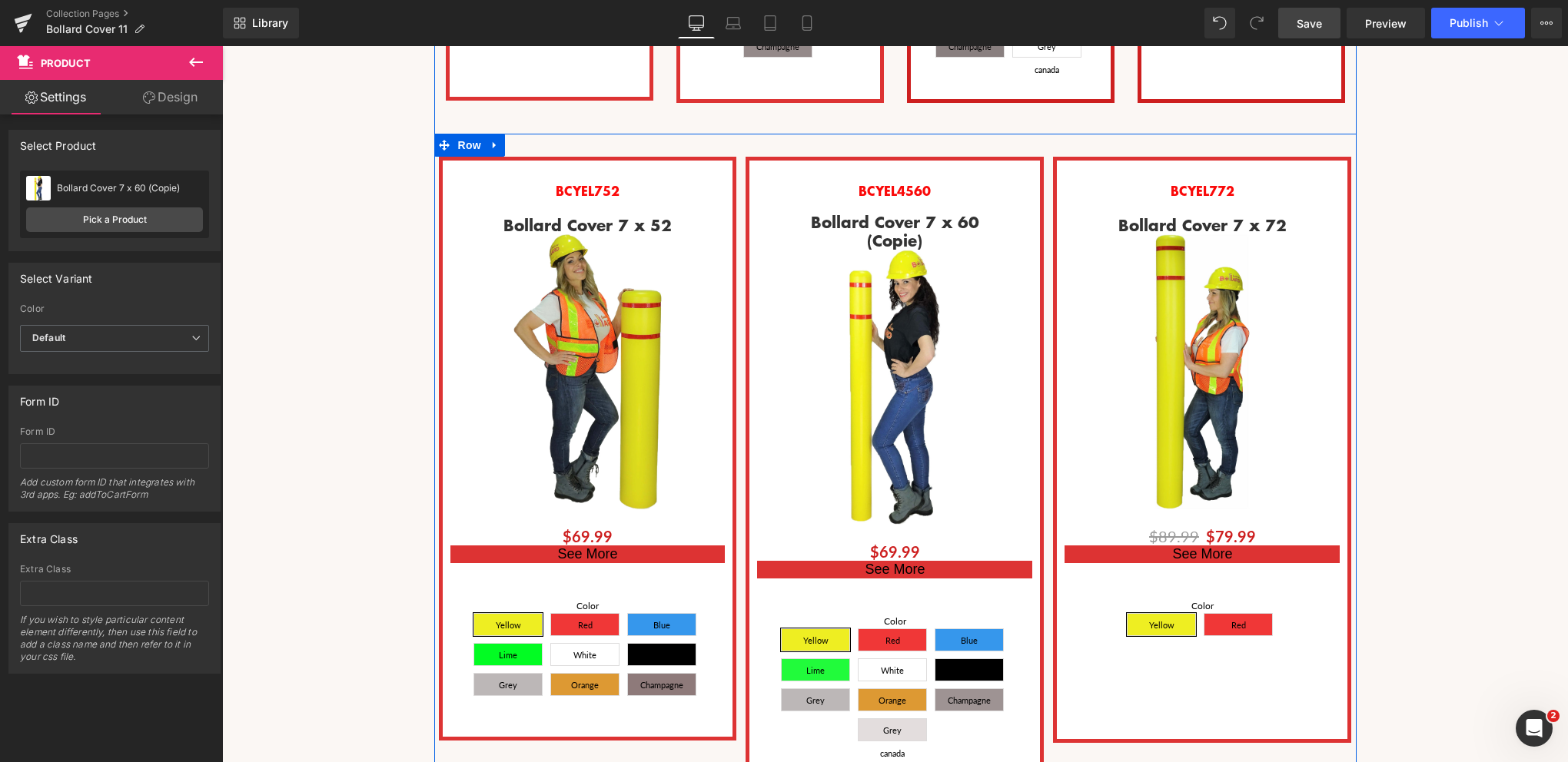
scroll to position [2228, 0]
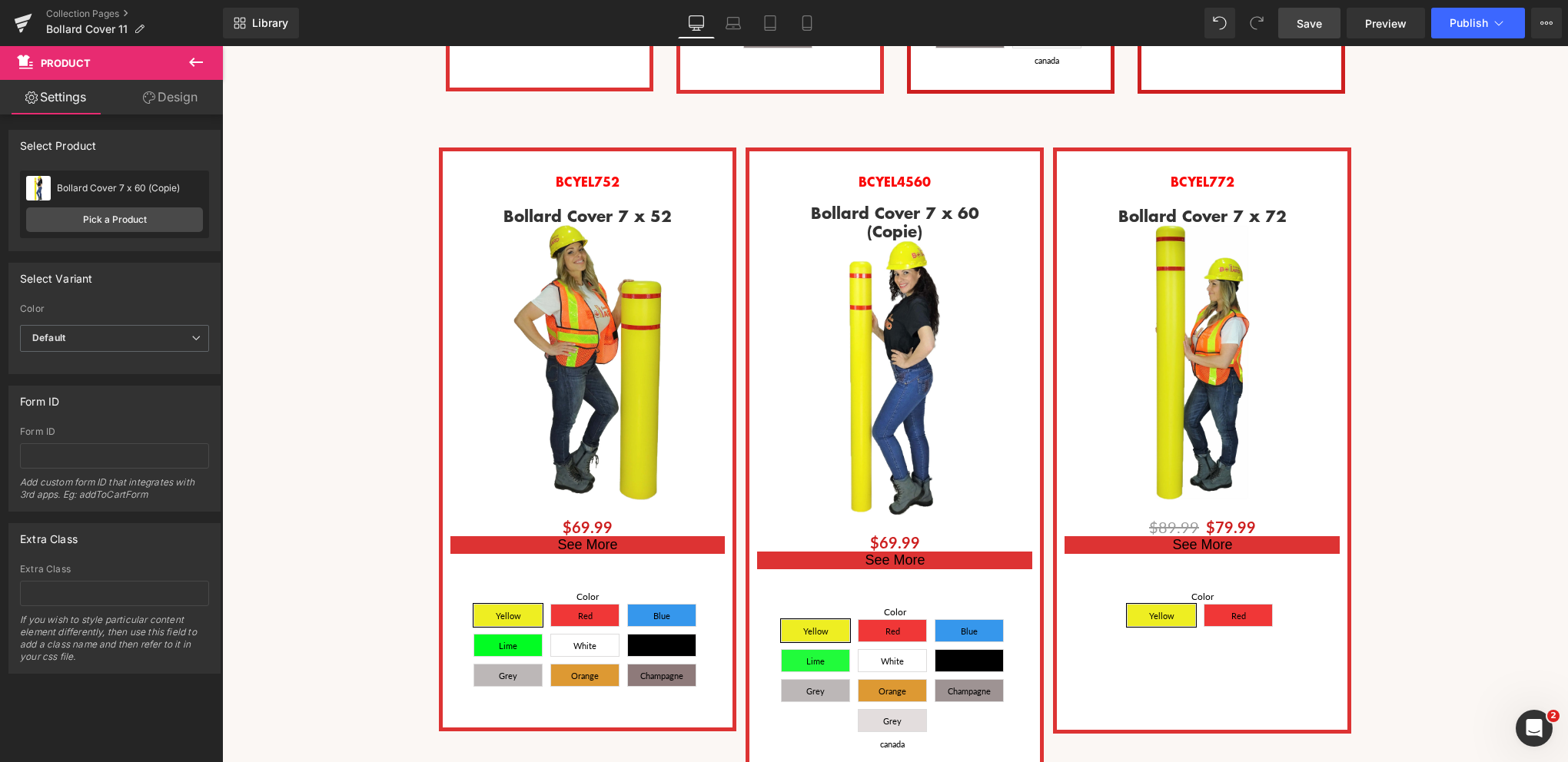
click at [1309, 27] on span "Save" at bounding box center [1310, 23] width 26 height 16
click at [1331, 27] on link "Save" at bounding box center [1309, 23] width 62 height 31
click at [1389, 20] on span "Preview" at bounding box center [1386, 23] width 42 height 16
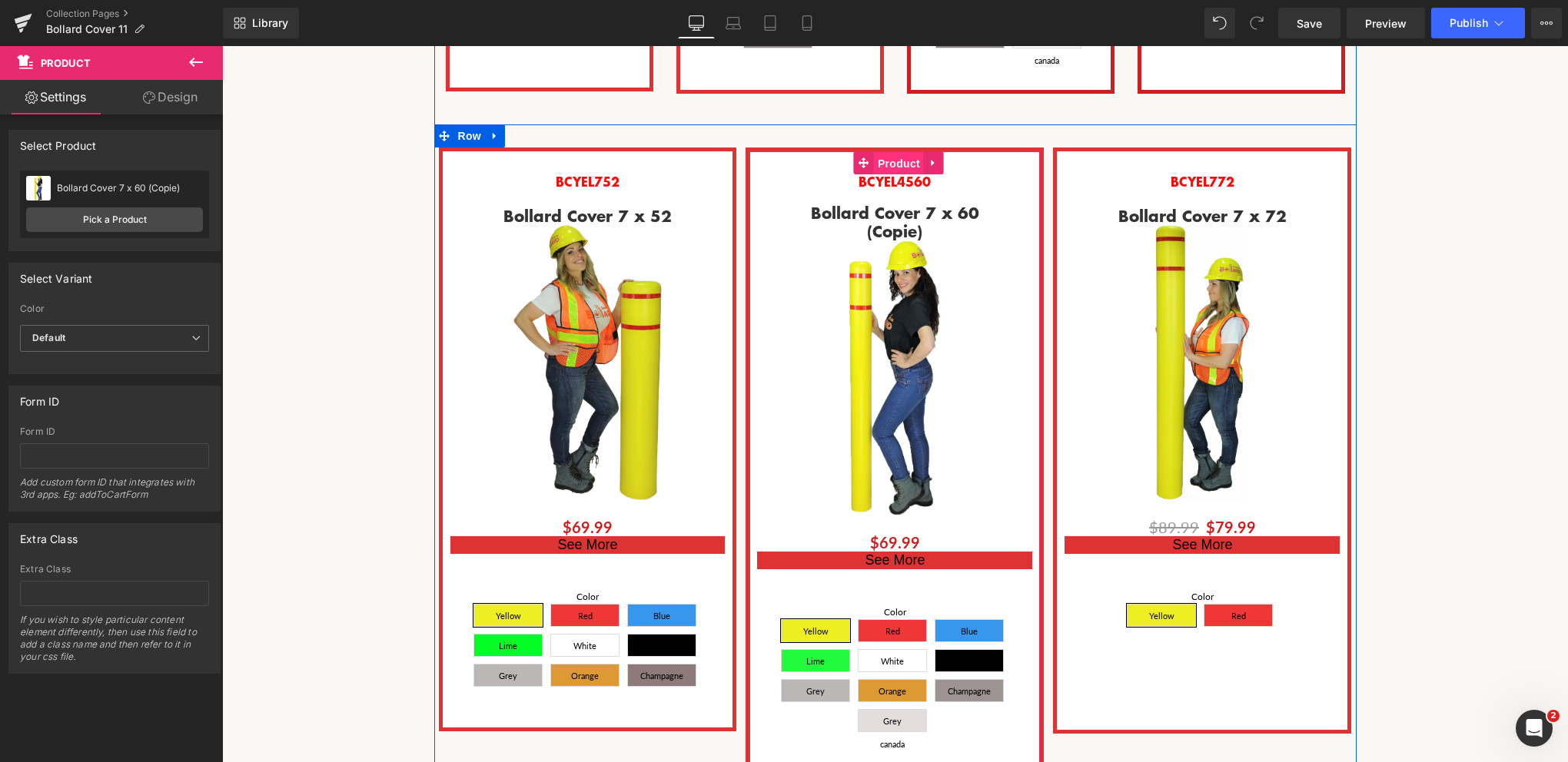
click at [891, 152] on span "Product" at bounding box center [899, 163] width 50 height 23
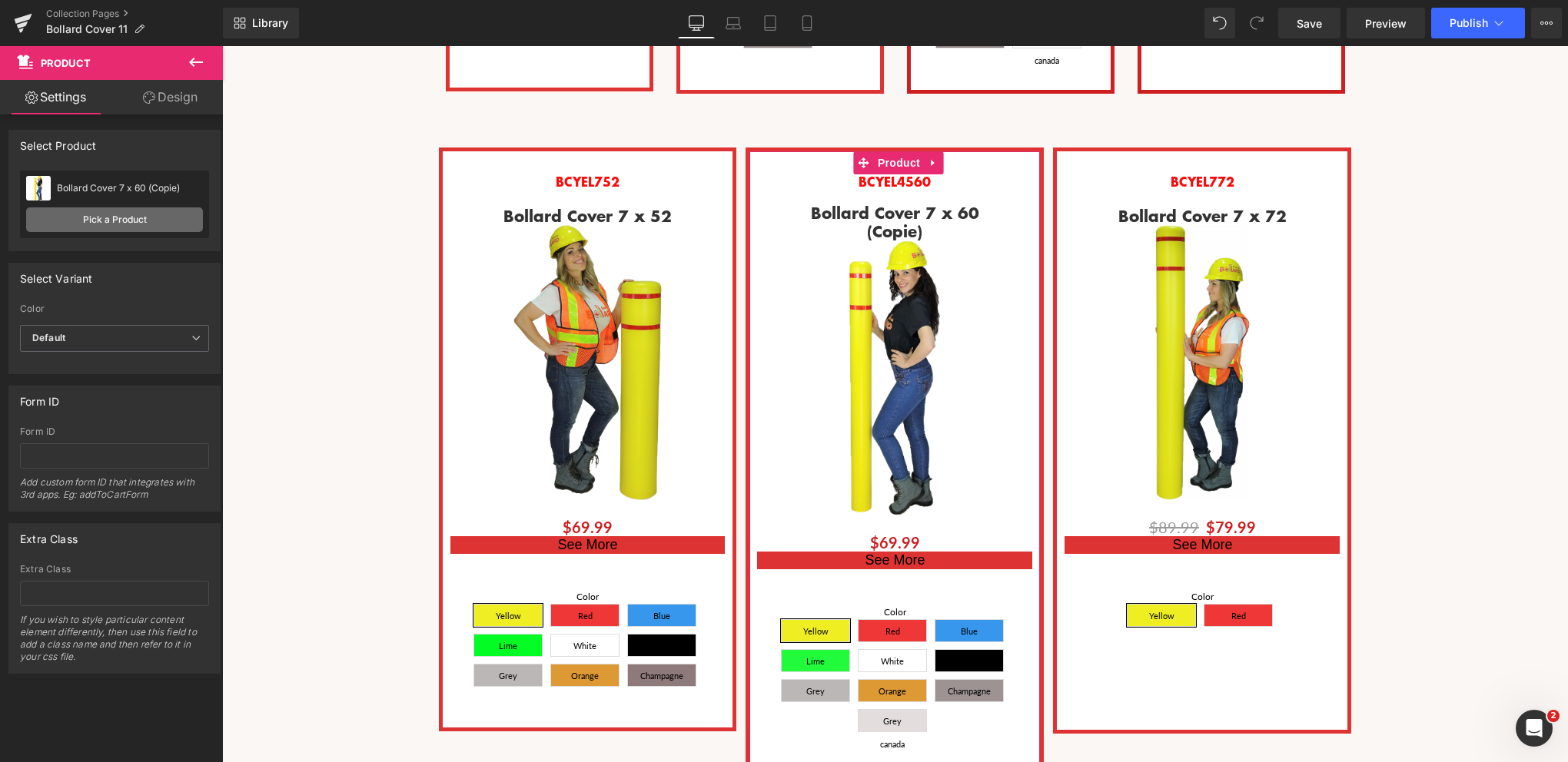
click at [123, 225] on link "Pick a Product" at bounding box center [115, 220] width 177 height 25
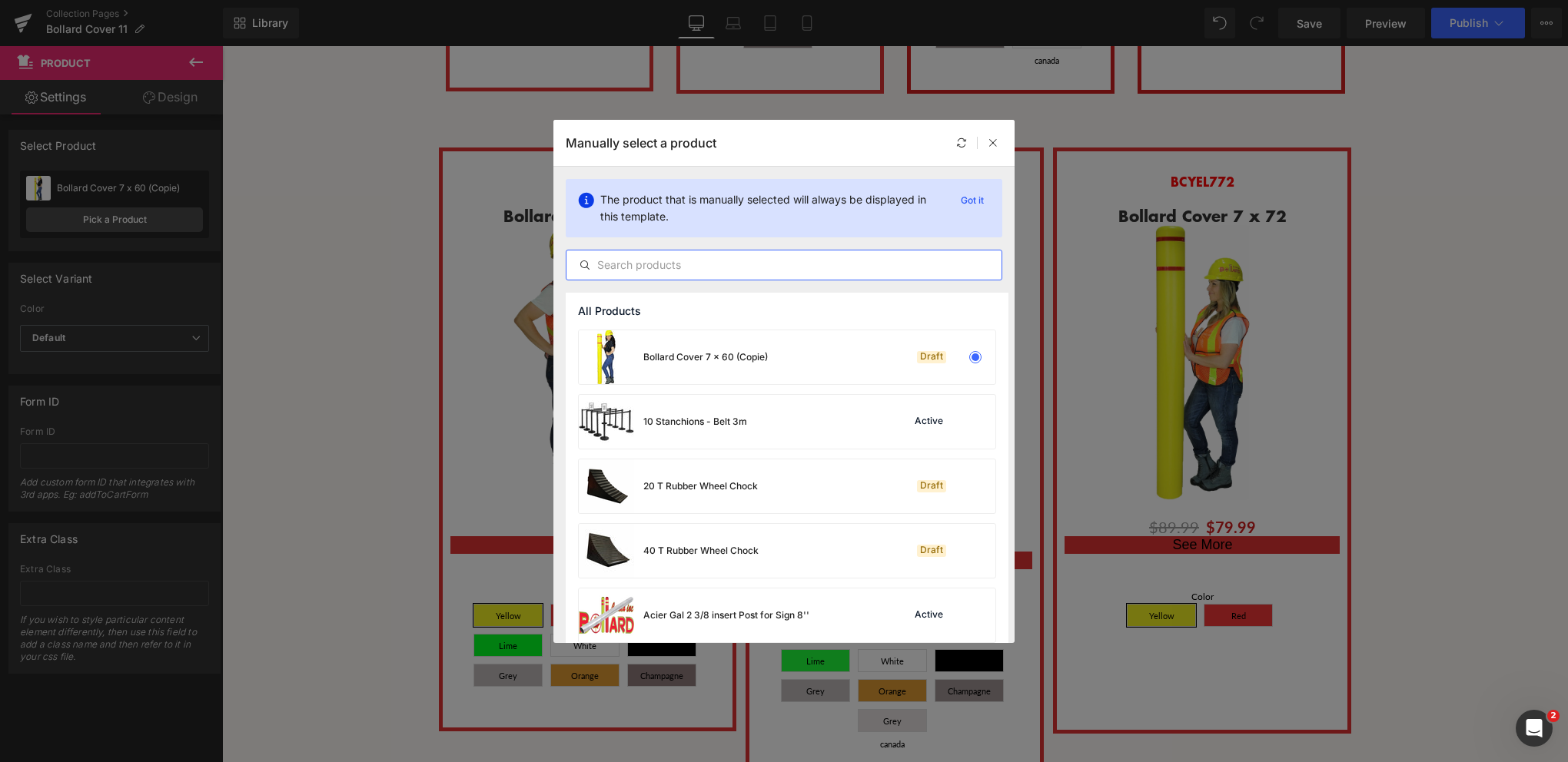
click at [700, 259] on input "text" at bounding box center [784, 266] width 435 height 19
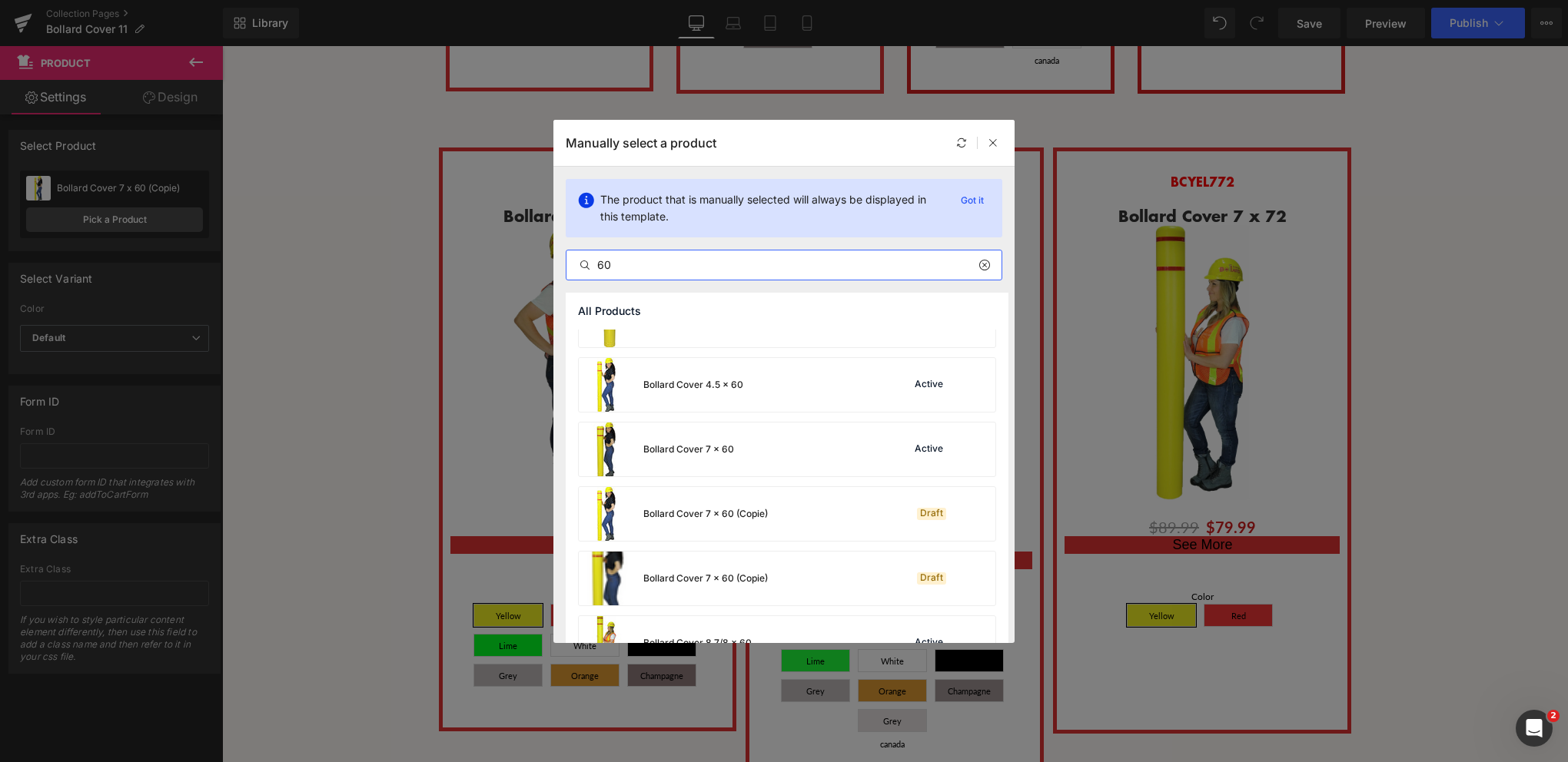
scroll to position [154, 0]
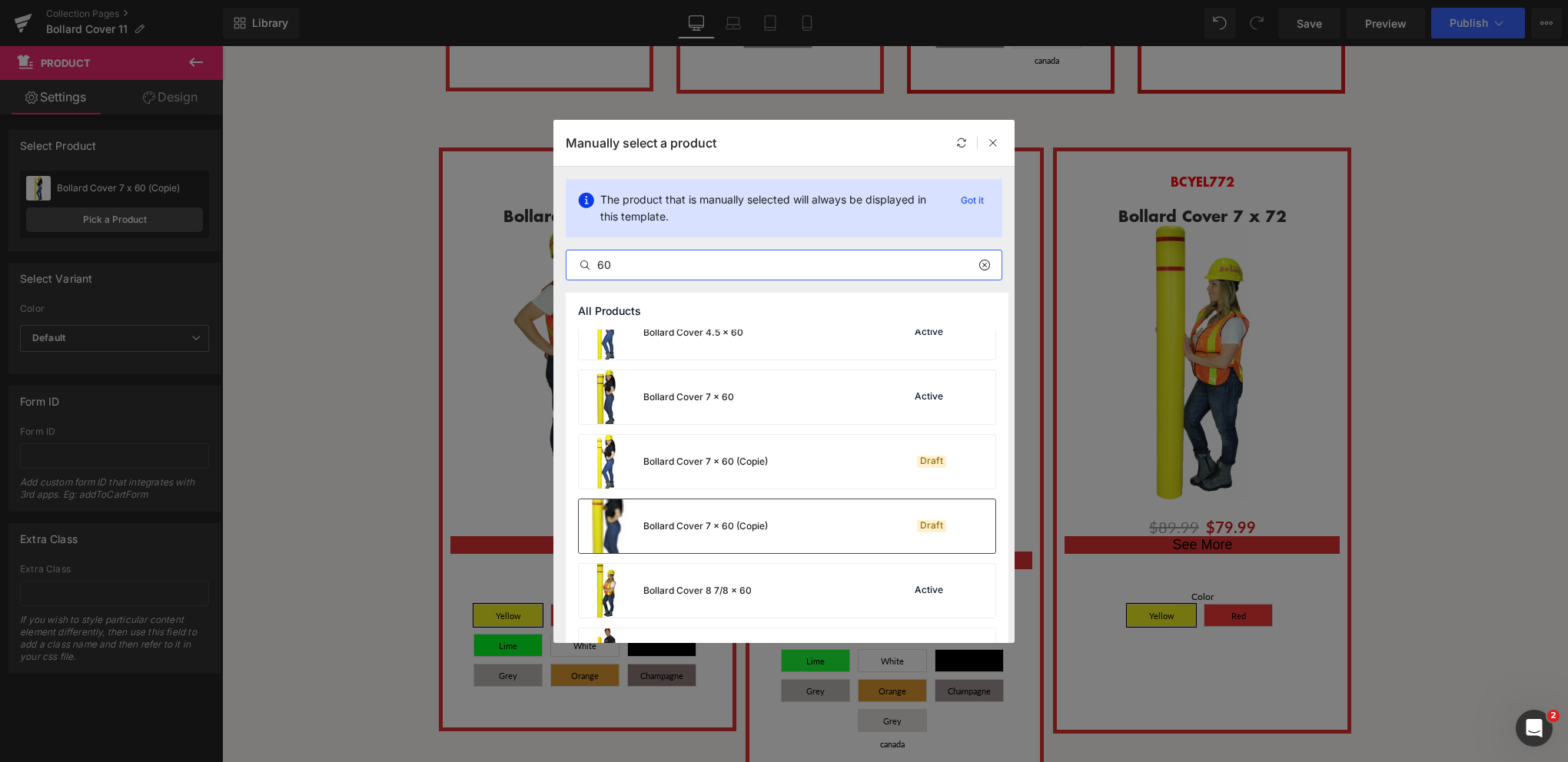
type input "60"
click at [772, 531] on div "Bollard Cover 7 x 60 (Copie) Draft" at bounding box center [787, 526] width 416 height 54
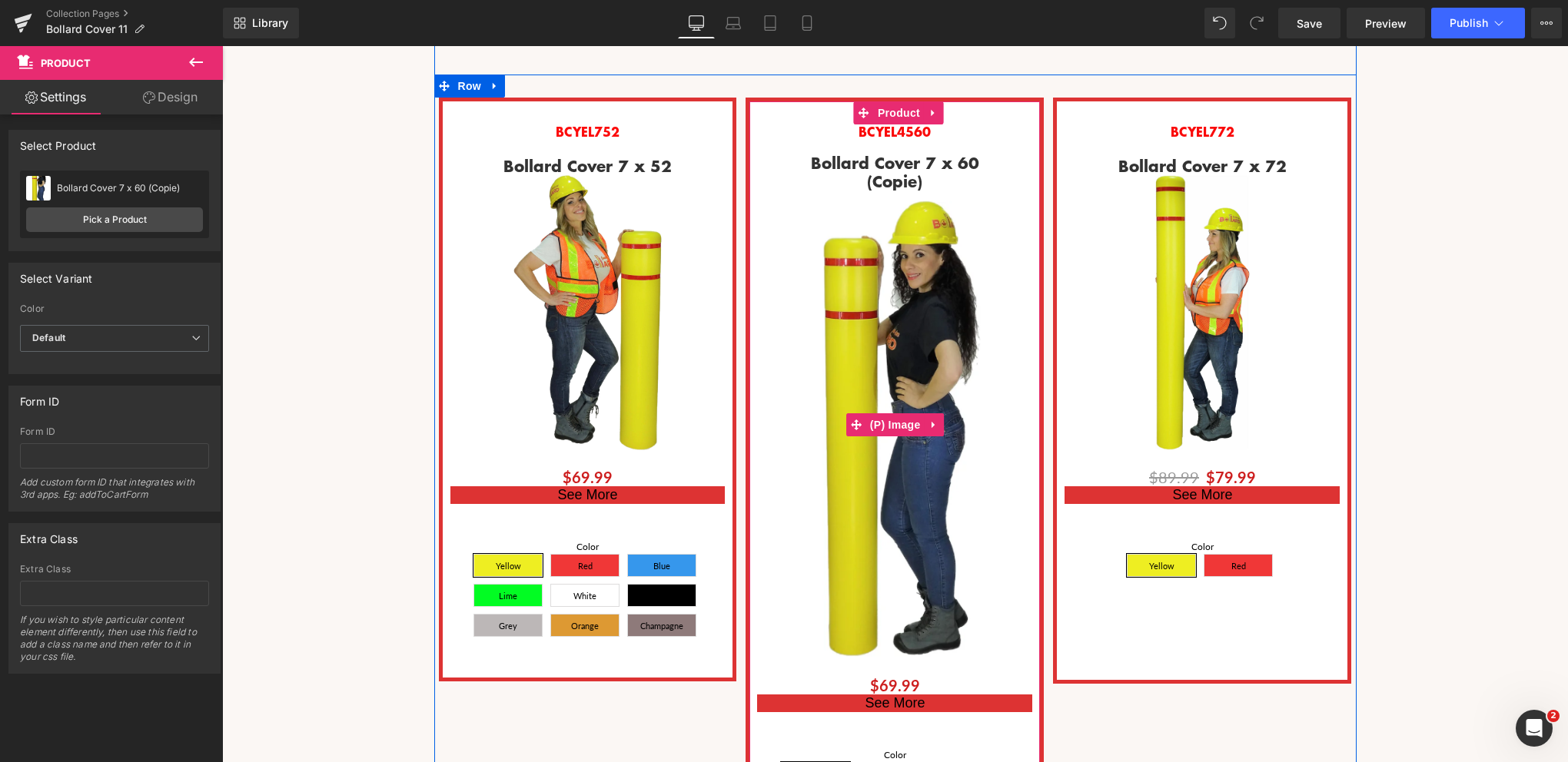
scroll to position [2151, 0]
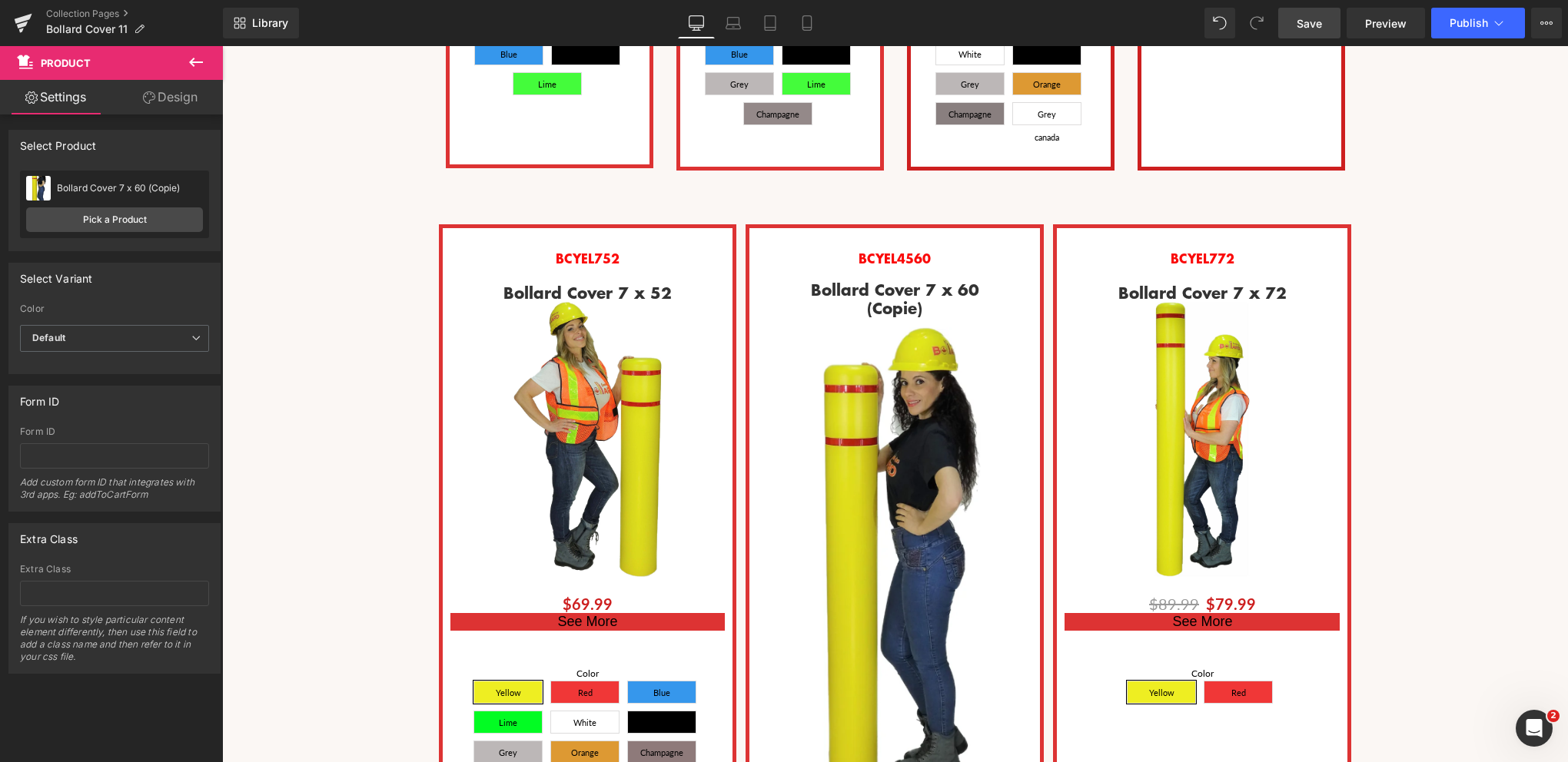
click at [1313, 23] on span "Save" at bounding box center [1310, 23] width 26 height 16
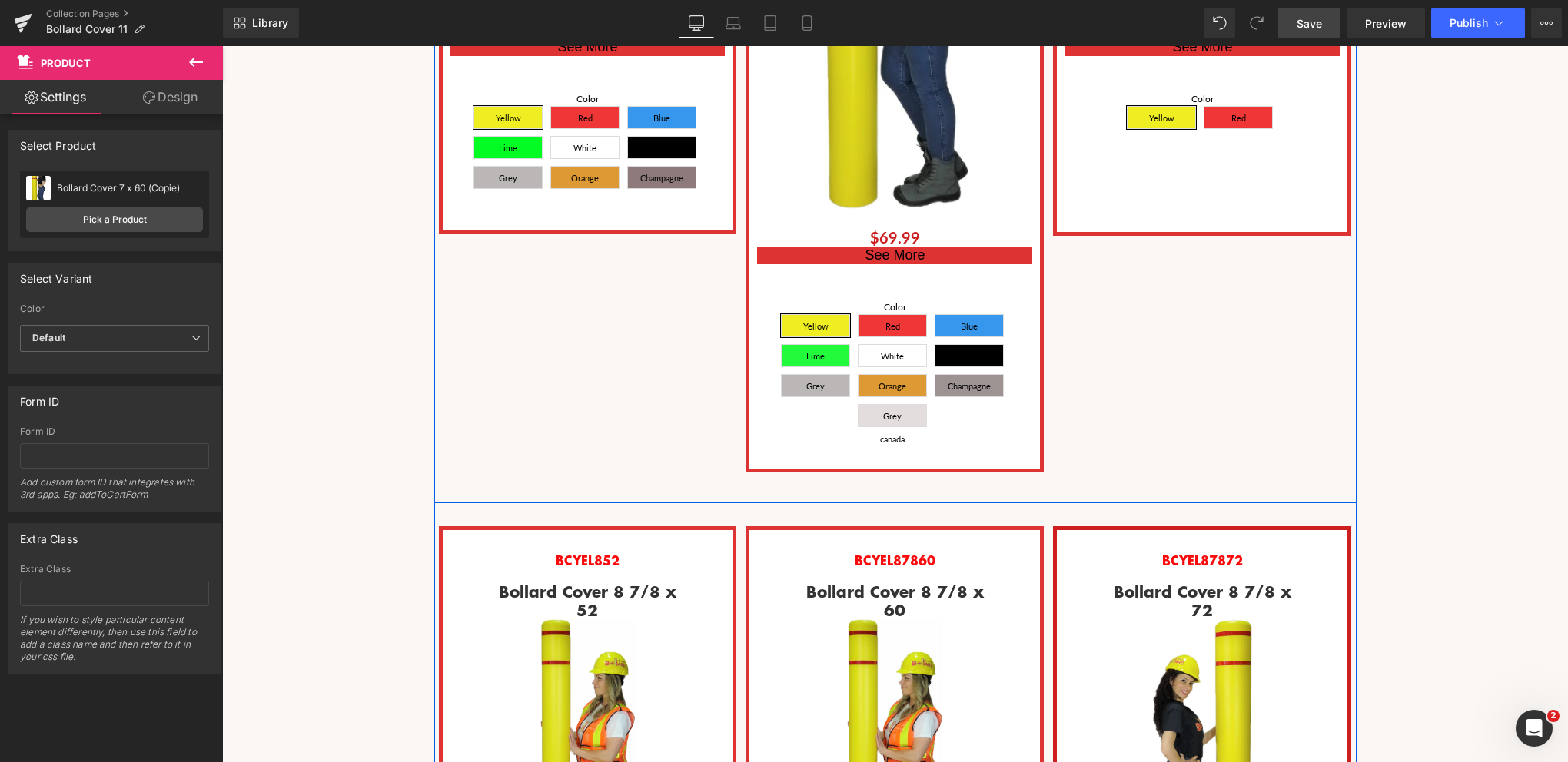
scroll to position [2690, 0]
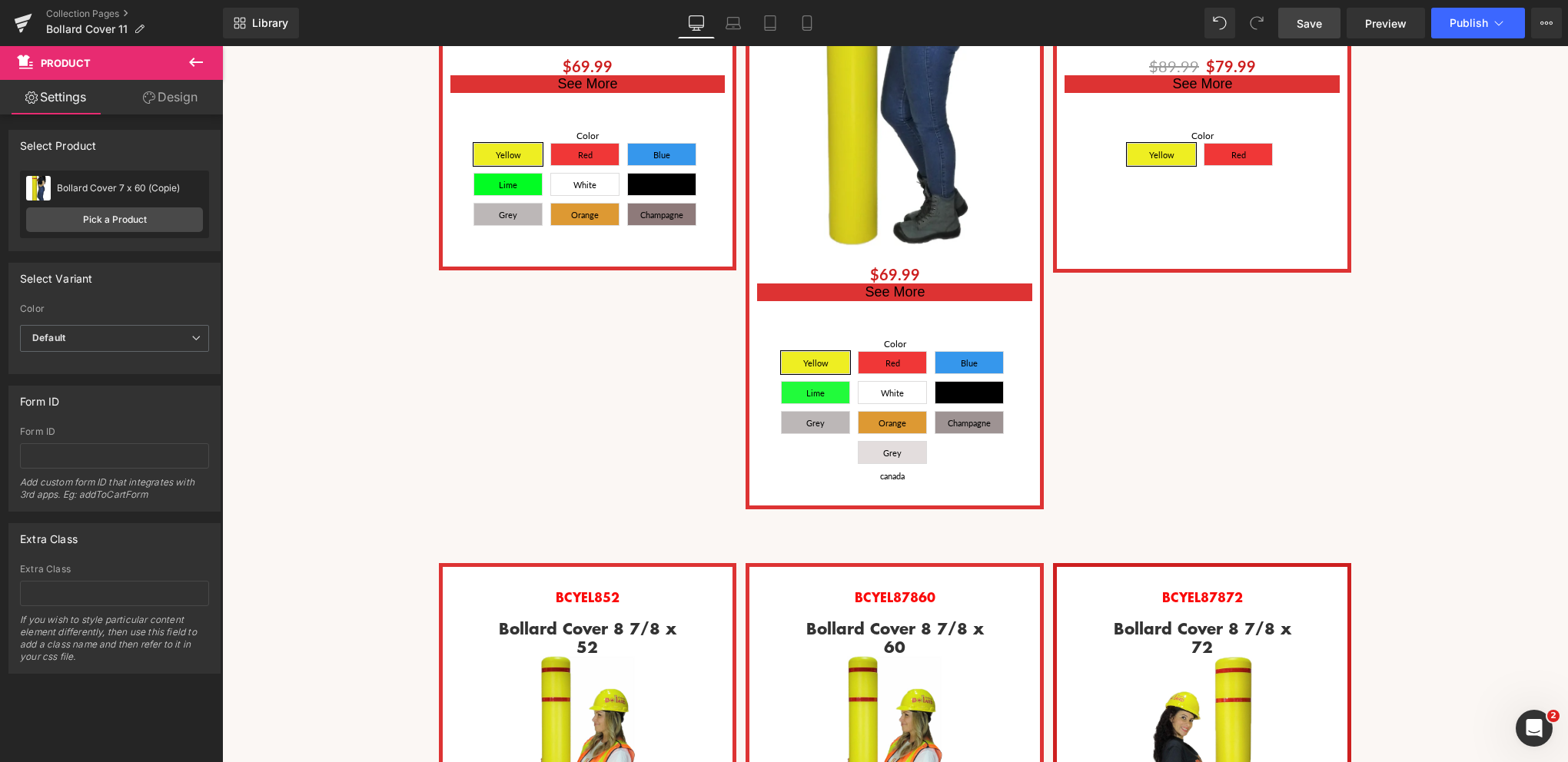
click at [1293, 19] on link "Save" at bounding box center [1309, 23] width 62 height 31
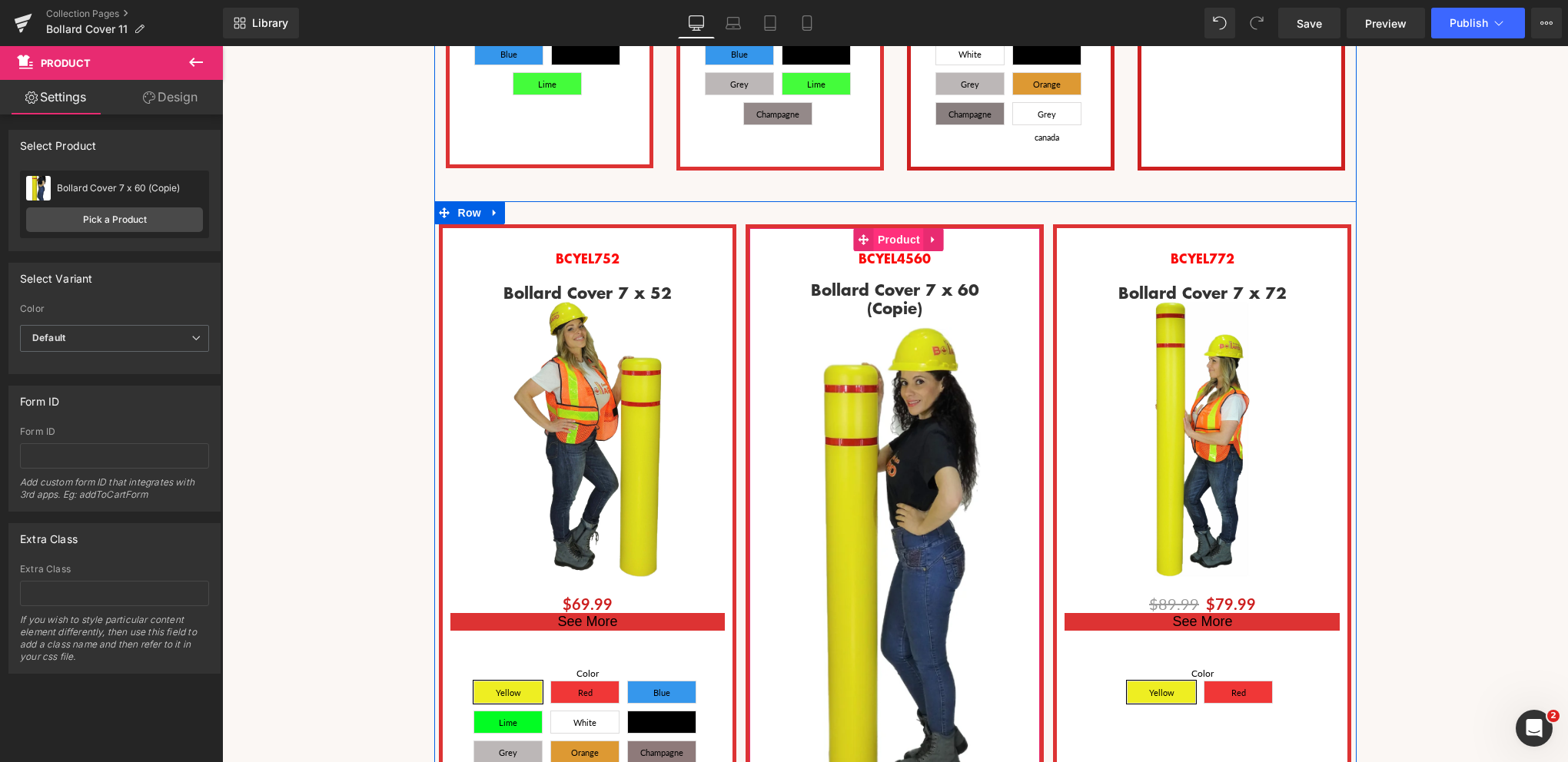
click at [889, 228] on span "Product" at bounding box center [899, 239] width 50 height 23
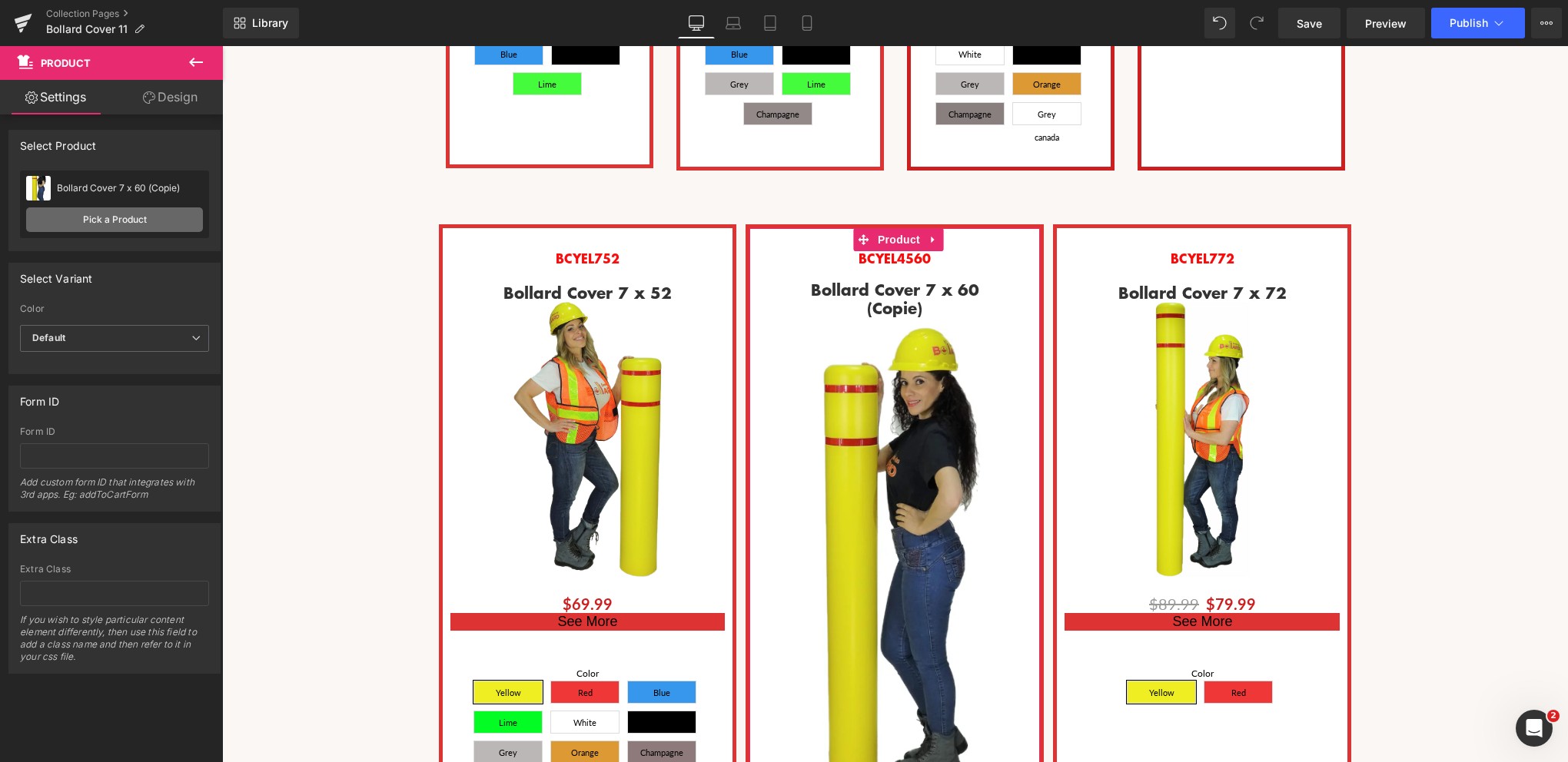
click at [126, 225] on link "Pick a Product" at bounding box center [115, 220] width 177 height 25
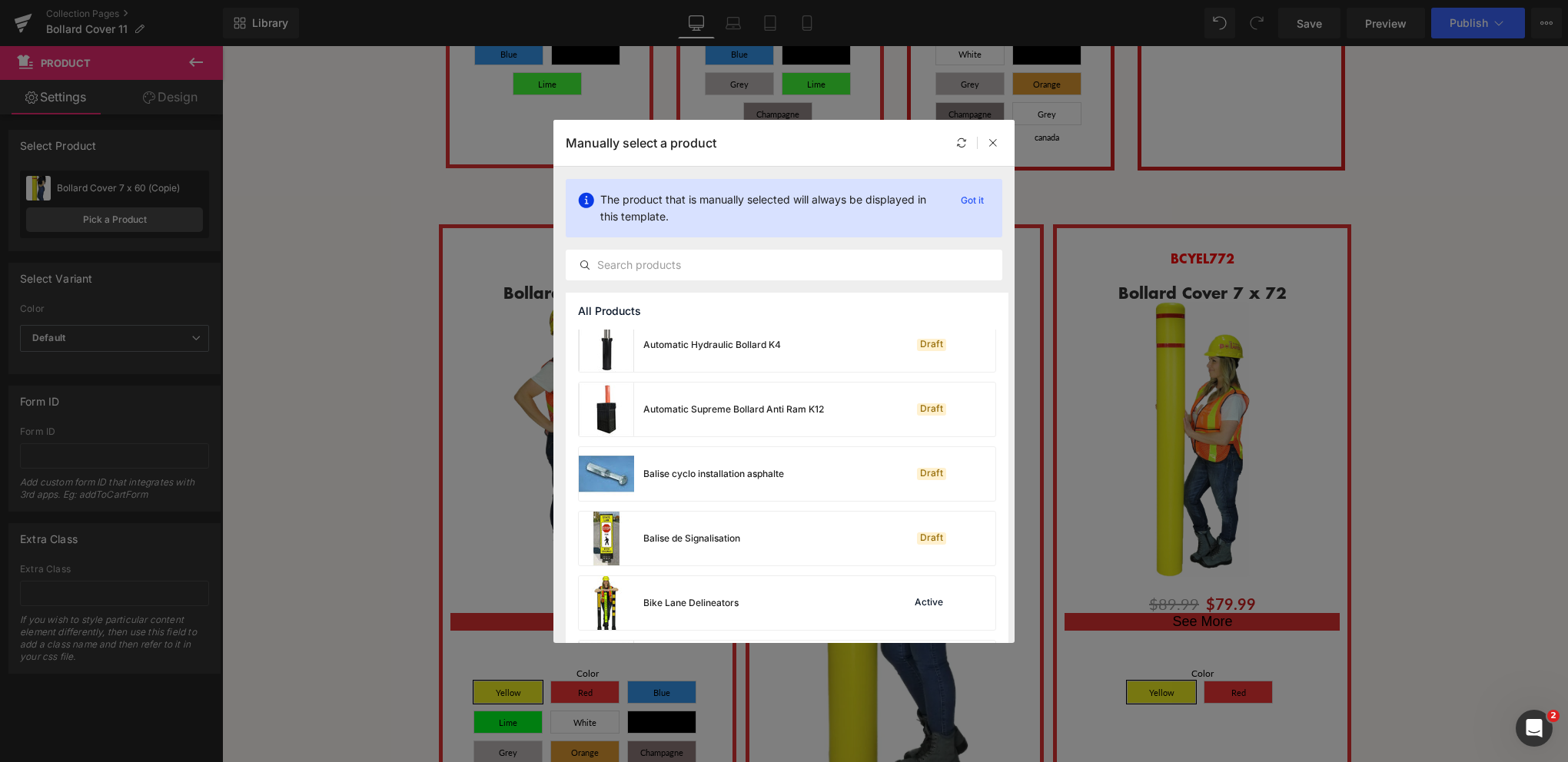
scroll to position [769, 0]
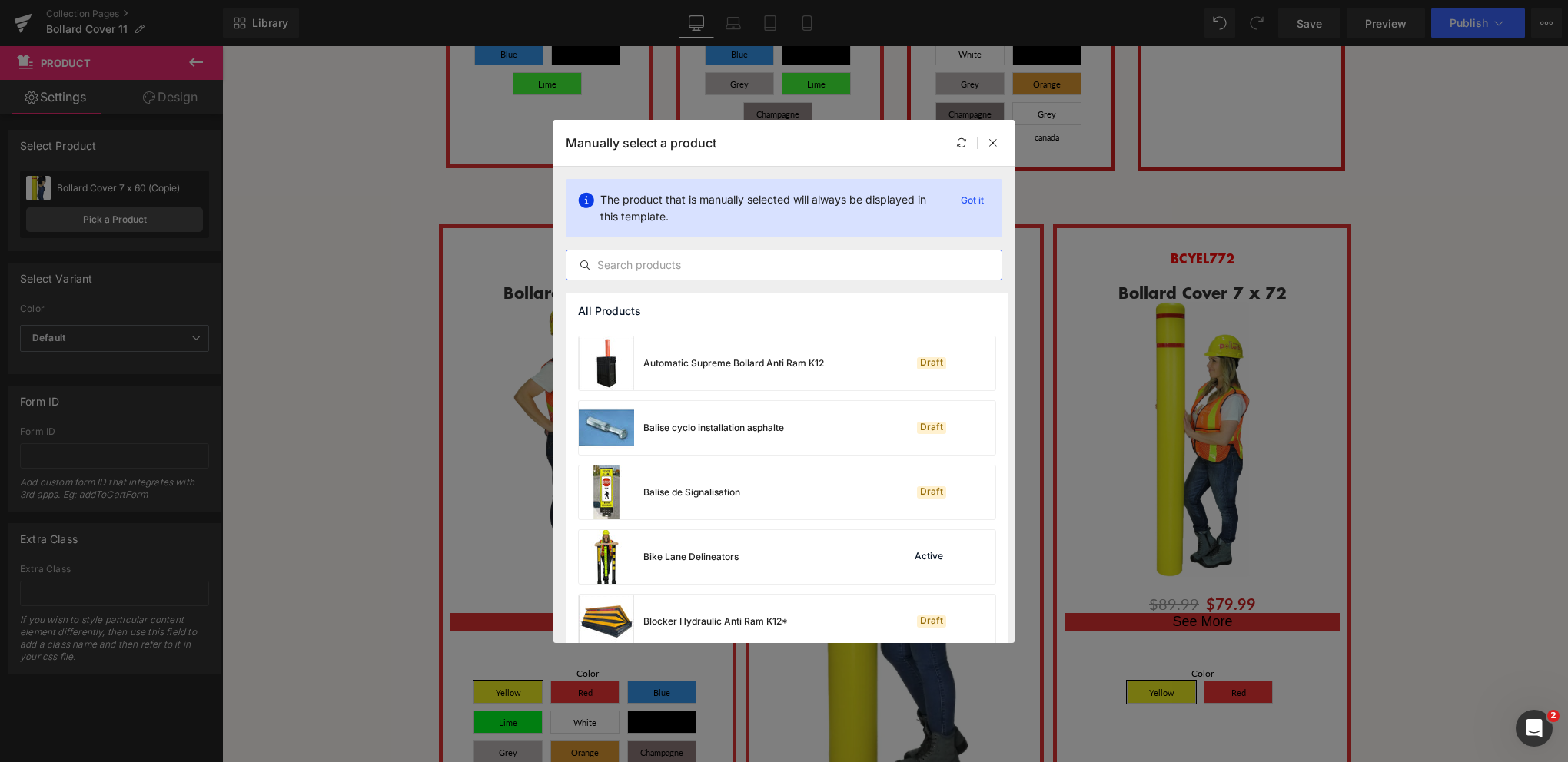
click at [640, 266] on input "text" at bounding box center [784, 266] width 435 height 19
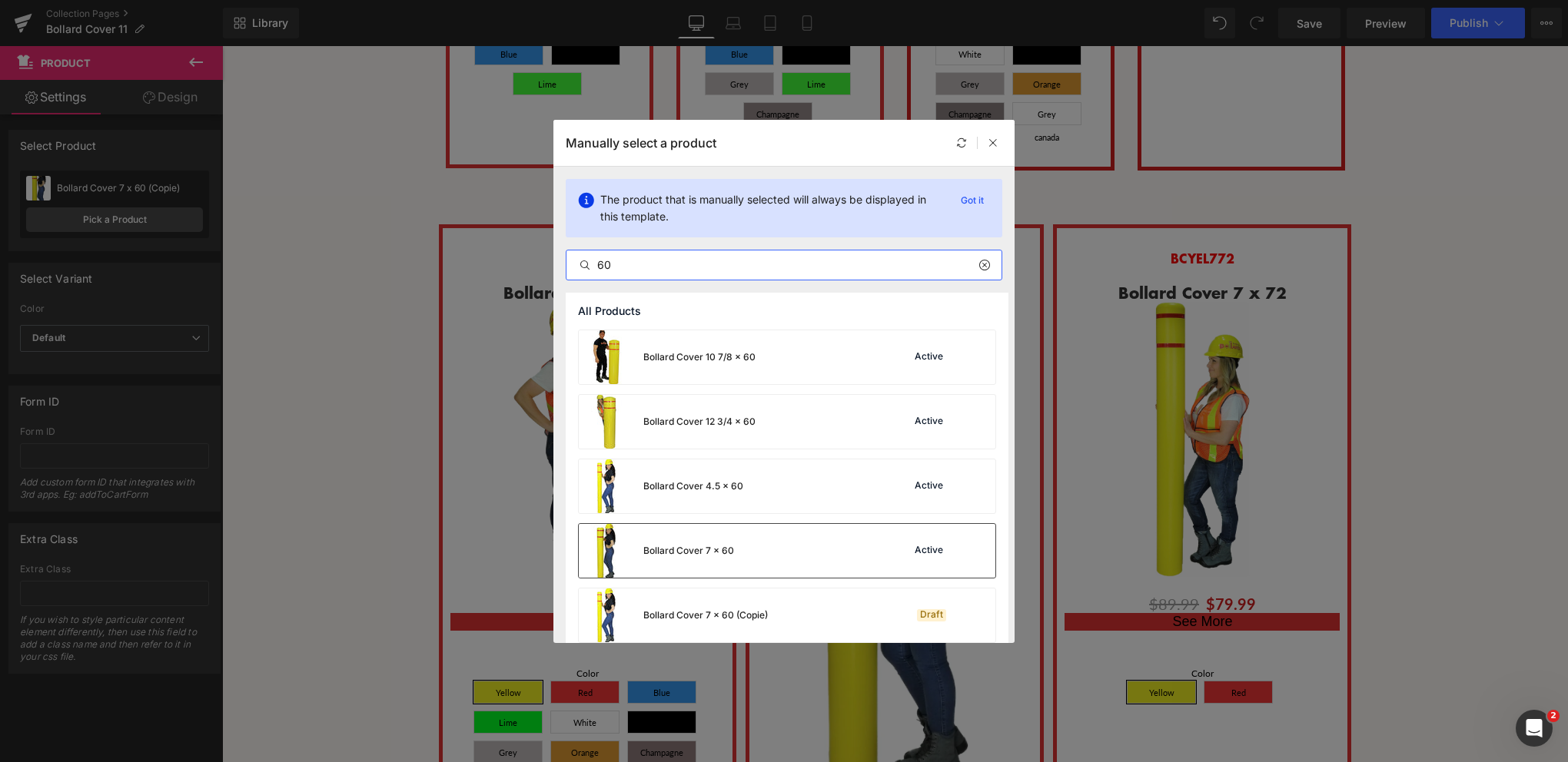
type input "60"
click at [698, 547] on div "Bollard Cover 7 x 60" at bounding box center [688, 551] width 90 height 14
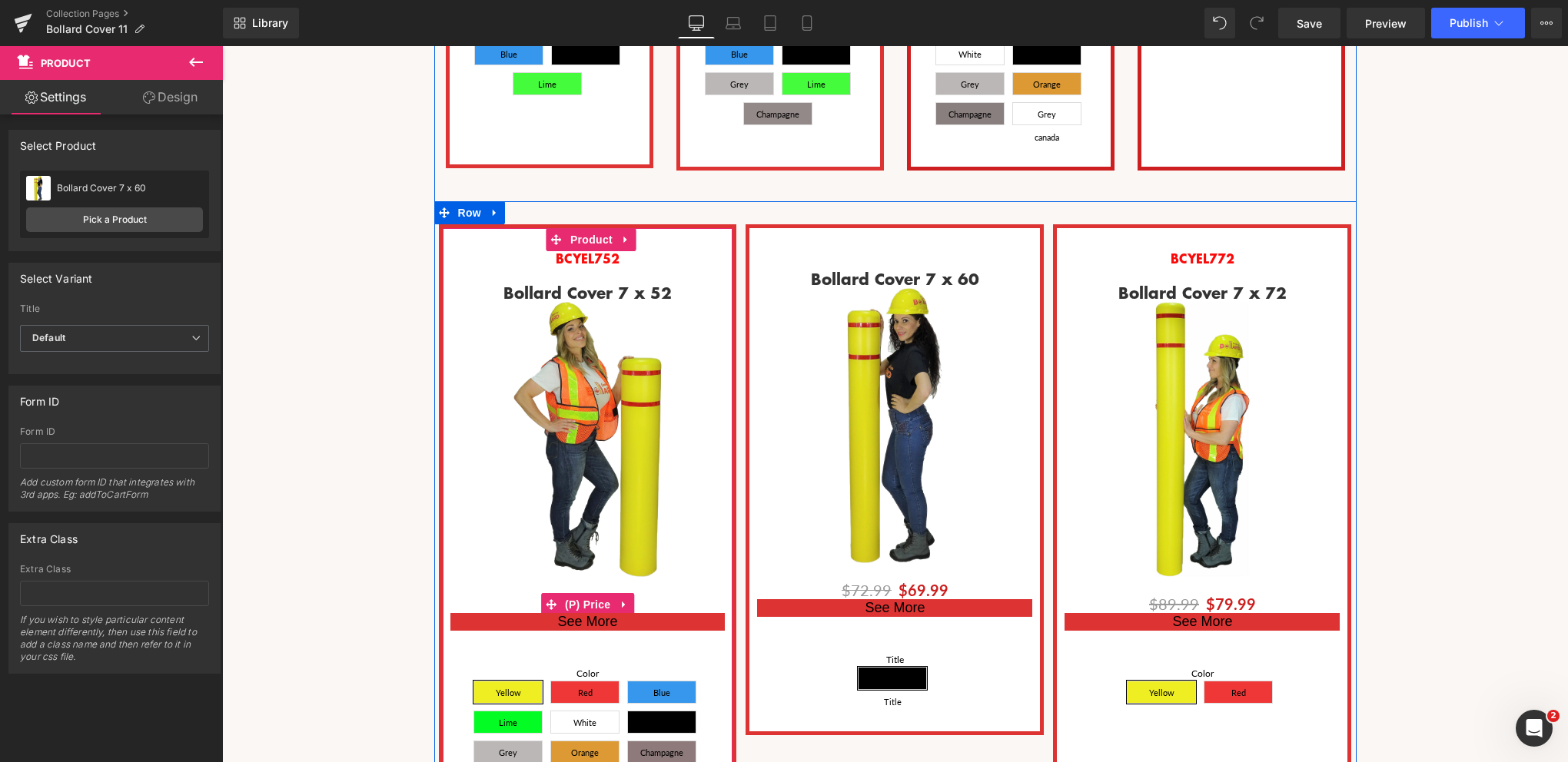
scroll to position [8, 8]
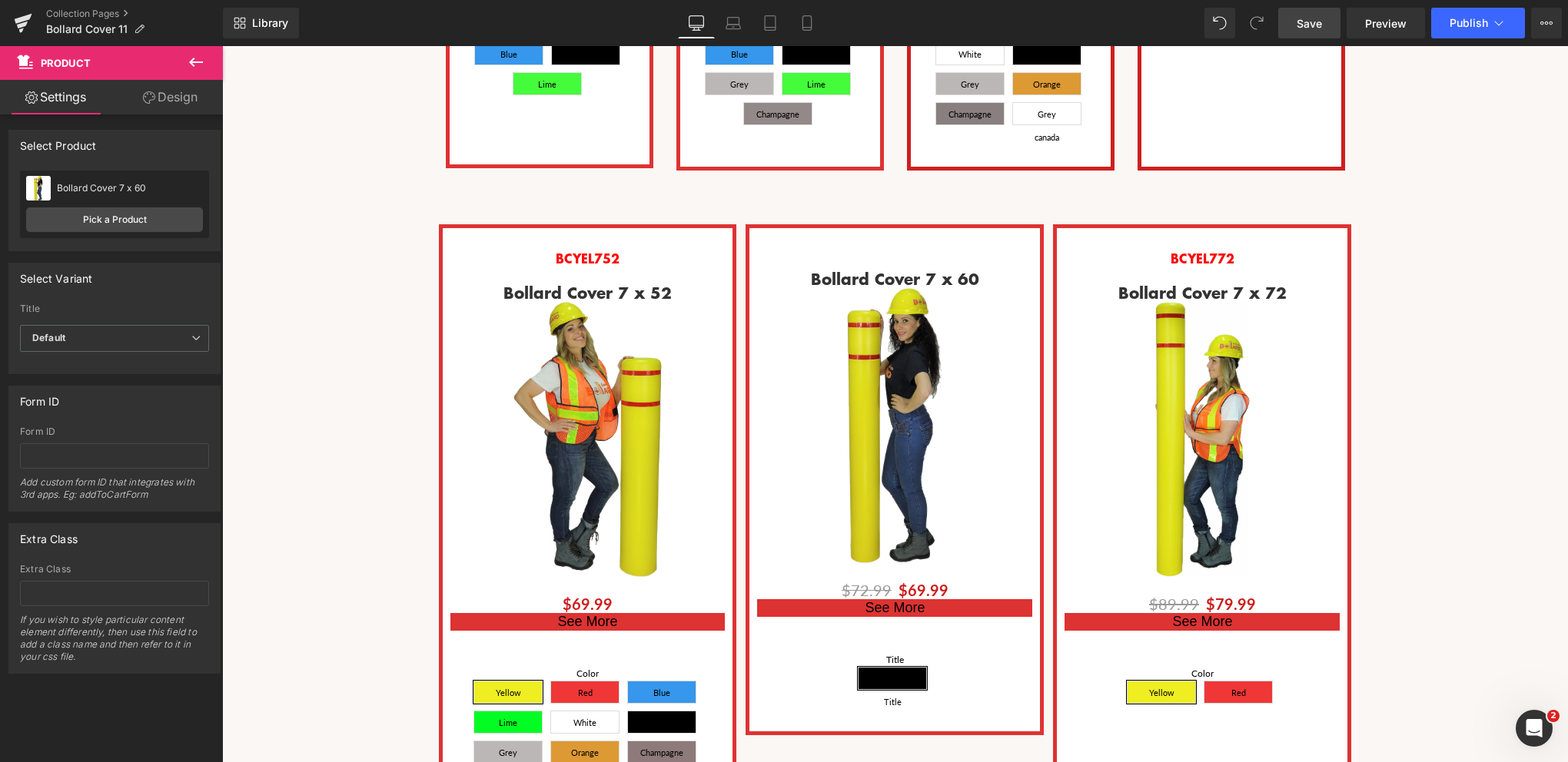
click at [1321, 20] on span "Save" at bounding box center [1310, 23] width 26 height 16
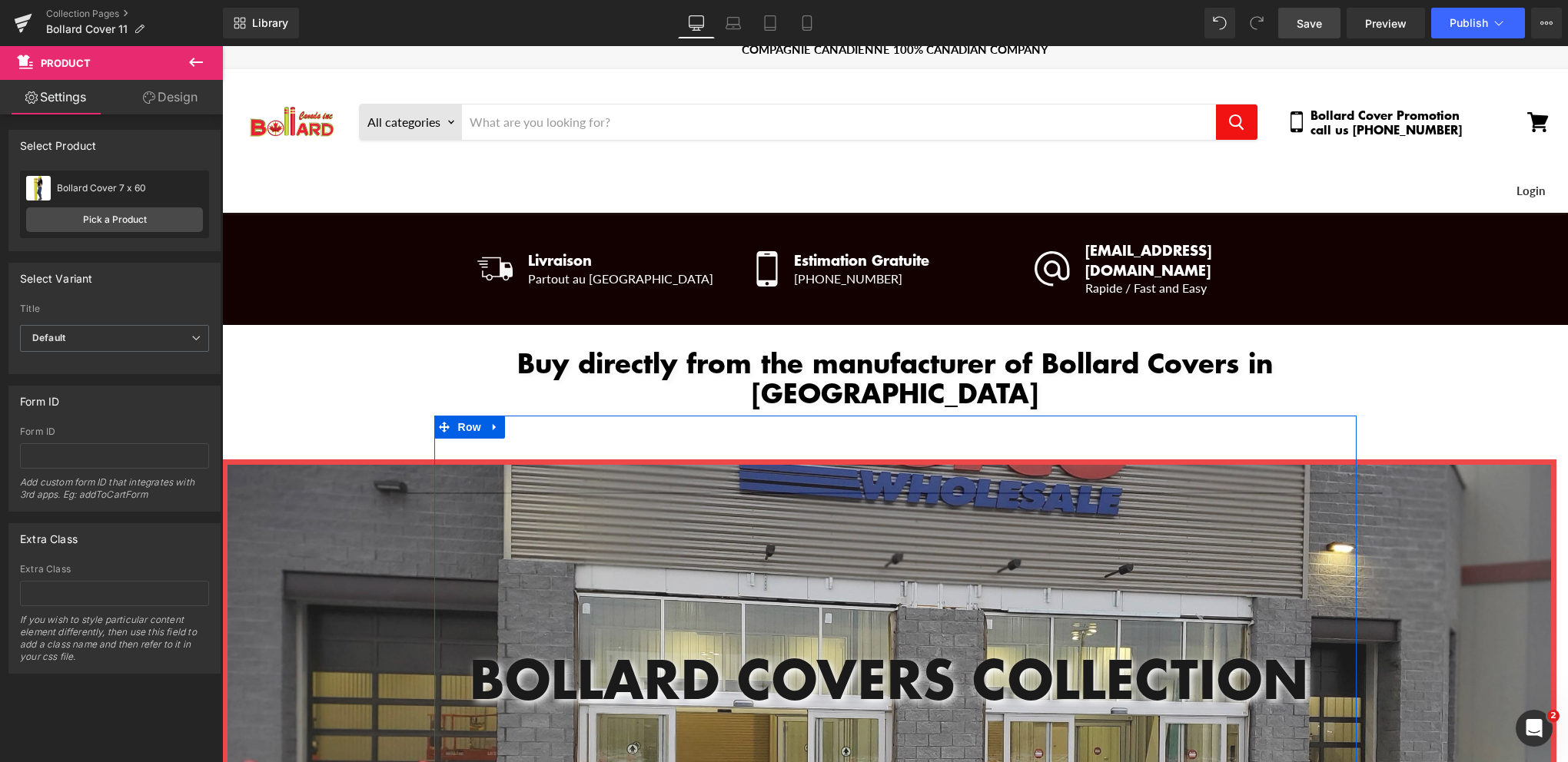
scroll to position [0, 0]
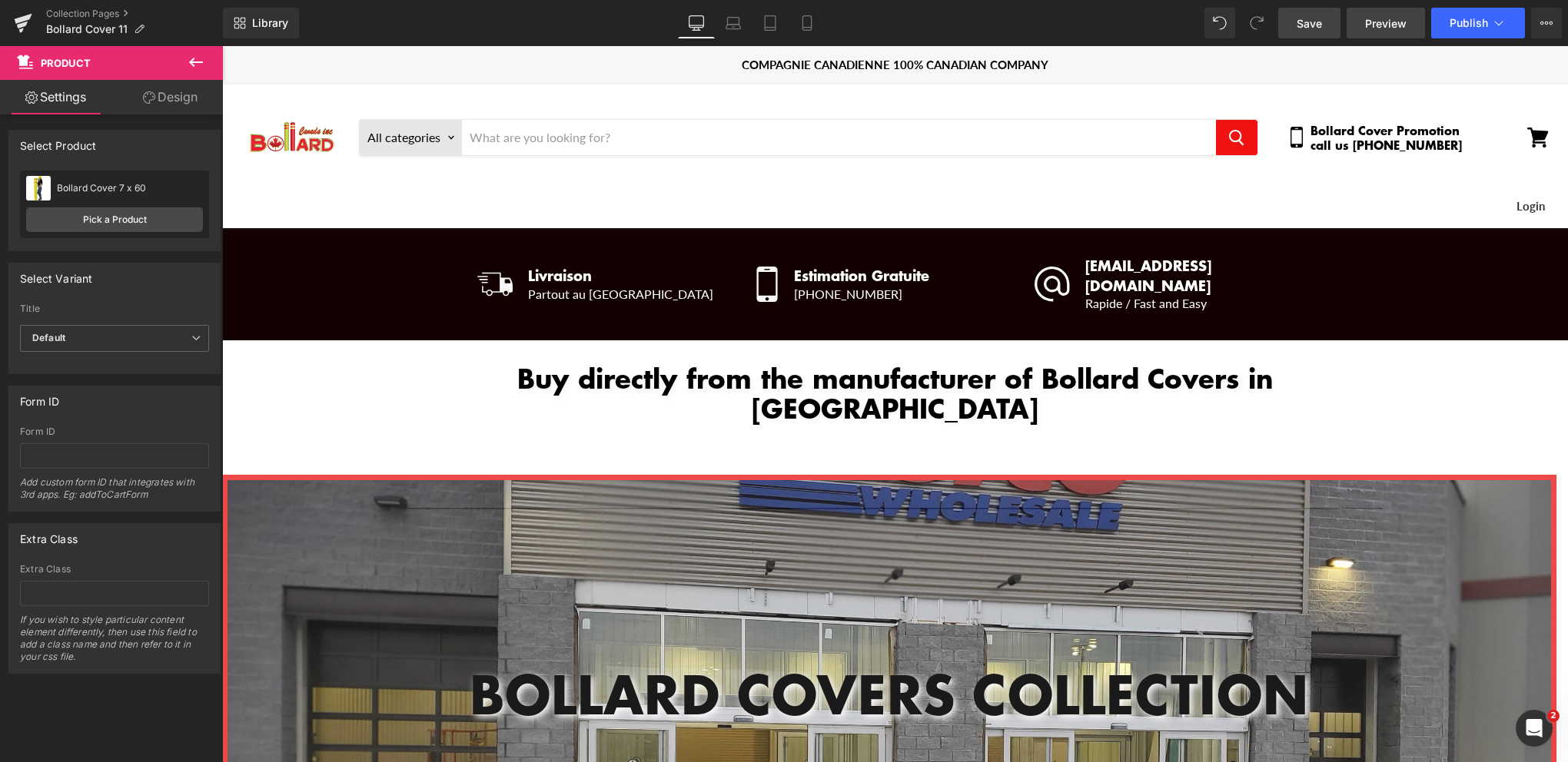
click at [1364, 21] on link "Preview" at bounding box center [1386, 23] width 78 height 31
click at [1313, 37] on div "Library Desktop Desktop Laptop Tablet Mobile Save Preview Publish Scheduled Vie…" at bounding box center [895, 23] width 1345 height 46
drag, startPoint x: 1307, startPoint y: 27, endPoint x: 225, endPoint y: 286, distance: 1112.6
click at [1307, 27] on span "Save" at bounding box center [1310, 23] width 26 height 16
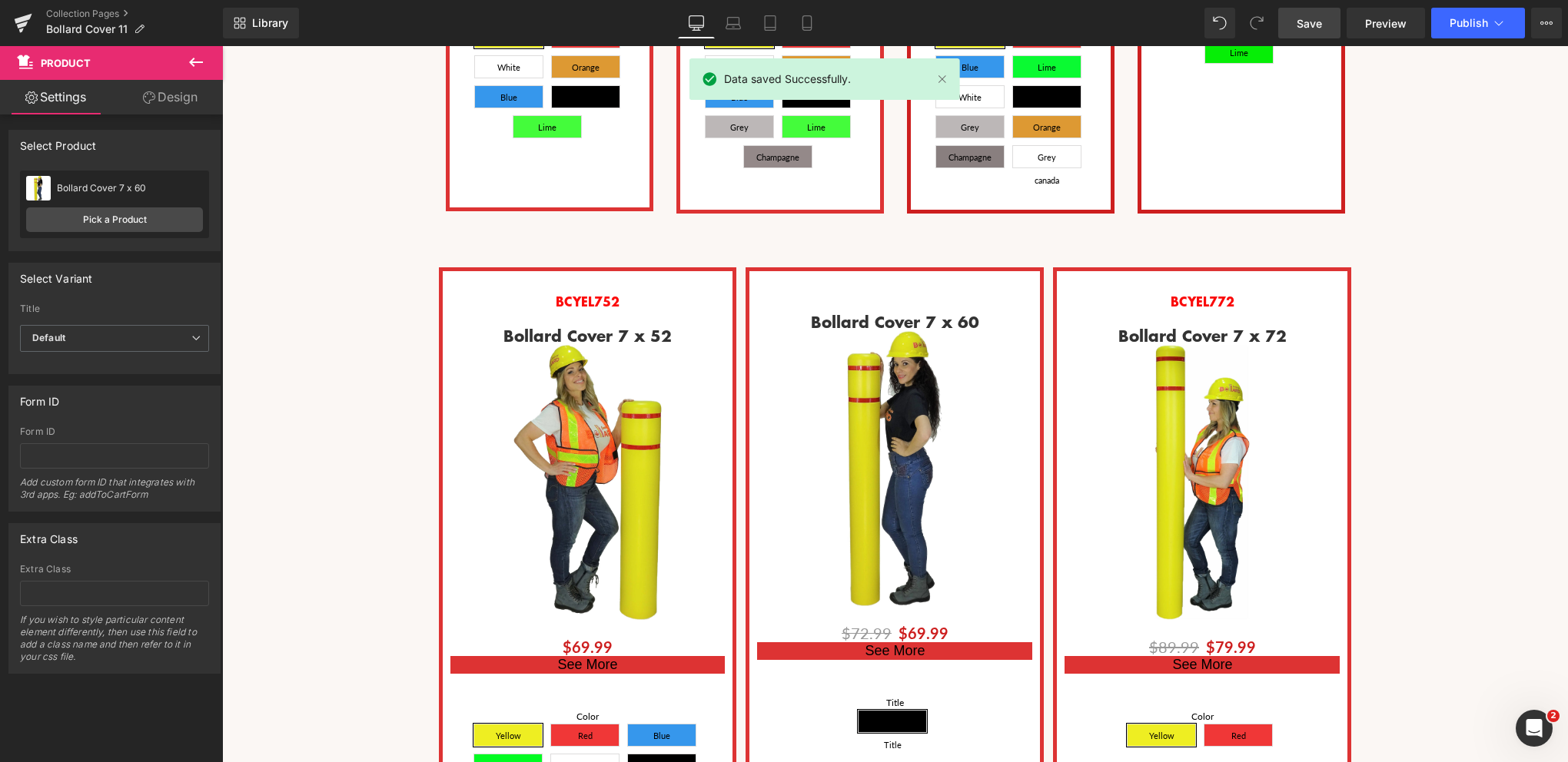
scroll to position [1998, 0]
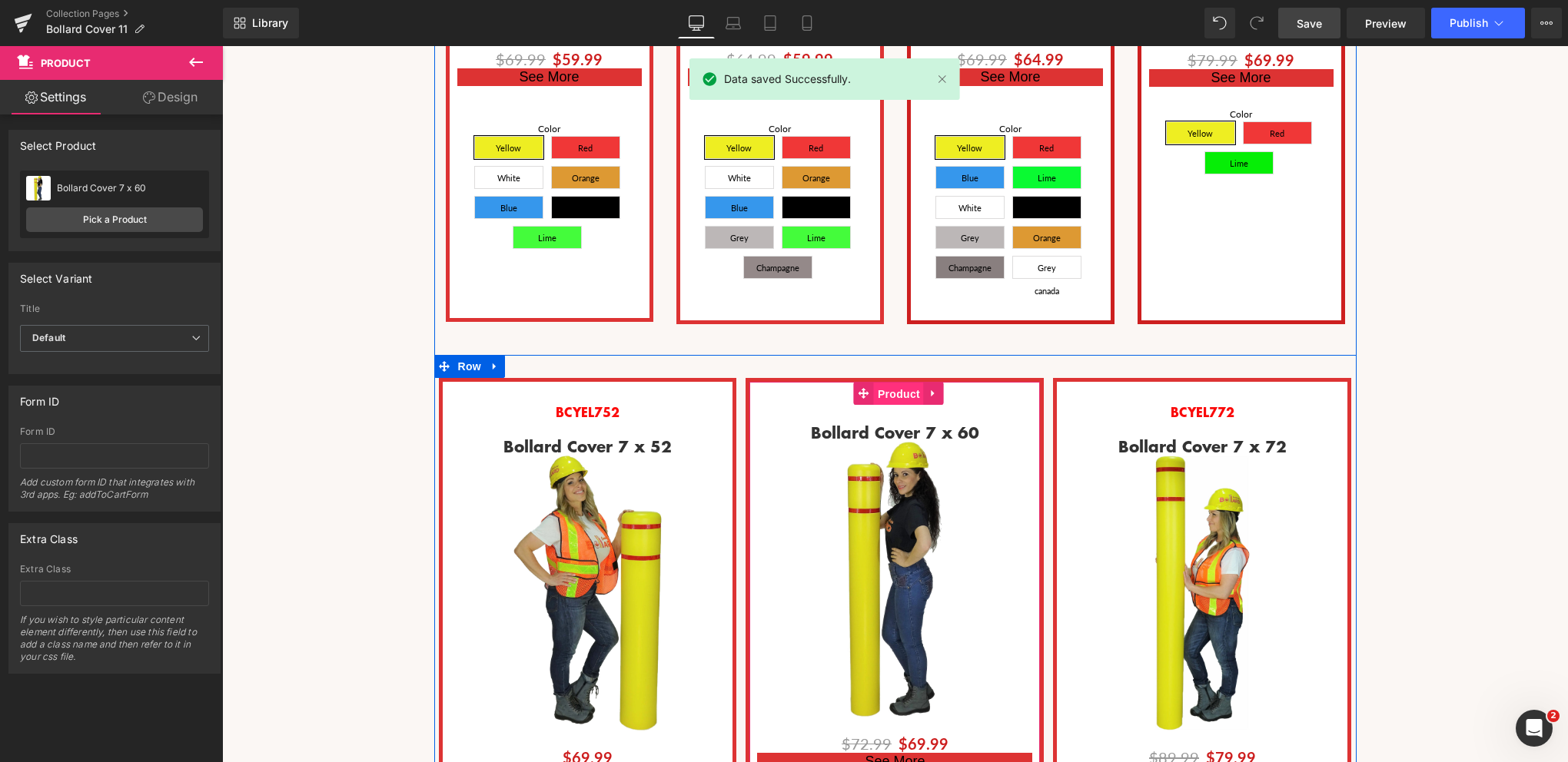
click at [887, 382] on span "Product" at bounding box center [899, 393] width 50 height 23
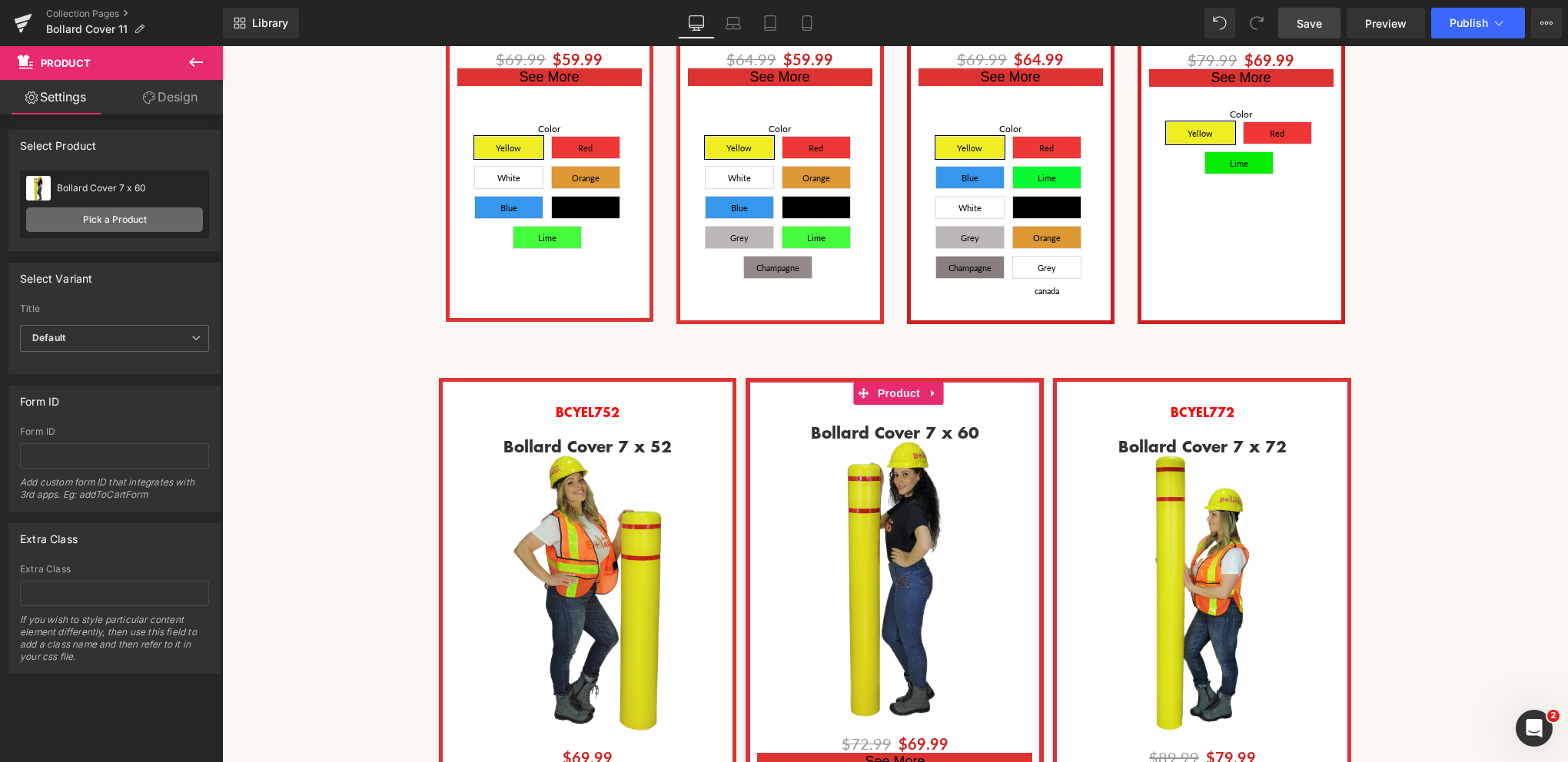
click at [99, 221] on link "Pick a Product" at bounding box center [115, 220] width 177 height 25
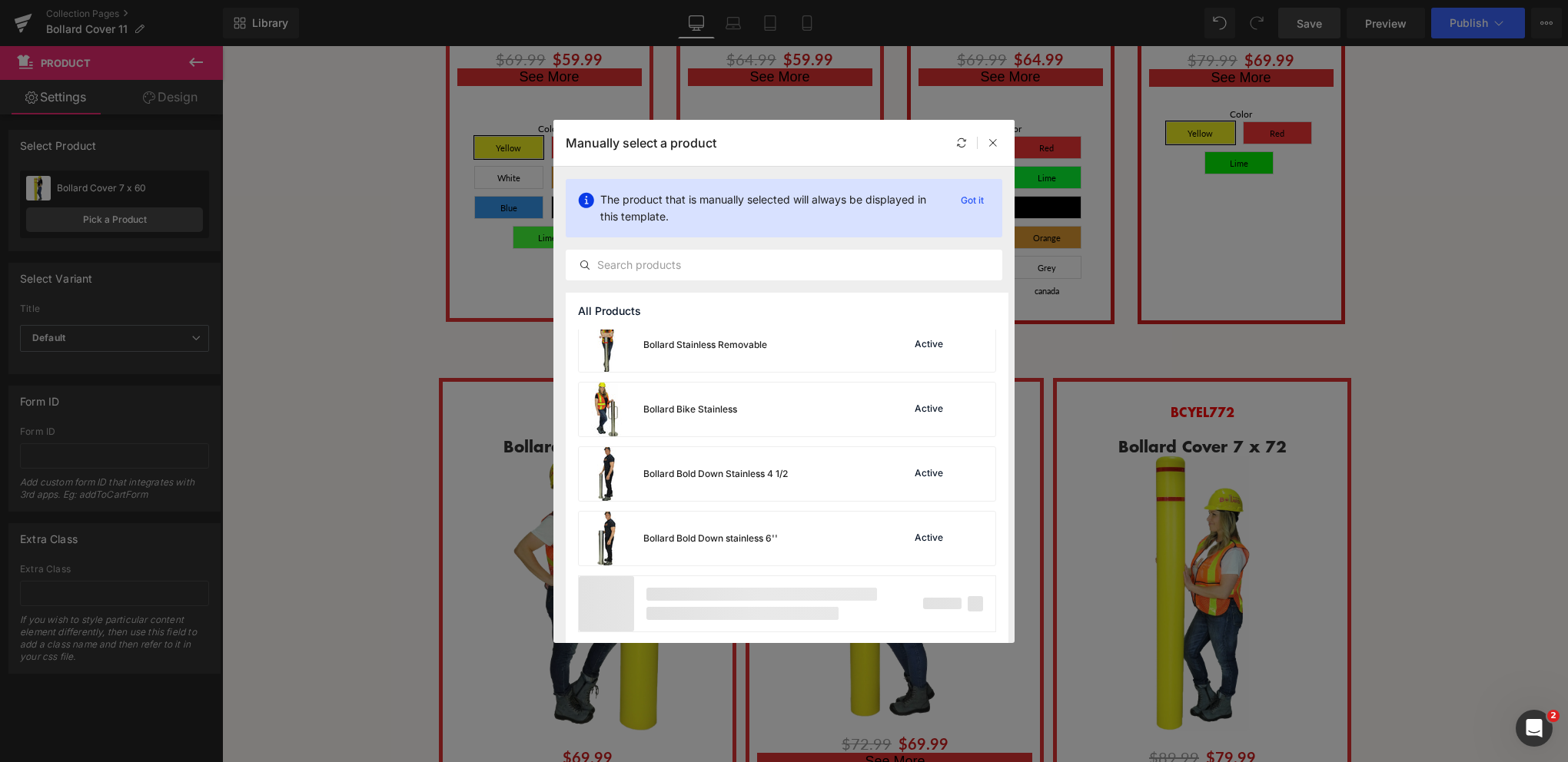
scroll to position [1110, 0]
click at [646, 271] on input "text" at bounding box center [784, 266] width 435 height 19
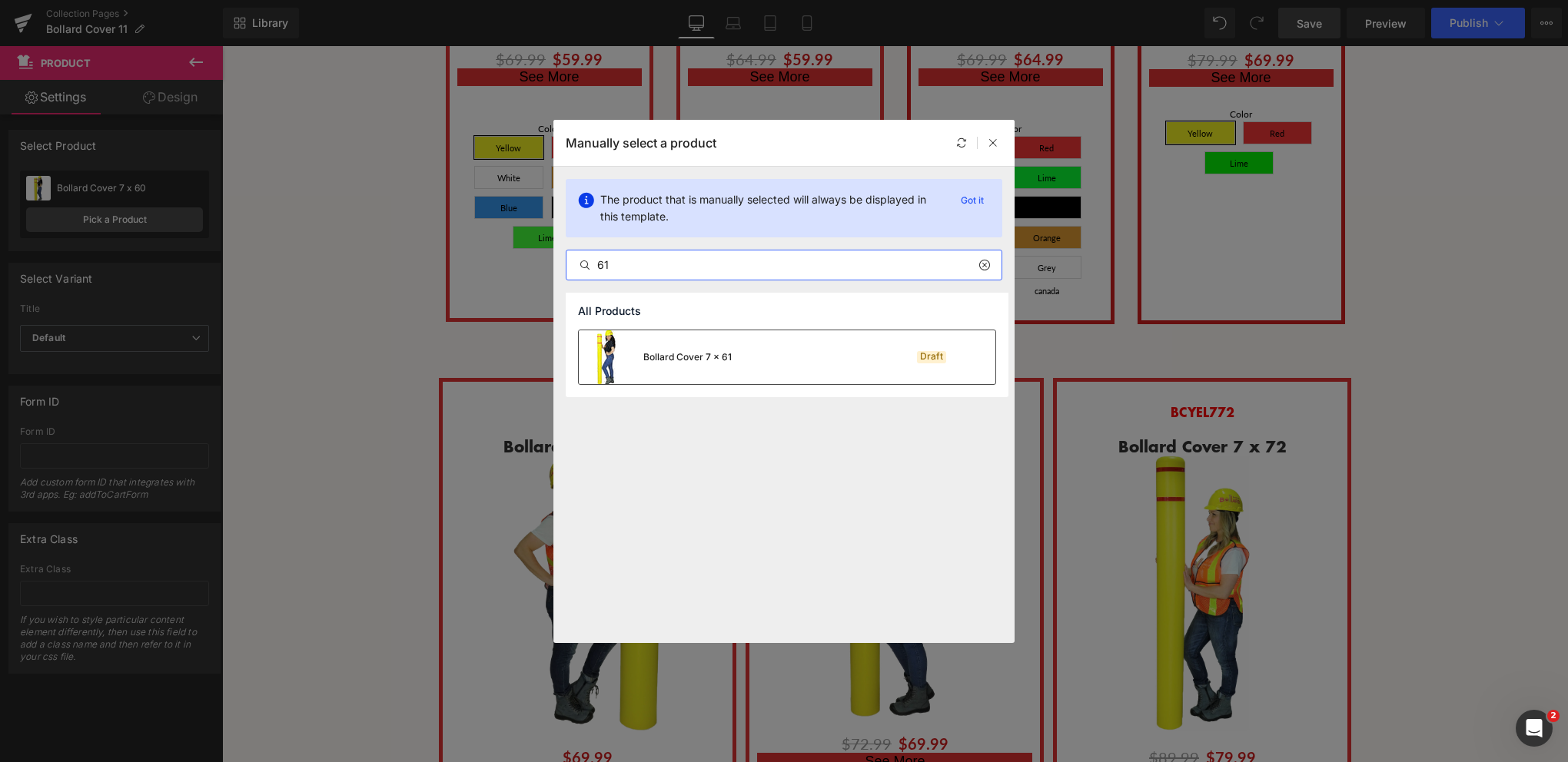
type input "61"
click at [676, 370] on div "Bollard Cover 7 x 61" at bounding box center [656, 357] width 153 height 54
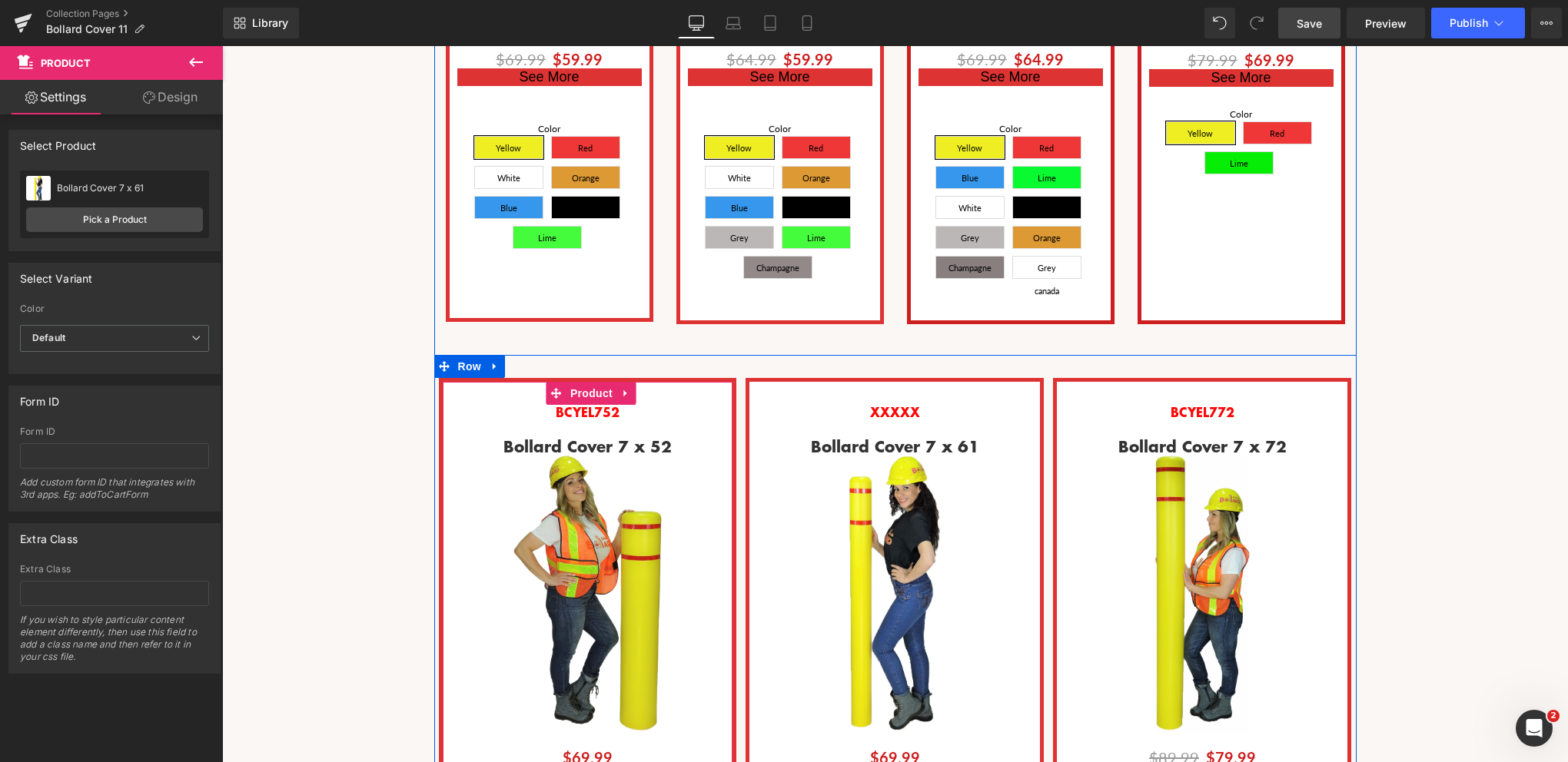
scroll to position [6786, 1335]
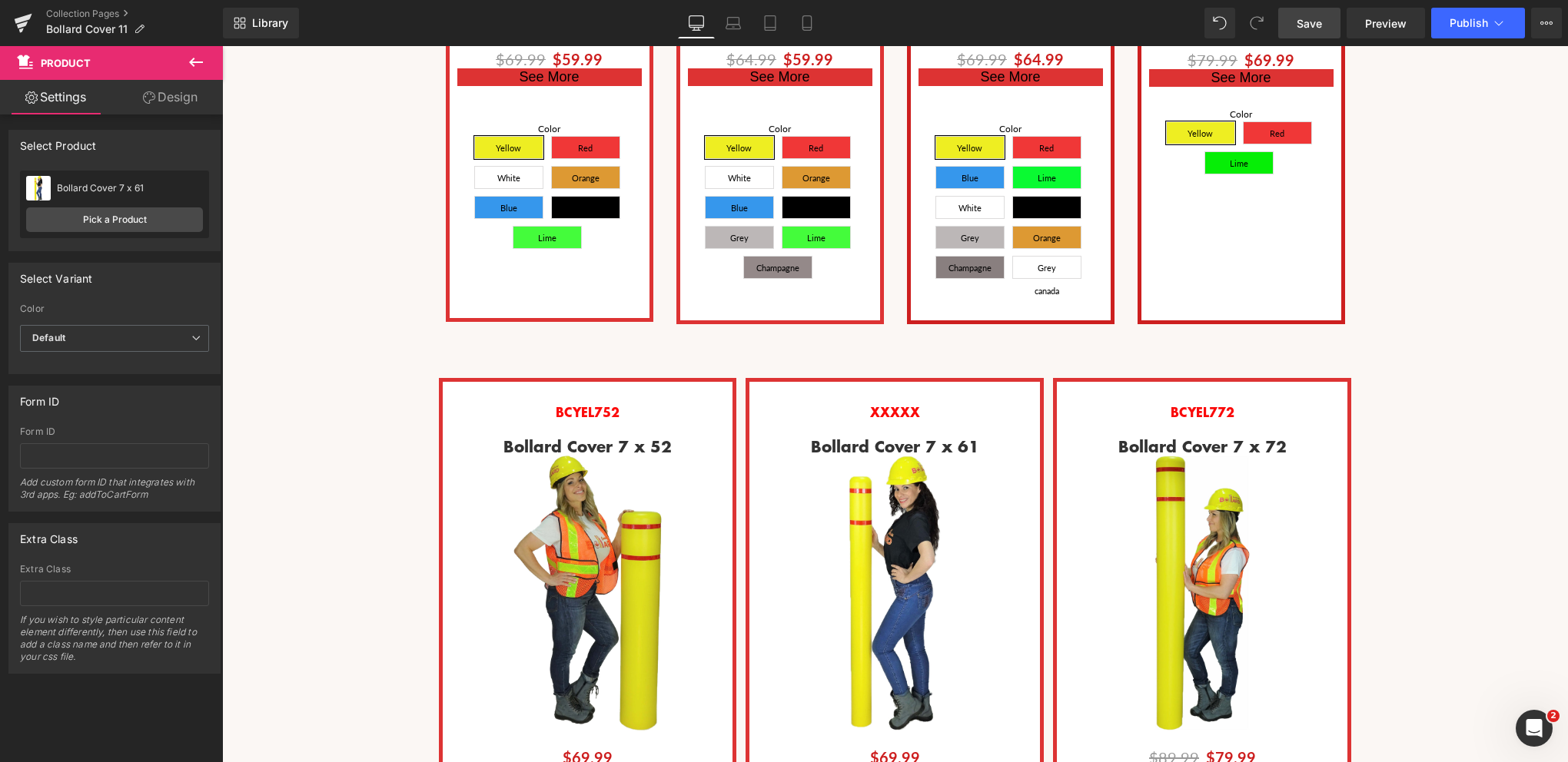
drag, startPoint x: 1311, startPoint y: 27, endPoint x: 240, endPoint y: 262, distance: 1096.5
click at [1311, 27] on span "Save" at bounding box center [1310, 23] width 26 height 16
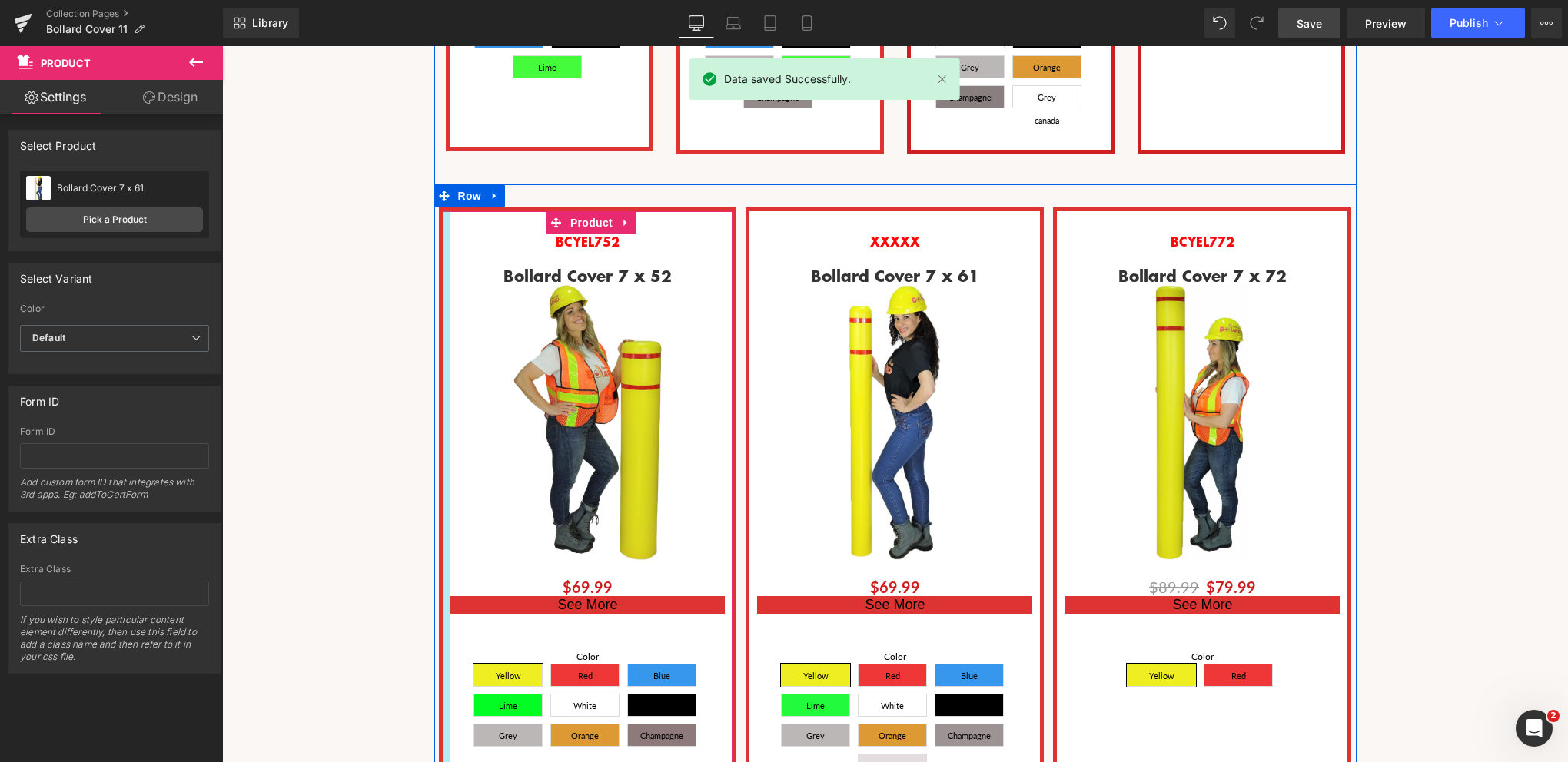
scroll to position [2075, 0]
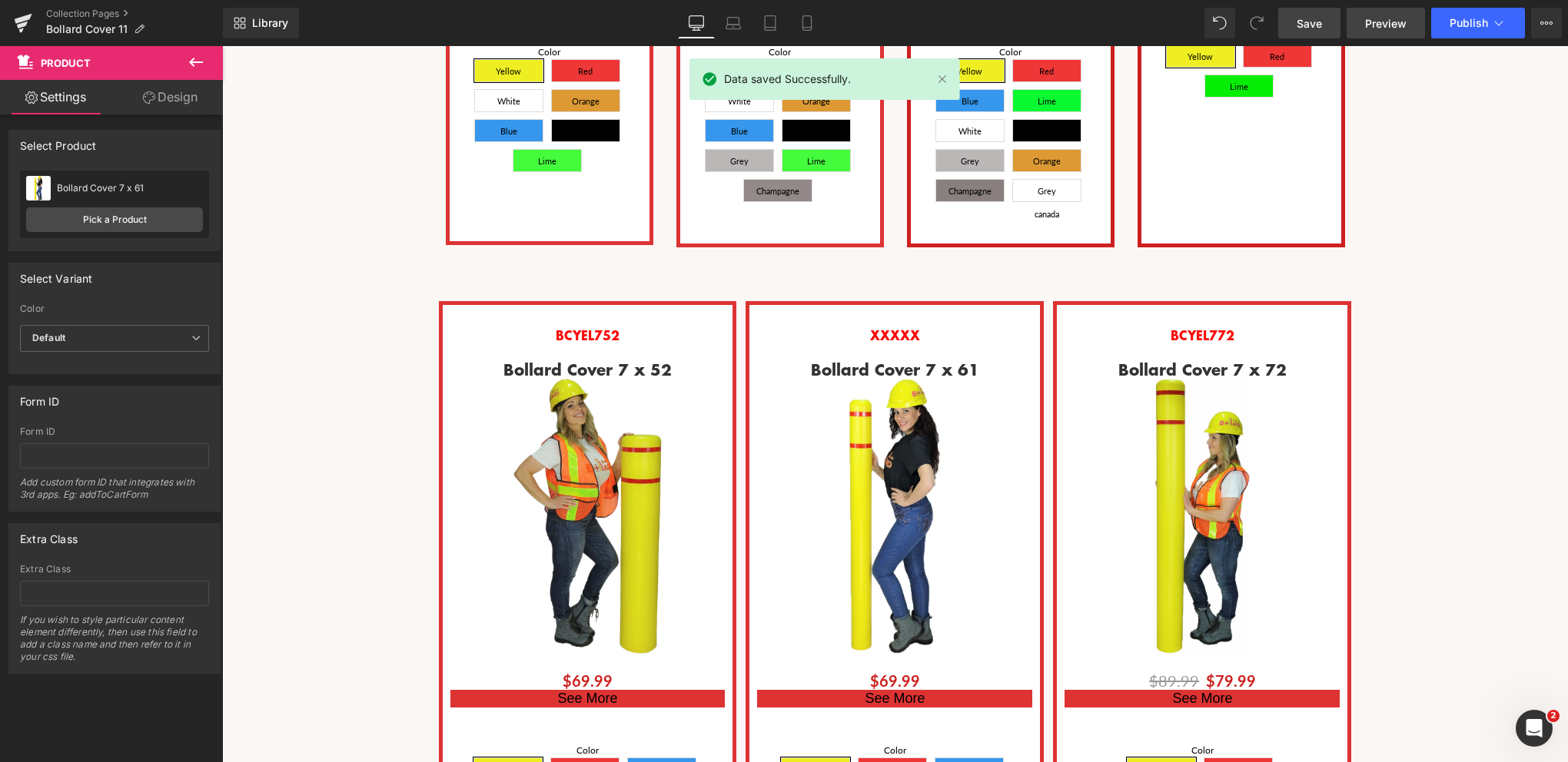
click at [1399, 20] on span "Preview" at bounding box center [1386, 23] width 42 height 16
